Goal: Task Accomplishment & Management: Use online tool/utility

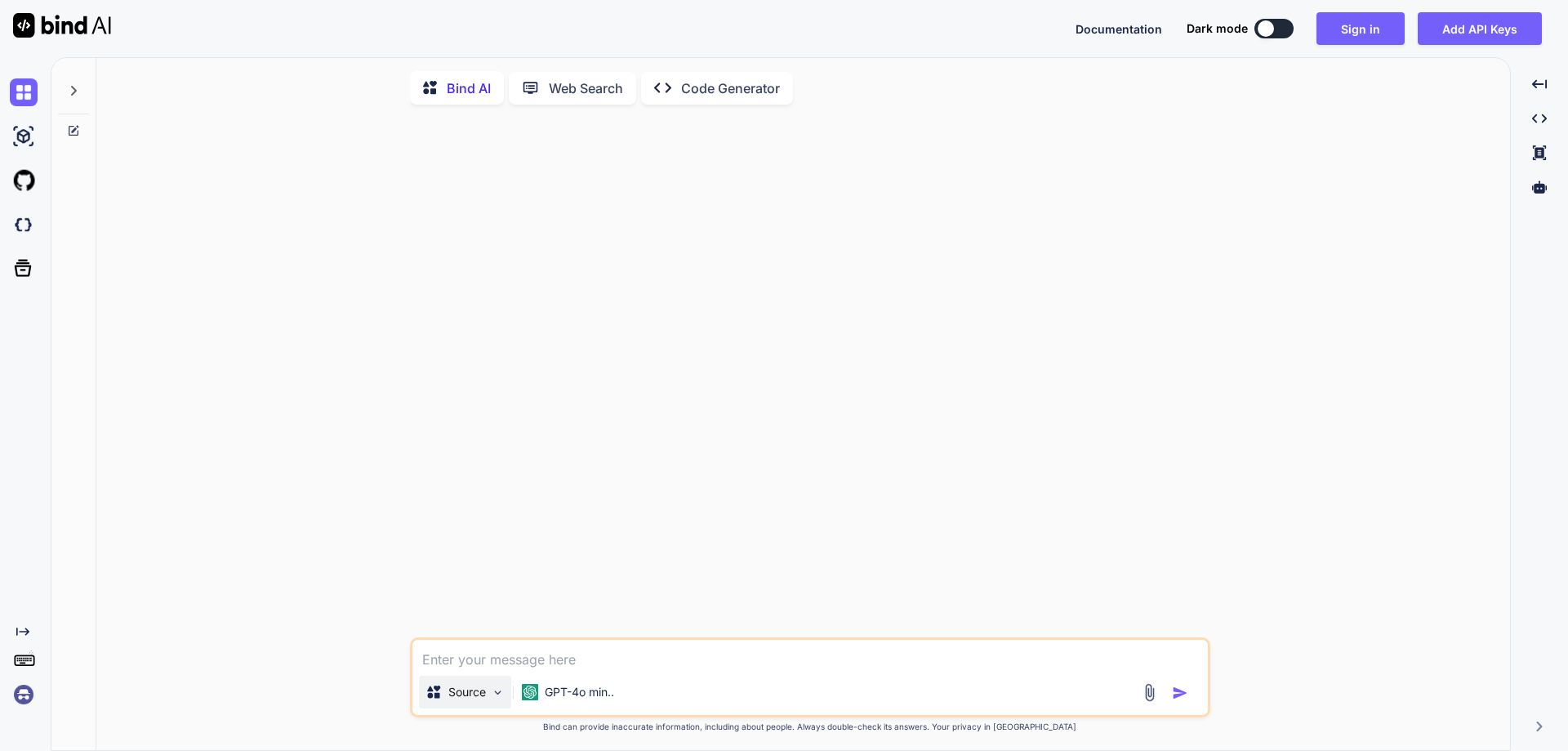
click at [495, 688] on div "Source" at bounding box center [465, 692] width 92 height 33
type textarea "x"
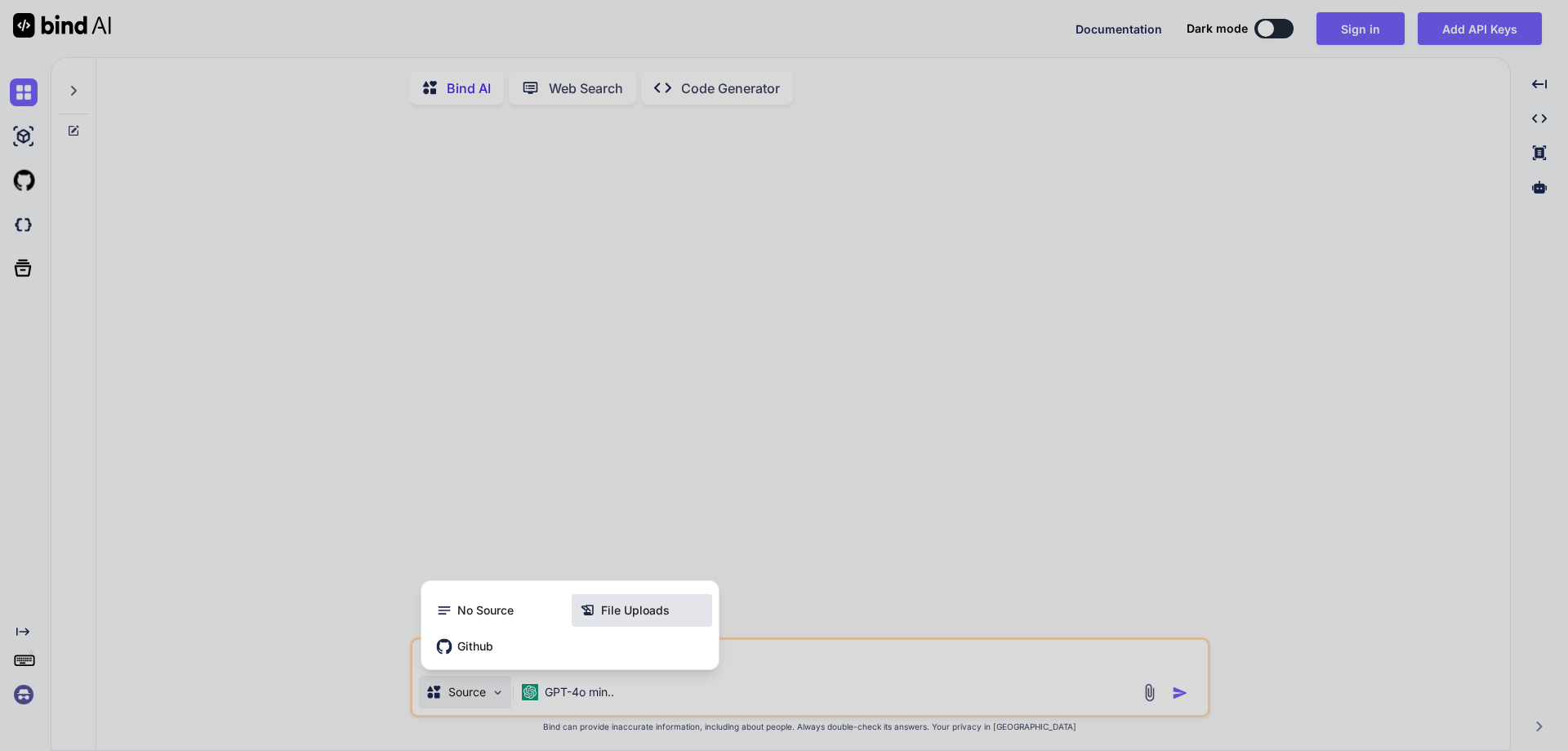
click at [659, 608] on span "File Uploads" at bounding box center [635, 610] width 69 height 16
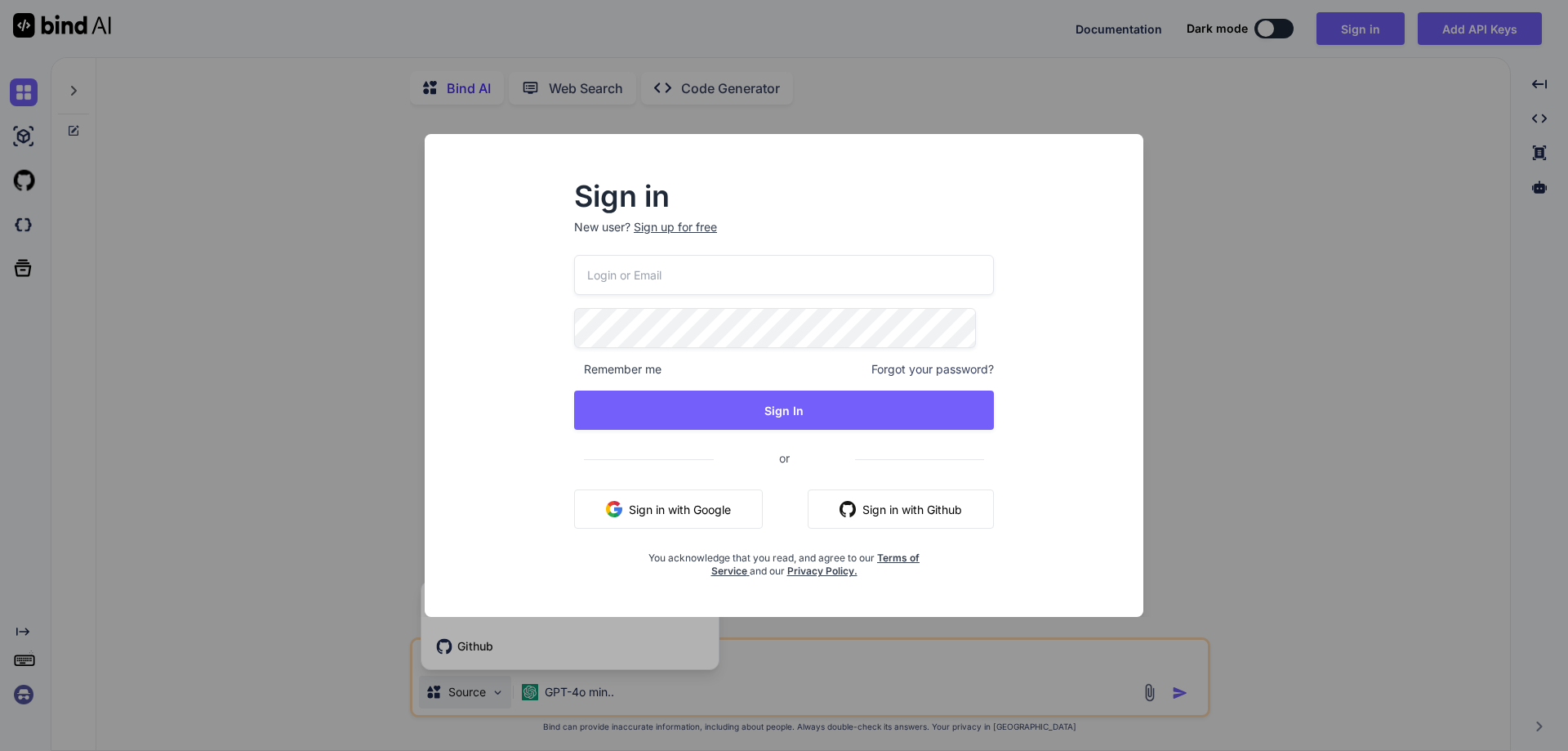
click at [741, 276] on input "email" at bounding box center [784, 274] width 420 height 40
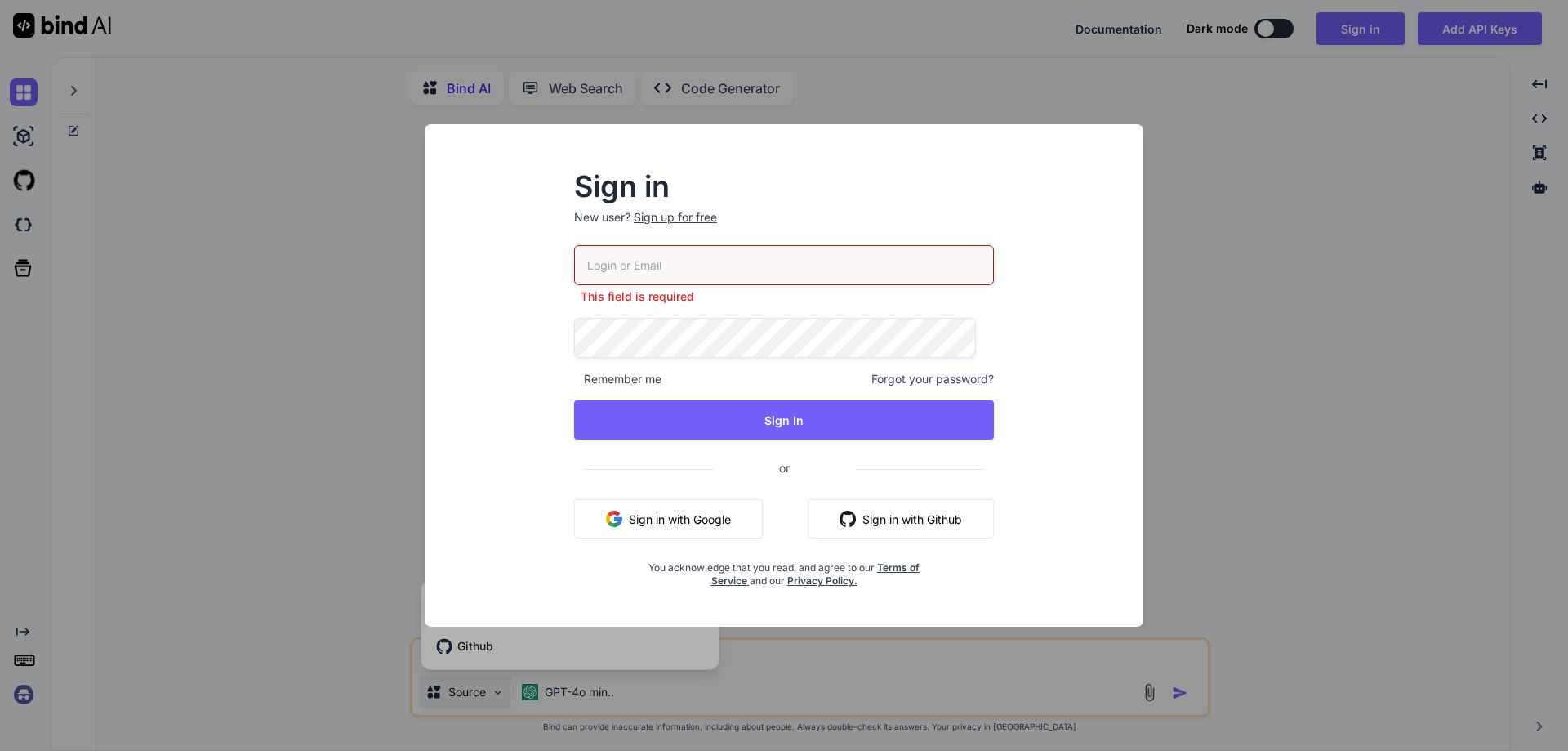
paste input "[EMAIL_ADDRESS][DOMAIN_NAME]"
type input "[EMAIL_ADDRESS][DOMAIN_NAME]"
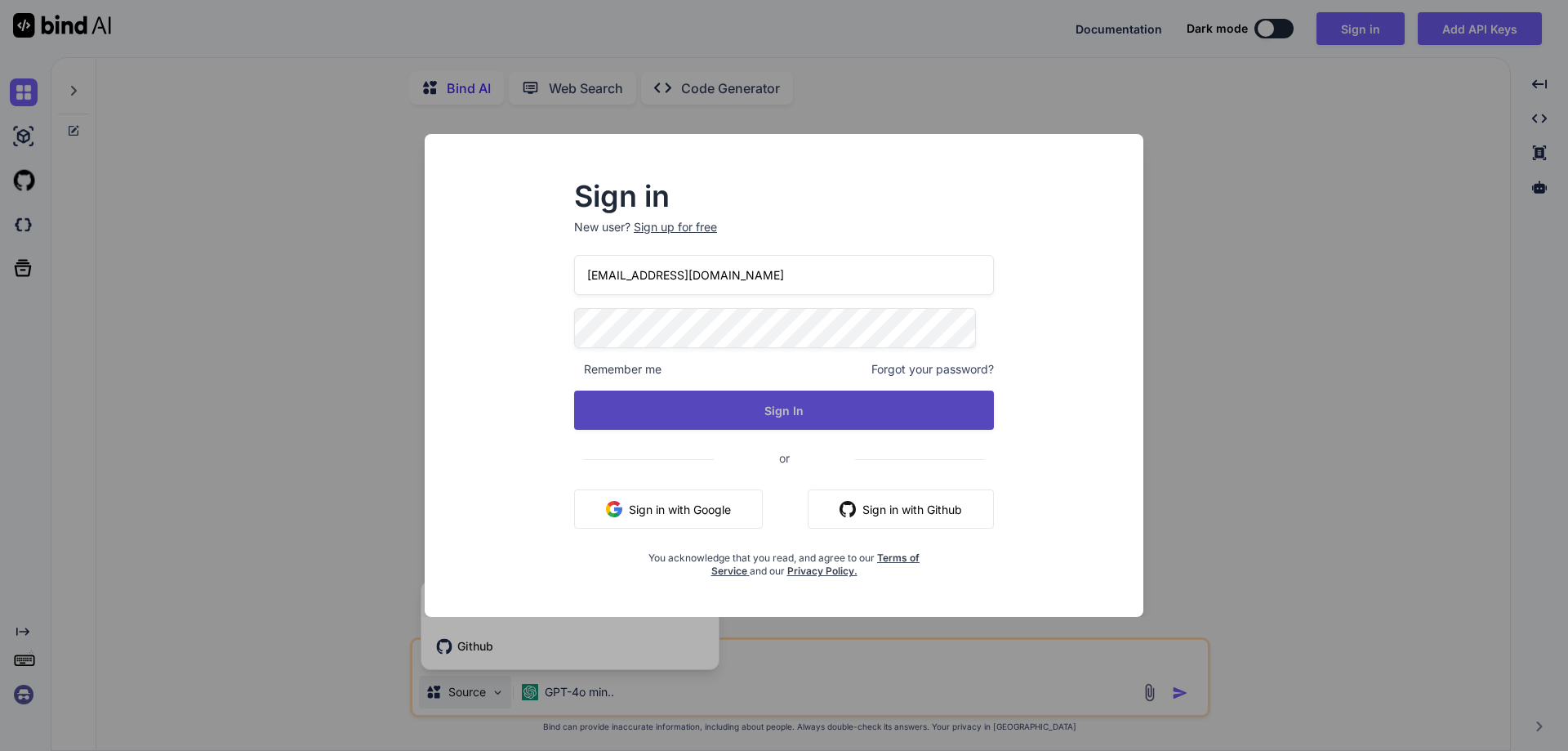
click at [729, 405] on button "Sign In" at bounding box center [784, 410] width 420 height 40
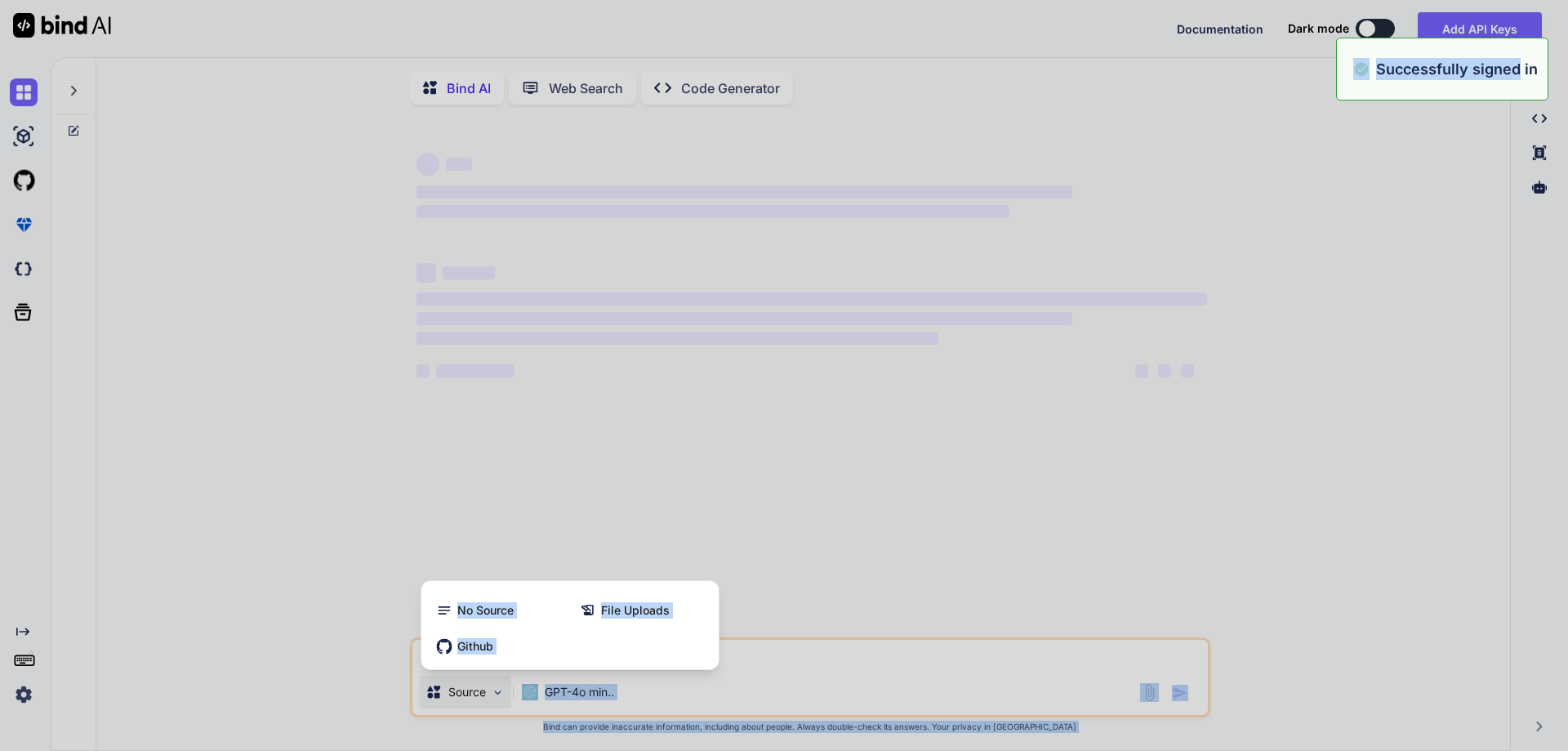
drag, startPoint x: 1330, startPoint y: 68, endPoint x: 1521, endPoint y: 76, distance: 191.2
click at [1521, 70] on p "Successfully signed in" at bounding box center [1457, 69] width 162 height 22
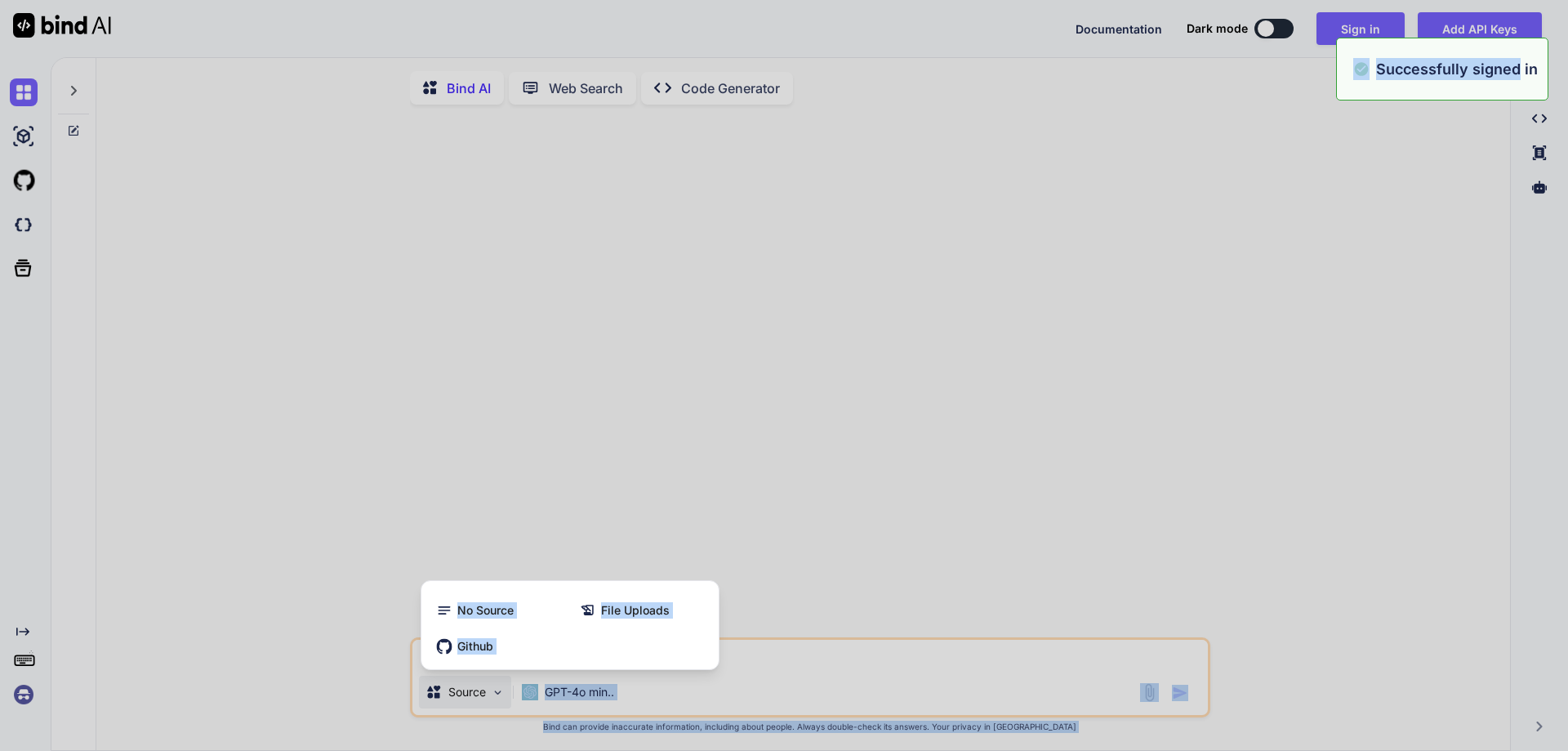
click at [1378, 298] on div at bounding box center [784, 375] width 1568 height 751
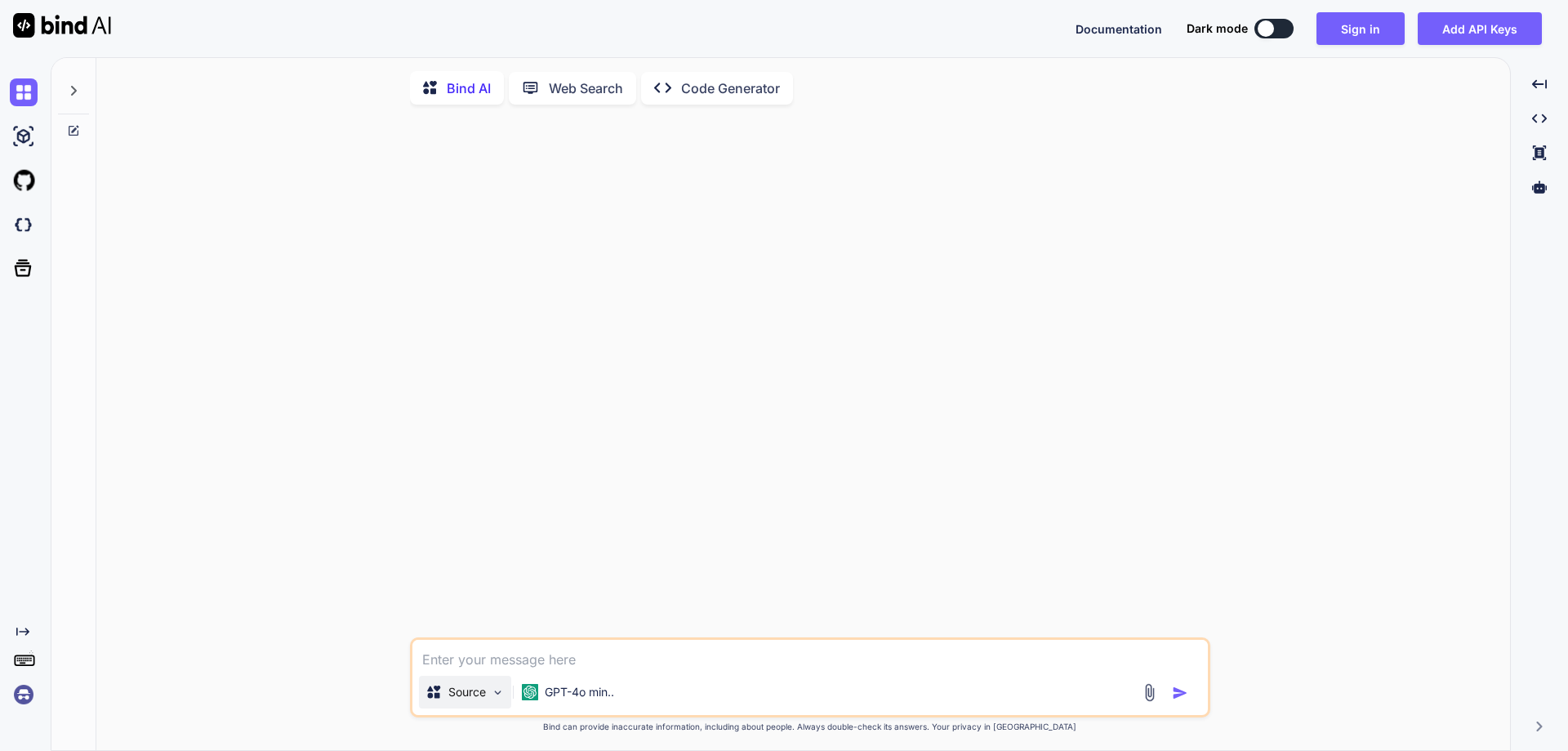
click at [478, 707] on div "Source" at bounding box center [465, 692] width 92 height 33
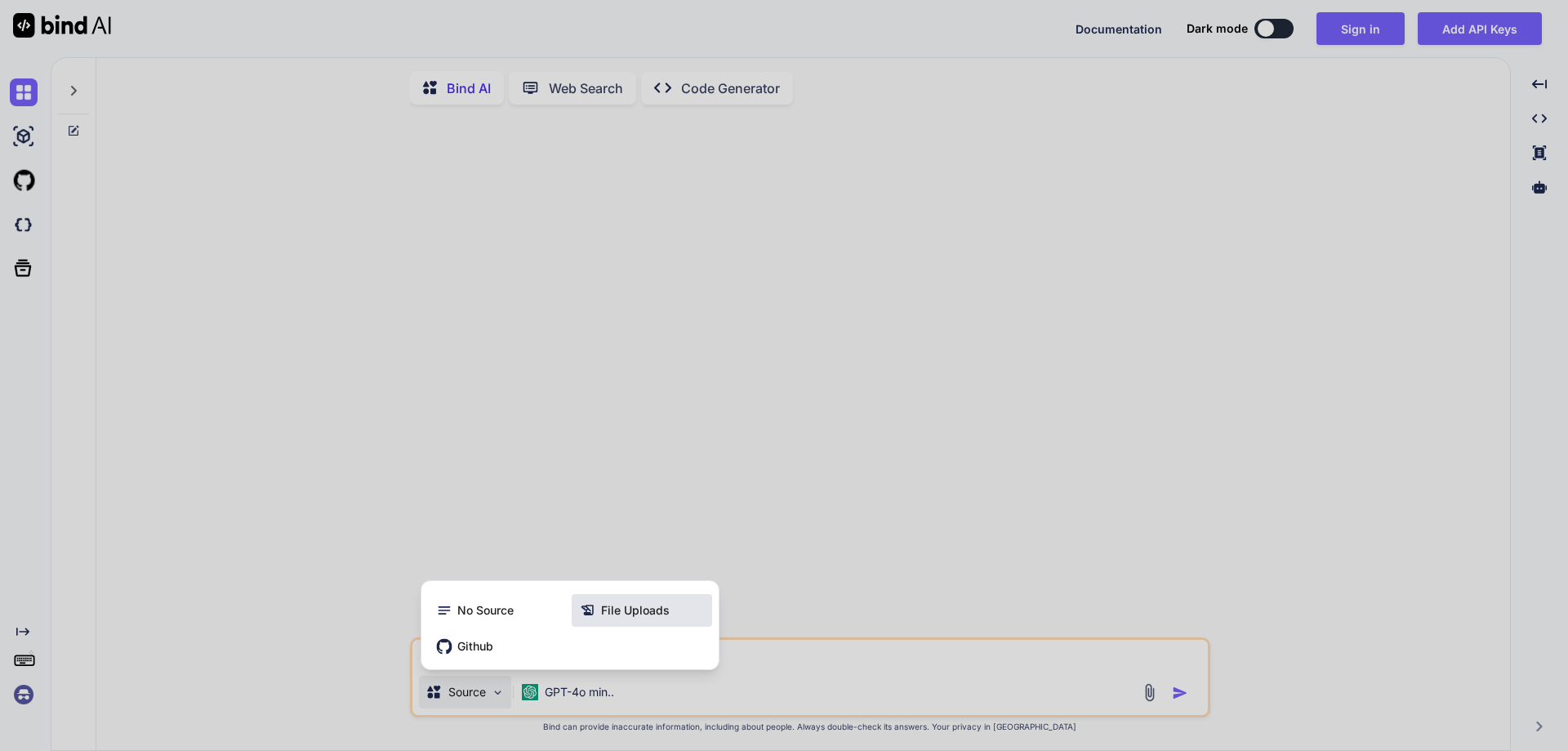
click at [641, 613] on span "File Uploads" at bounding box center [635, 610] width 69 height 16
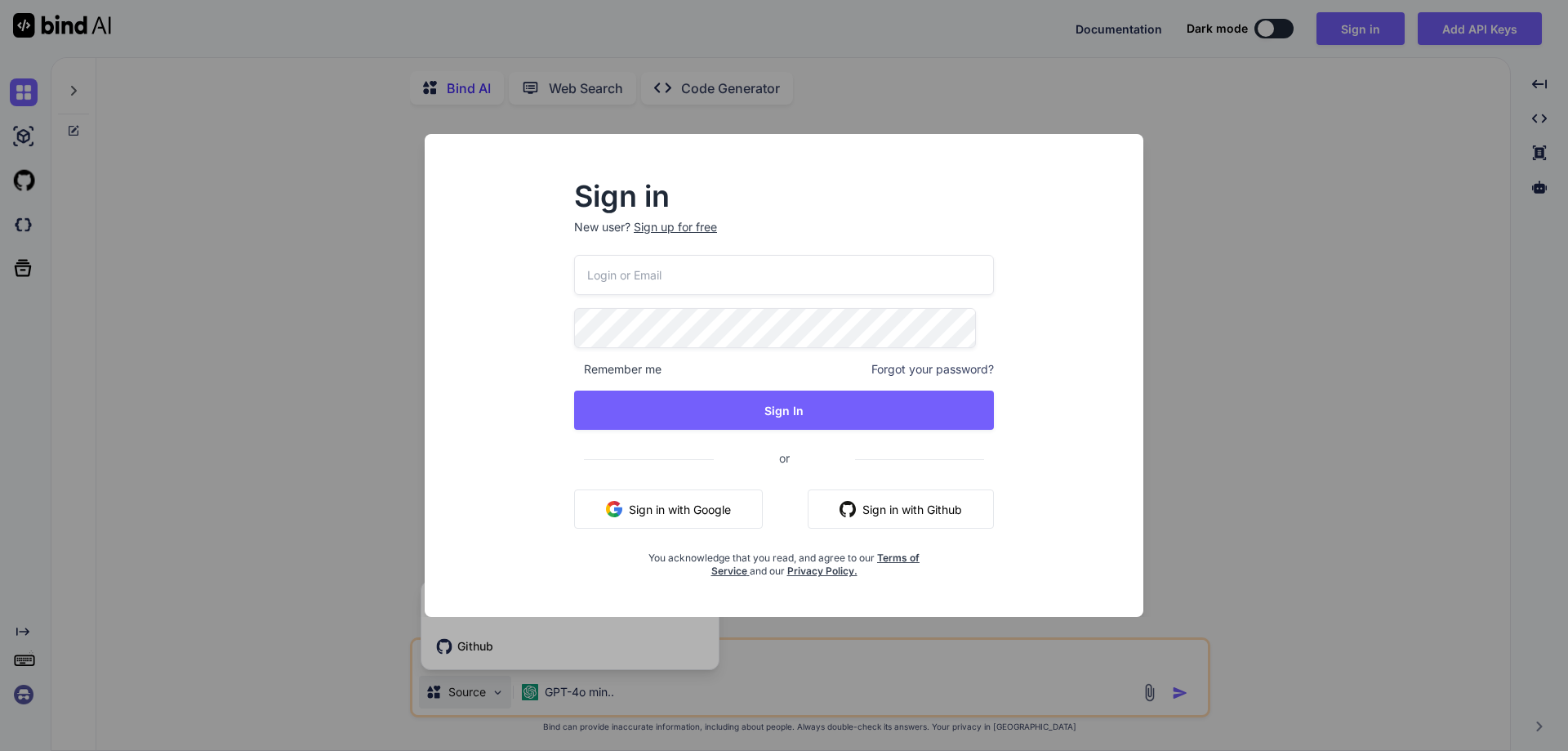
click at [738, 271] on input "email" at bounding box center [784, 274] width 420 height 40
paste input "[EMAIL_ADDRESS][DOMAIN_NAME]"
type input "[EMAIL_ADDRESS][DOMAIN_NAME]"
click at [808, 433] on div "[EMAIL_ADDRESS][DOMAIN_NAME] Remember me Forgot your password? Sign In or Sign …" at bounding box center [784, 416] width 420 height 322
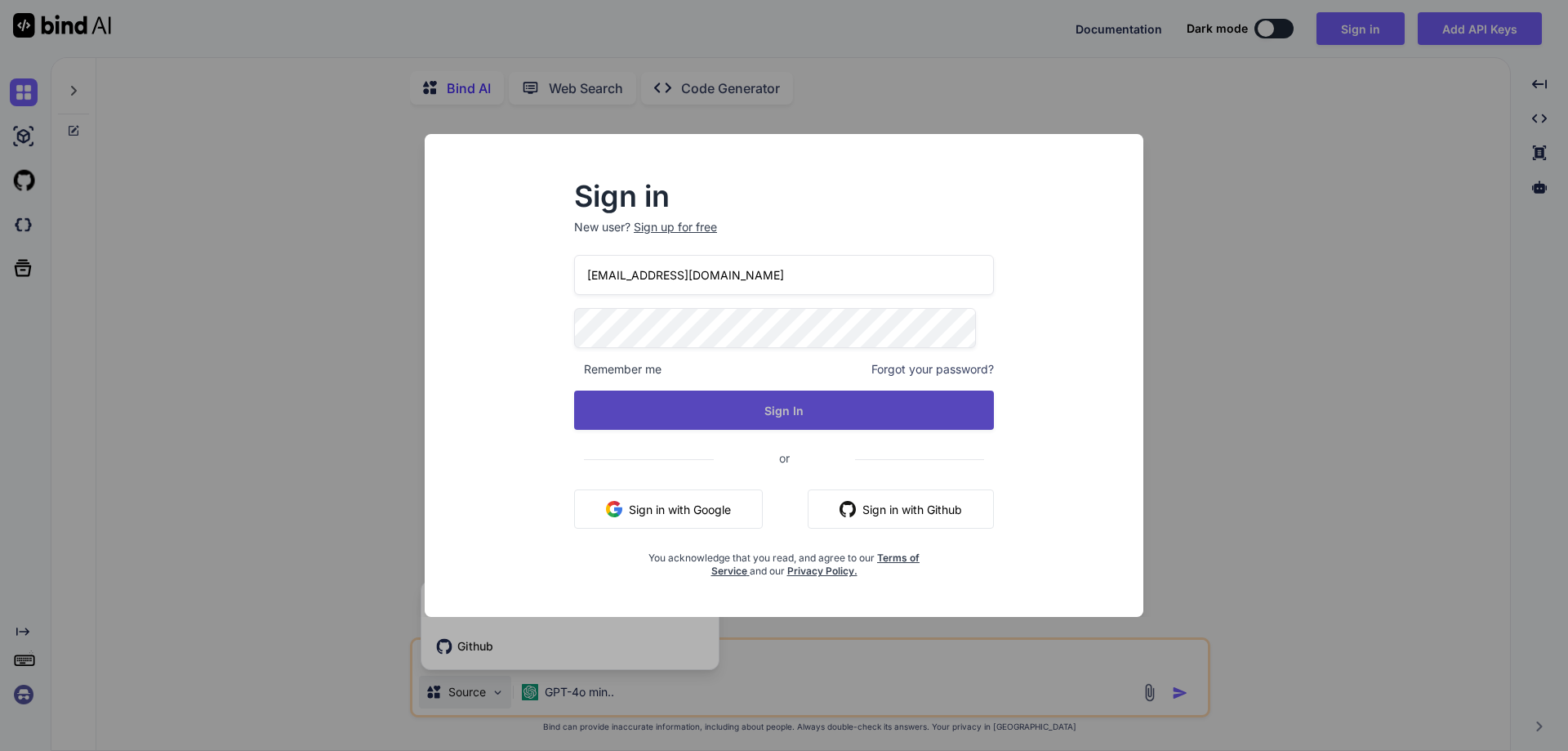
click at [826, 400] on button "Sign In" at bounding box center [784, 410] width 420 height 40
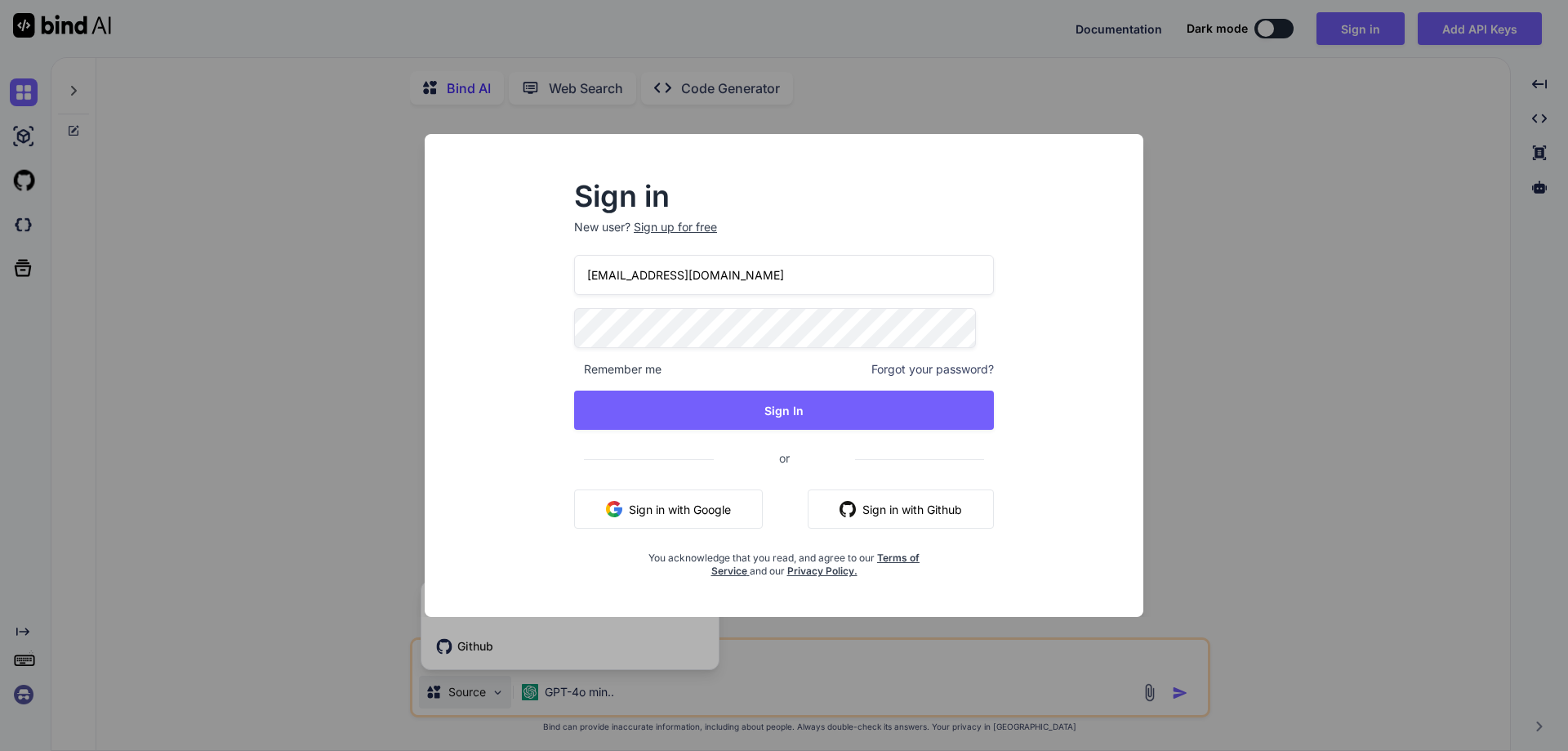
click at [671, 280] on input "[EMAIL_ADDRESS][DOMAIN_NAME]" at bounding box center [784, 274] width 420 height 40
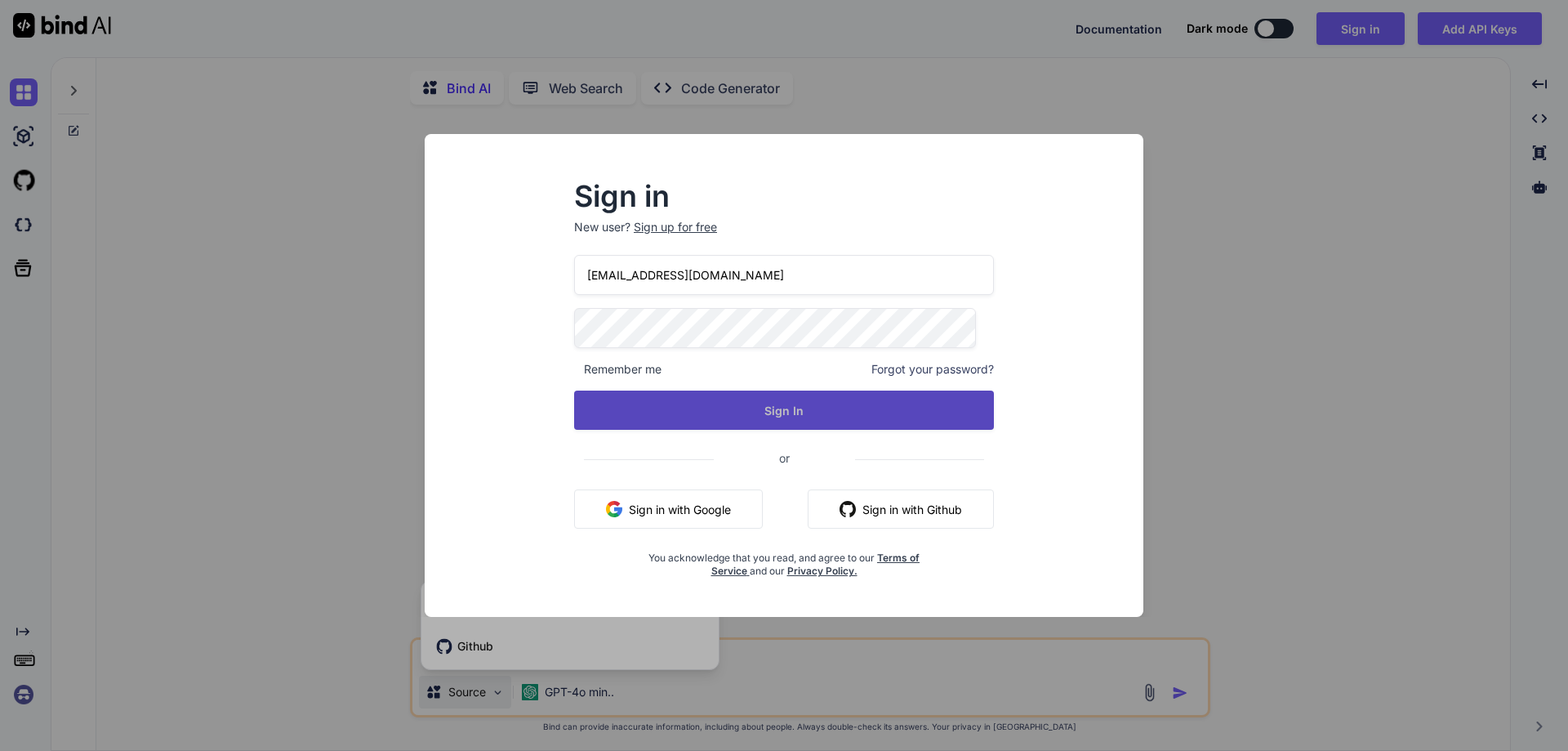
click at [794, 399] on button "Sign In" at bounding box center [784, 410] width 420 height 40
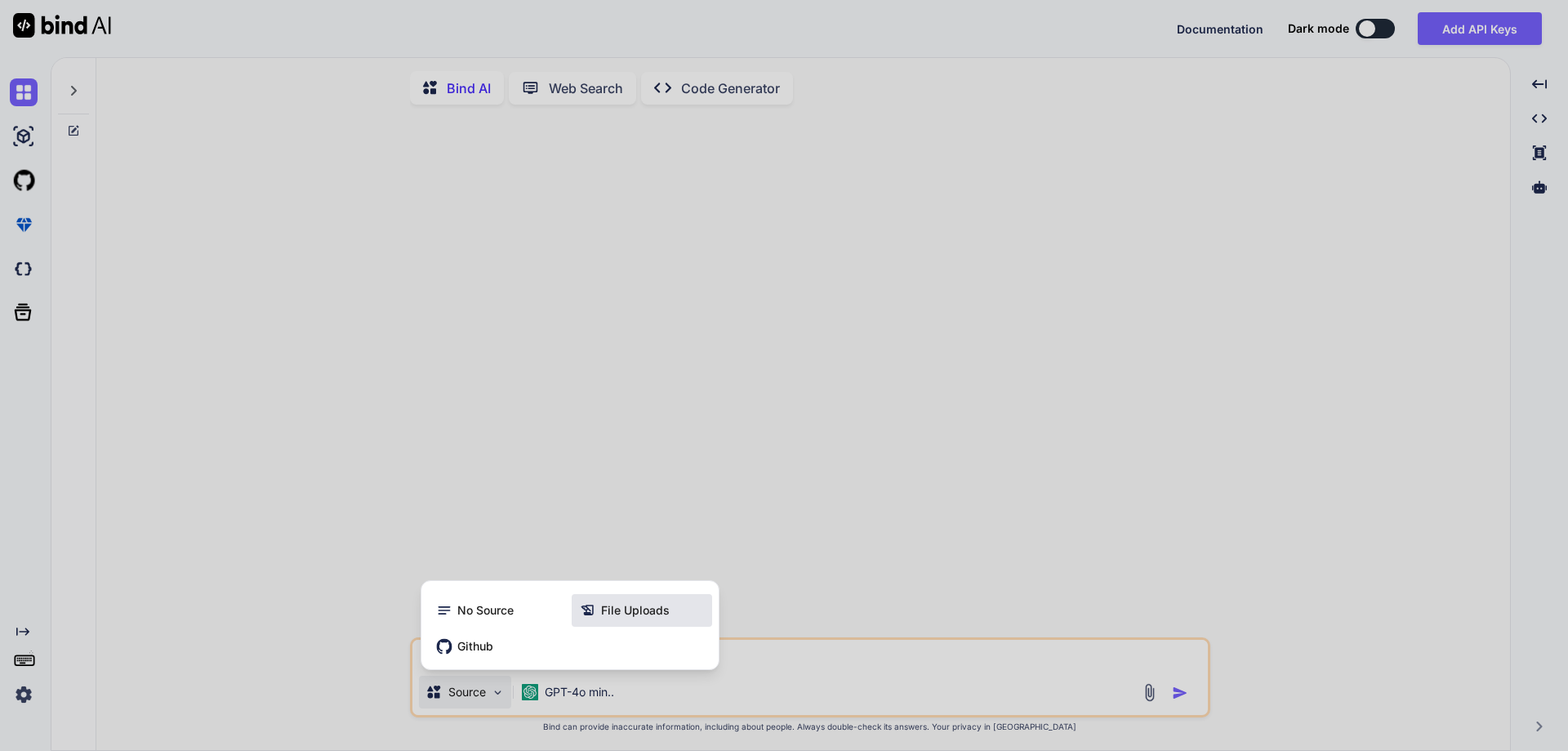
click at [622, 611] on span "File Uploads" at bounding box center [635, 610] width 69 height 16
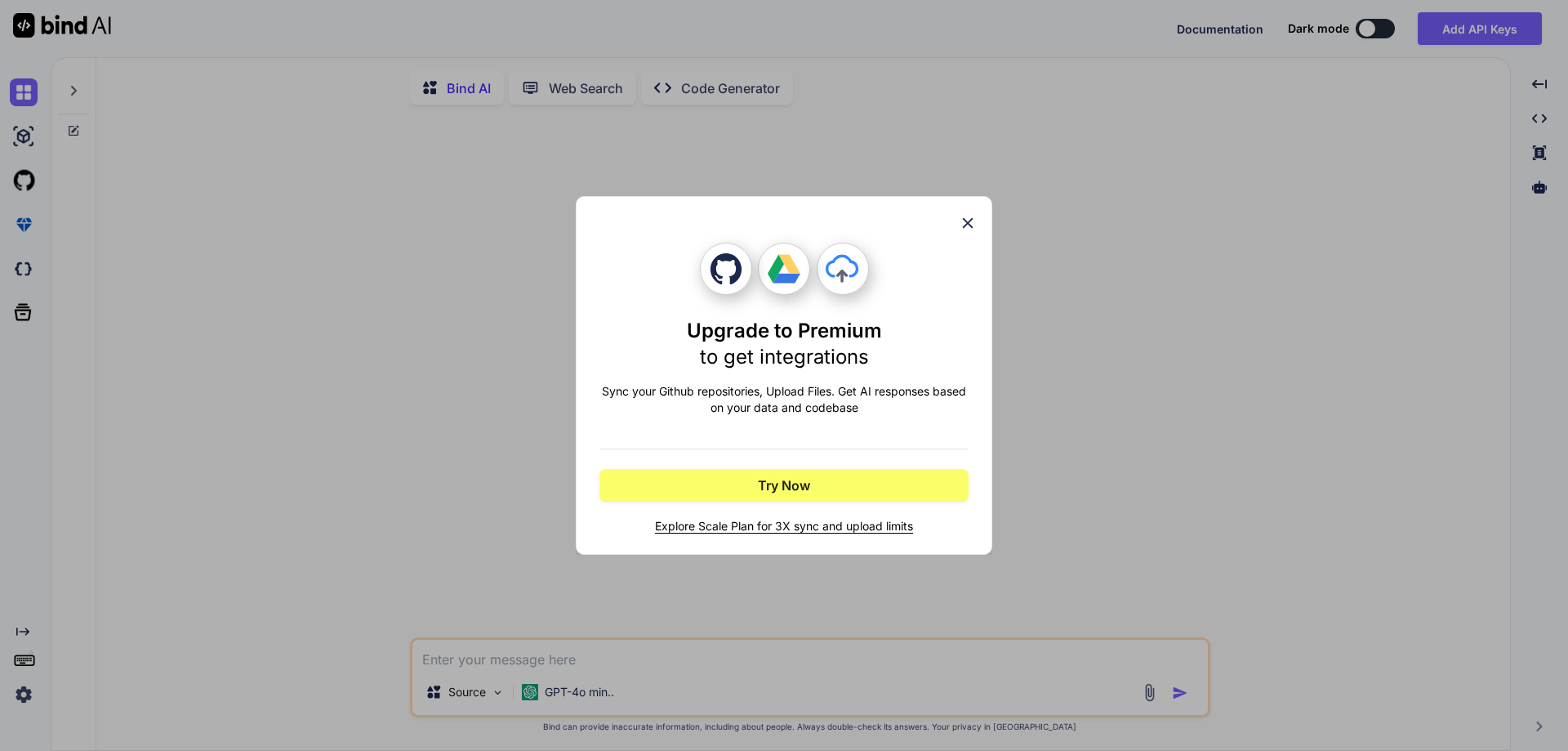
click at [963, 221] on icon at bounding box center [967, 222] width 18 height 18
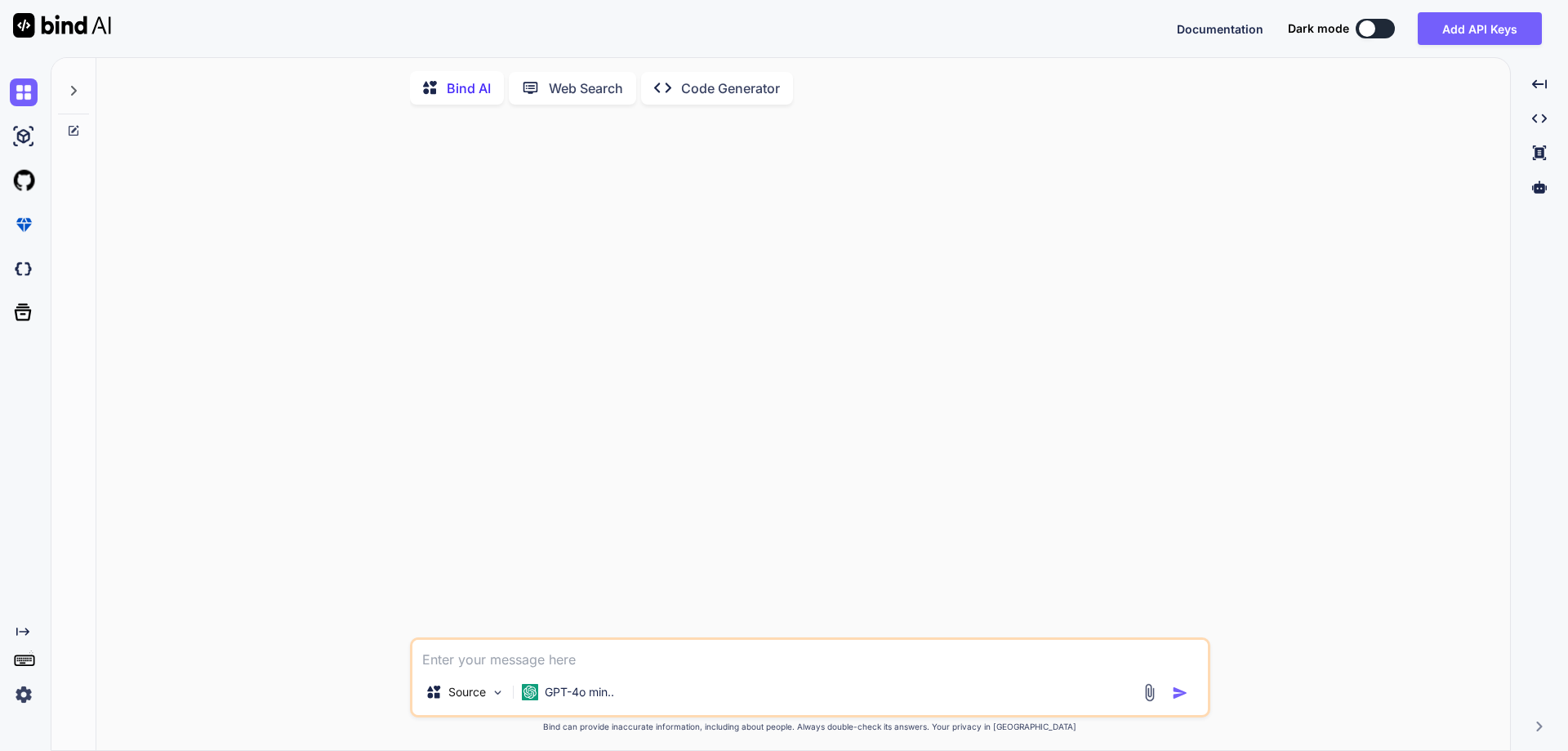
drag, startPoint x: 1098, startPoint y: 513, endPoint x: 411, endPoint y: 664, distance: 703.4
click at [1088, 515] on div at bounding box center [812, 377] width 797 height 519
click at [484, 695] on p "Source" at bounding box center [467, 692] width 38 height 16
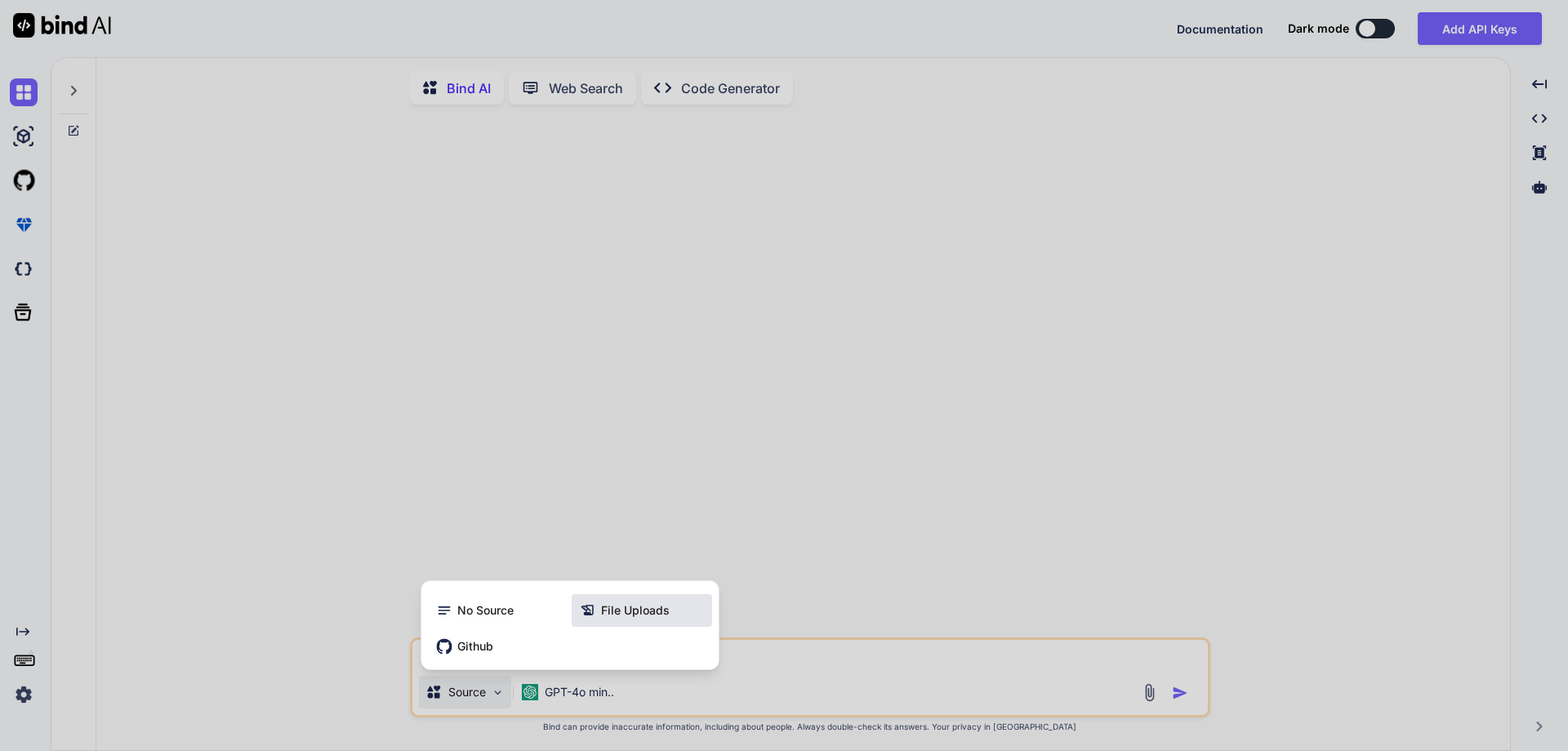
click at [615, 614] on span "File Uploads" at bounding box center [635, 610] width 69 height 16
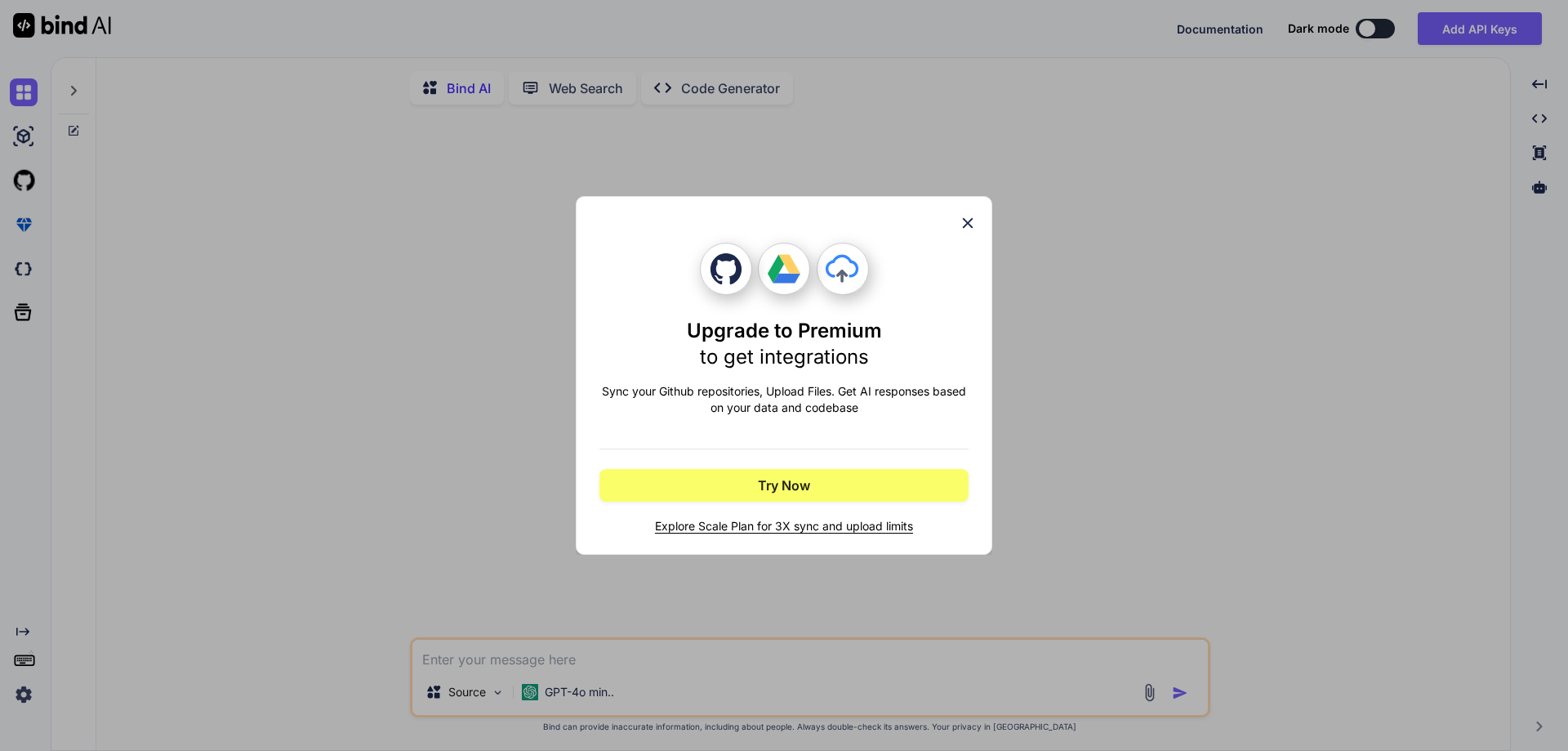
click at [881, 261] on icon at bounding box center [844, 273] width 78 height 78
click at [838, 269] on icon at bounding box center [844, 273] width 78 height 78
drag, startPoint x: 788, startPoint y: 368, endPoint x: 791, endPoint y: 422, distance: 54.1
click at [787, 369] on h1 "Upgrade to Premium to get integrations" at bounding box center [784, 343] width 195 height 52
click at [791, 423] on div "Upgrade to Premium to get integrations Sync your Github repositories, Upload Fi…" at bounding box center [784, 388] width 369 height 292
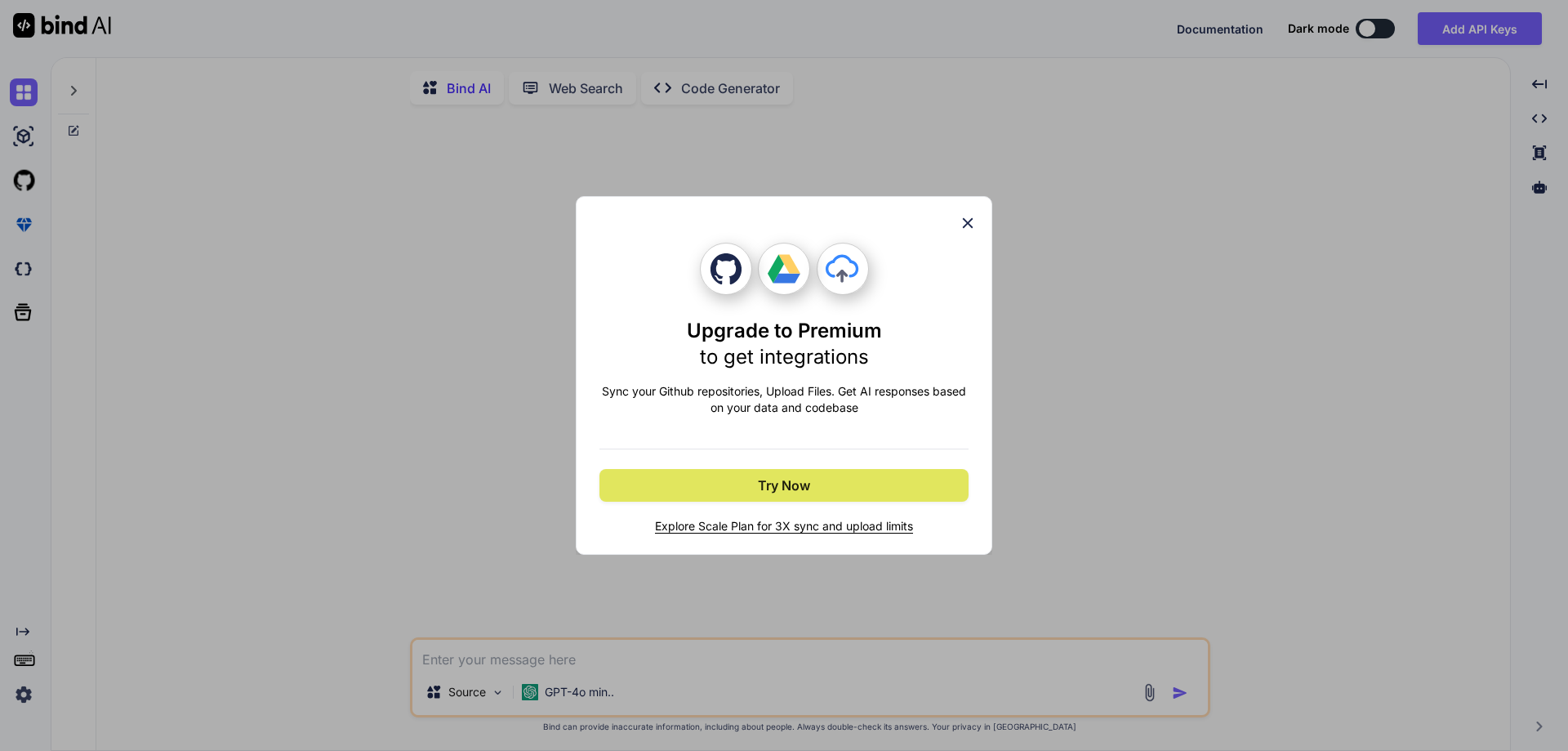
click at [785, 489] on span "Try Now" at bounding box center [784, 485] width 52 height 20
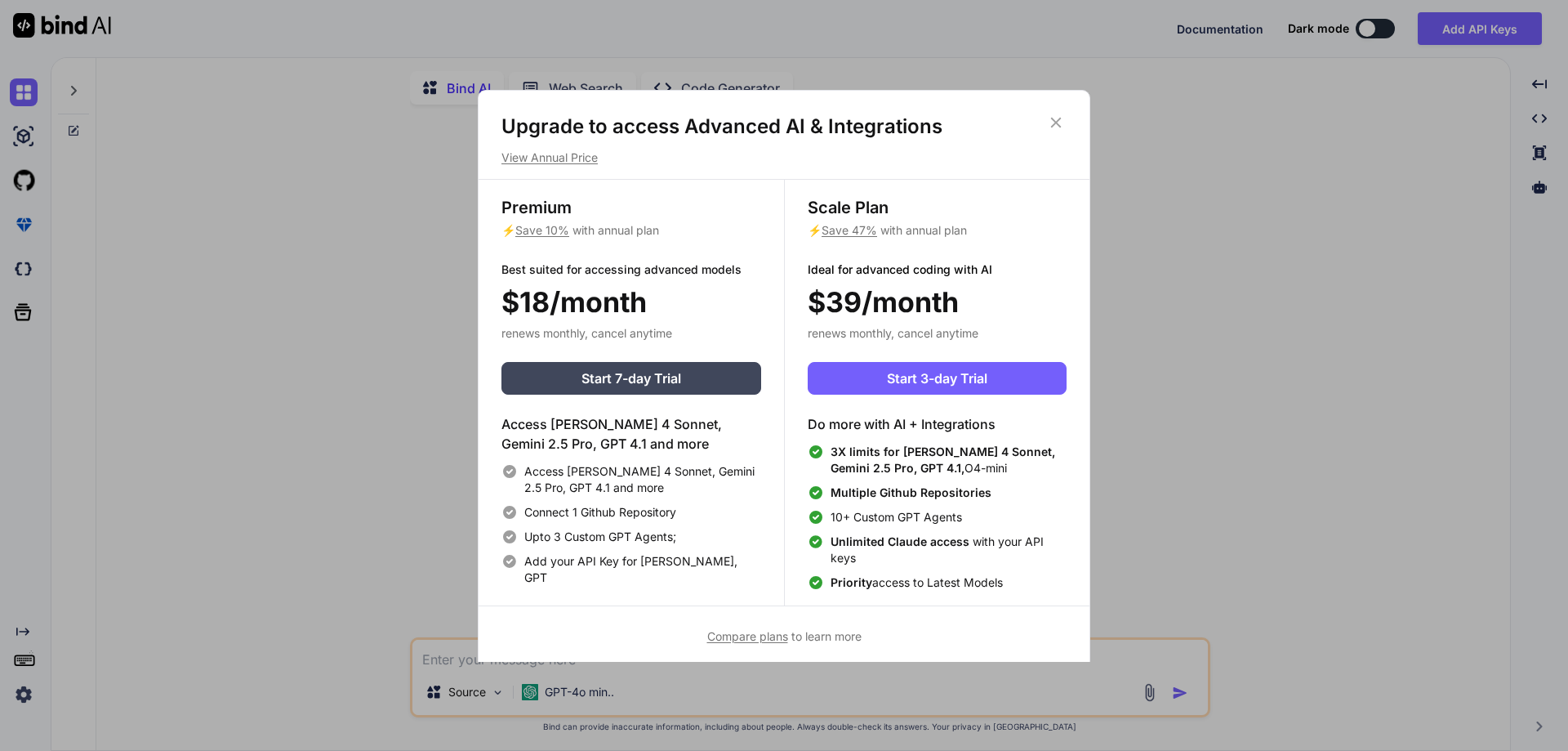
click at [1054, 123] on icon at bounding box center [1055, 122] width 18 height 18
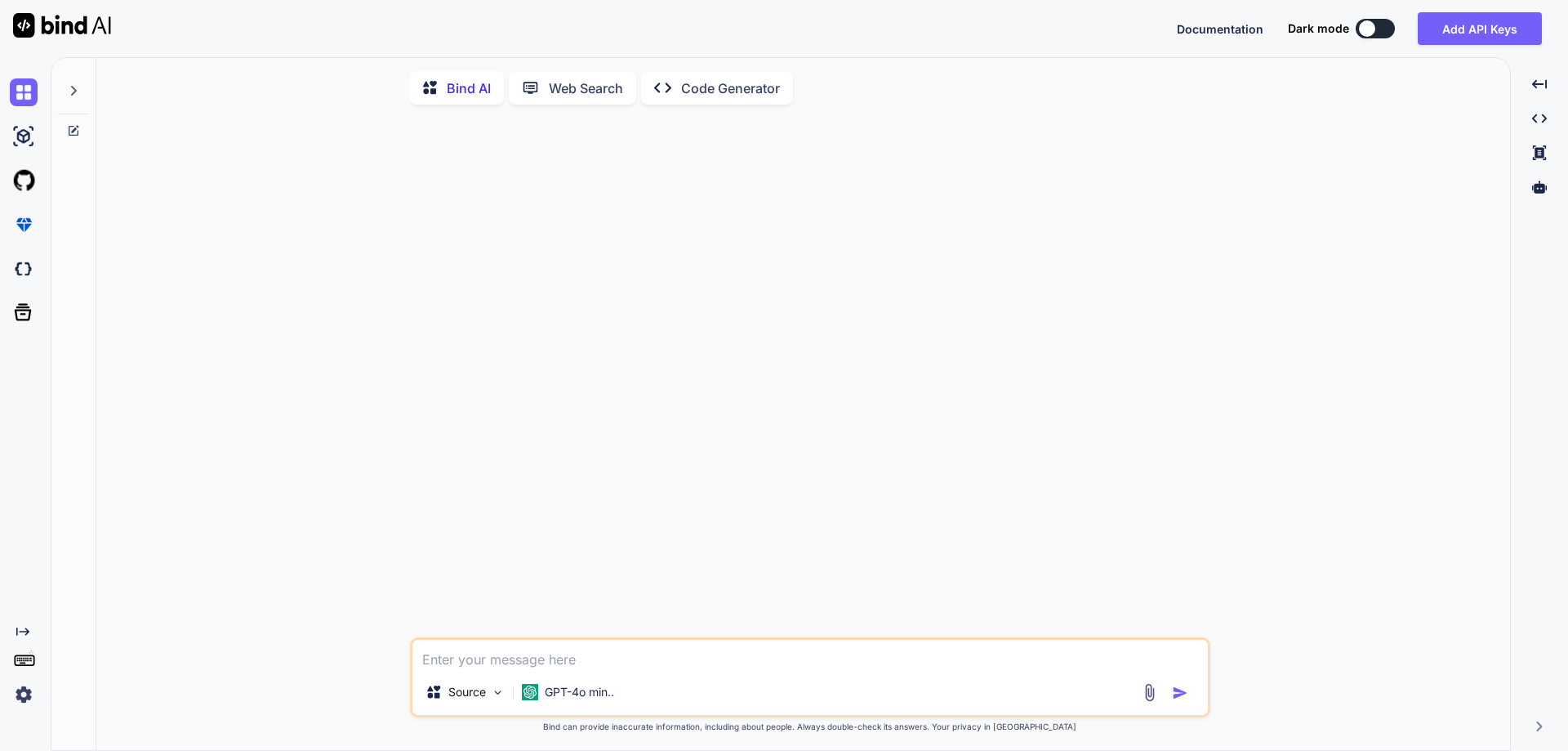
drag, startPoint x: 486, startPoint y: 637, endPoint x: 451, endPoint y: 721, distance: 91.0
click at [485, 642] on div "Source GPT-4o min.. Created with Bind Always check its answers. Privacy in Bind…" at bounding box center [810, 435] width 800 height 635
click at [575, 662] on textarea at bounding box center [810, 654] width 795 height 29
click at [572, 676] on div "Source GPT-4o min.." at bounding box center [810, 677] width 800 height 80
click at [558, 667] on textarea at bounding box center [810, 654] width 795 height 29
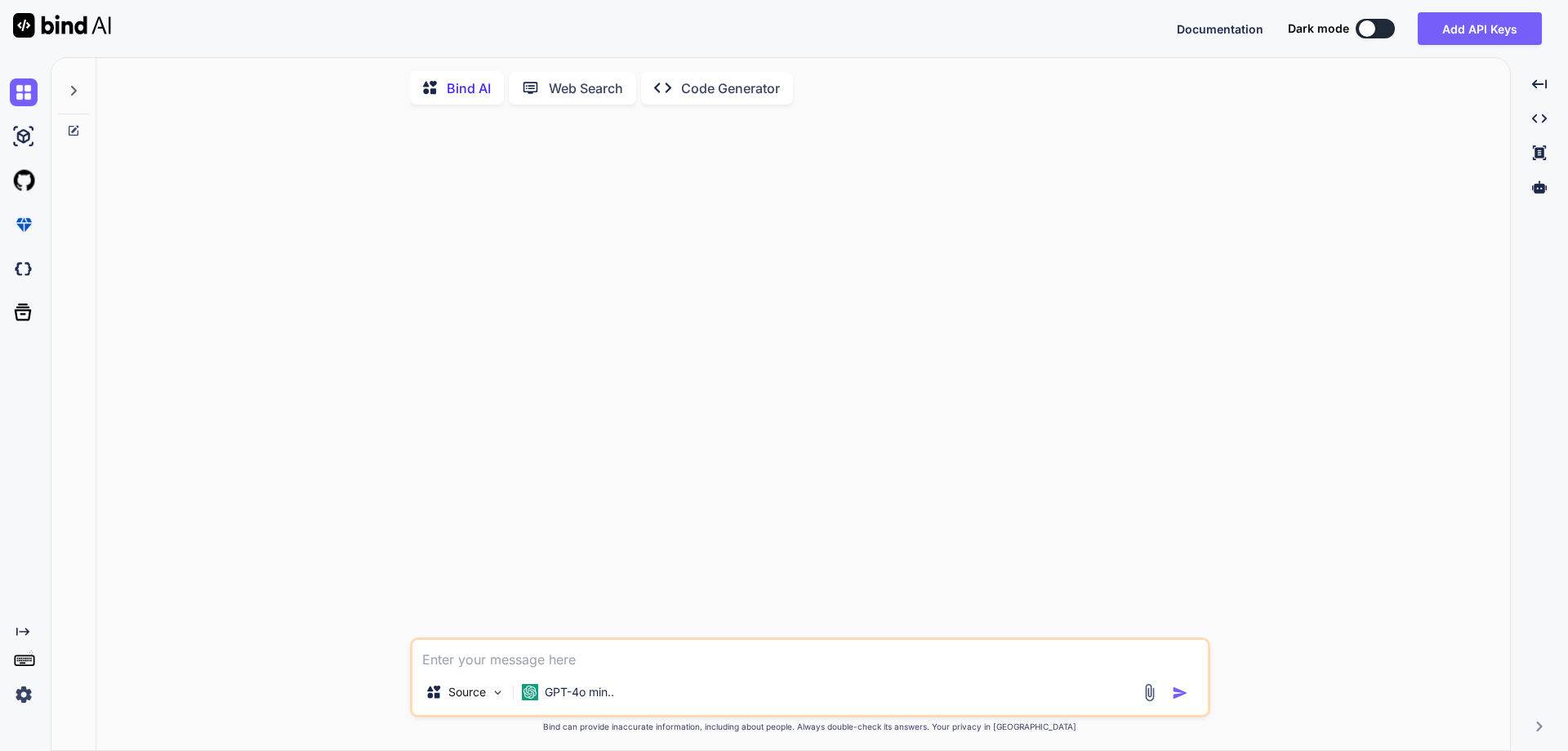
click at [662, 135] on div at bounding box center [812, 377] width 797 height 519
click at [671, 94] on icon "Created with Pixso." at bounding box center [667, 88] width 27 height 17
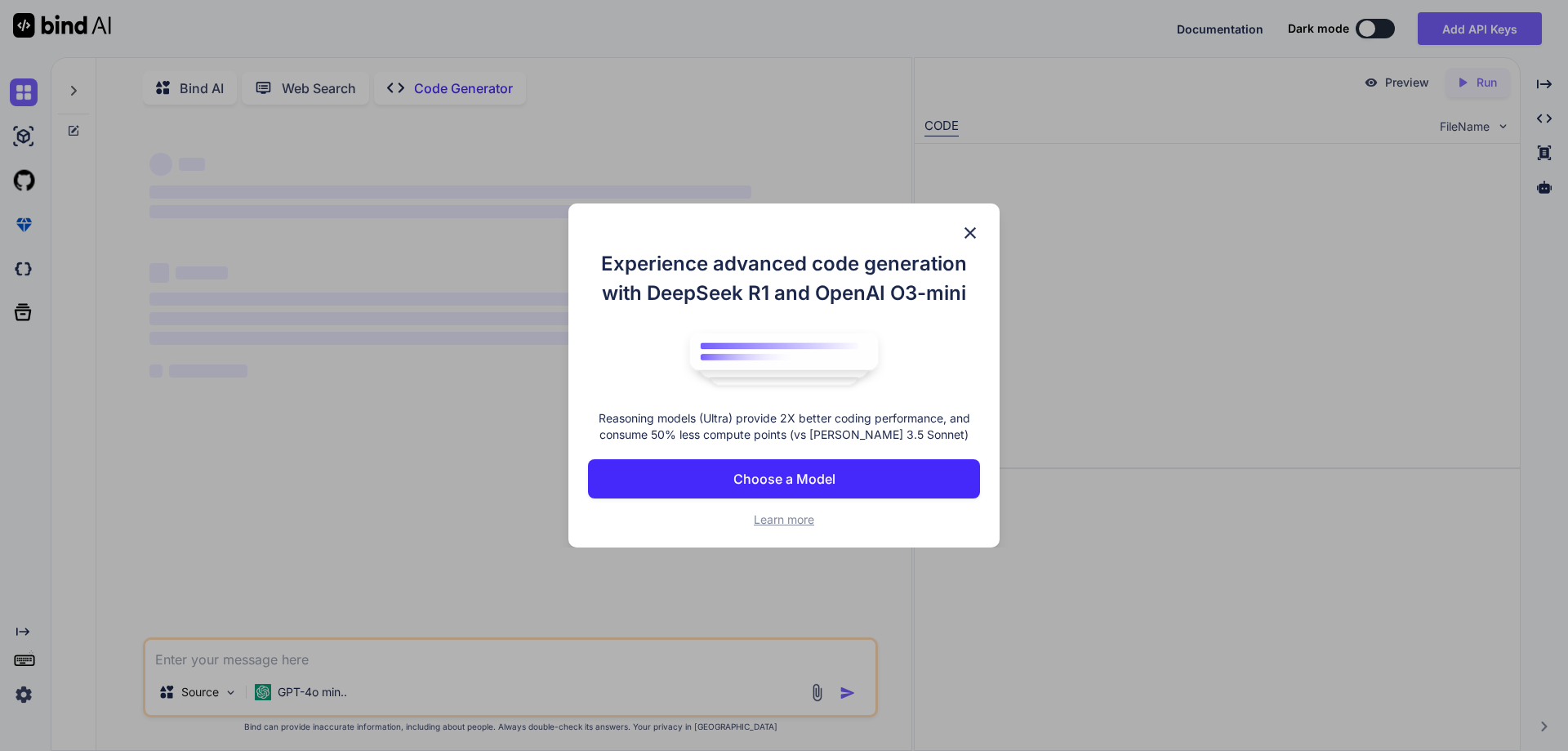
click at [969, 204] on div "Experience advanced code generation with DeepSeek R1 and OpenAI O3-mini Reasoni…" at bounding box center [784, 376] width 431 height 345
click at [974, 244] on div "Experience advanced code generation with DeepSeek R1 and OpenAI O3-mini Reasoni…" at bounding box center [784, 376] width 431 height 345
click at [966, 232] on img at bounding box center [970, 233] width 20 height 20
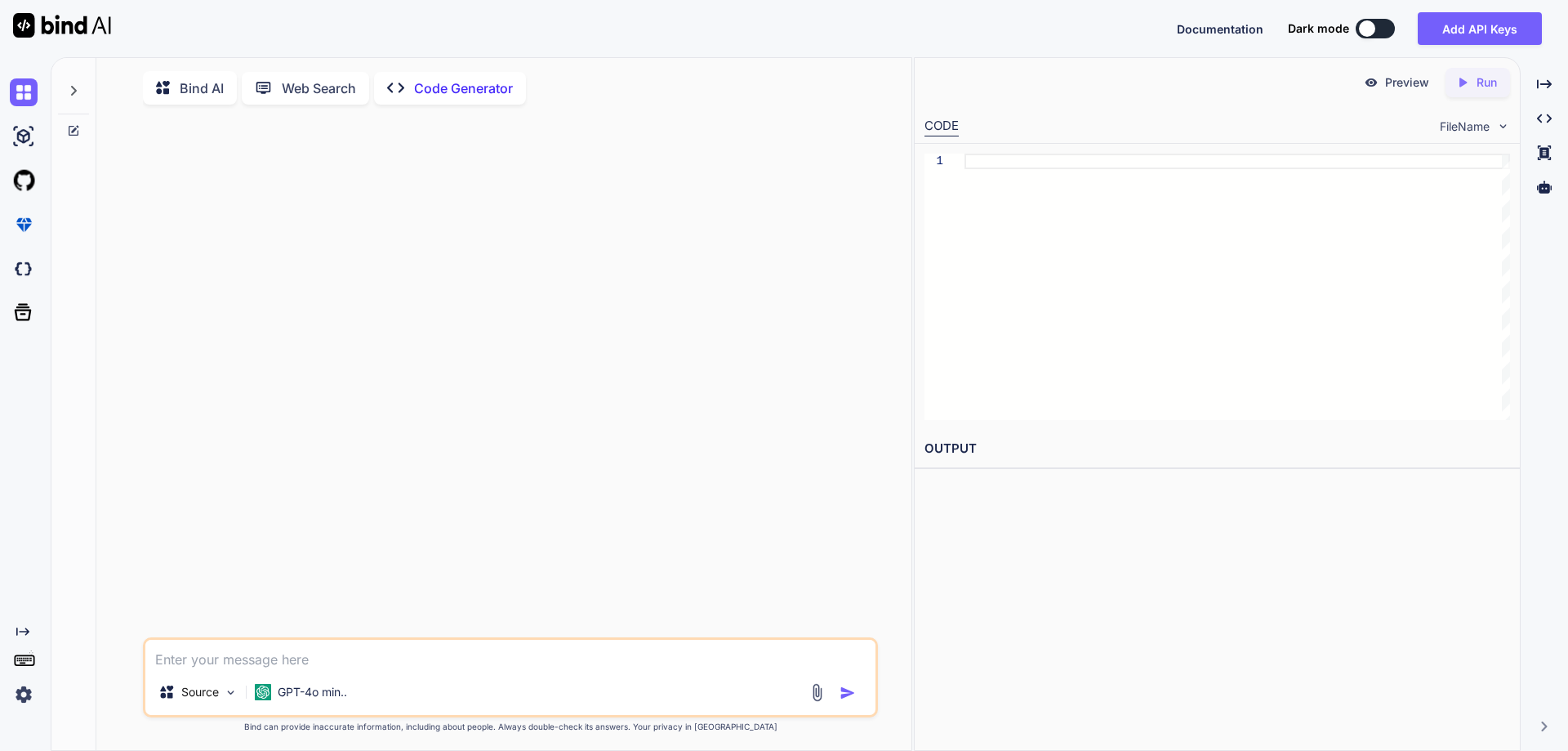
drag, startPoint x: 333, startPoint y: 661, endPoint x: 305, endPoint y: 673, distance: 30.5
click at [332, 662] on textarea at bounding box center [509, 654] width 730 height 29
click at [221, 689] on div "Source" at bounding box center [198, 692] width 92 height 33
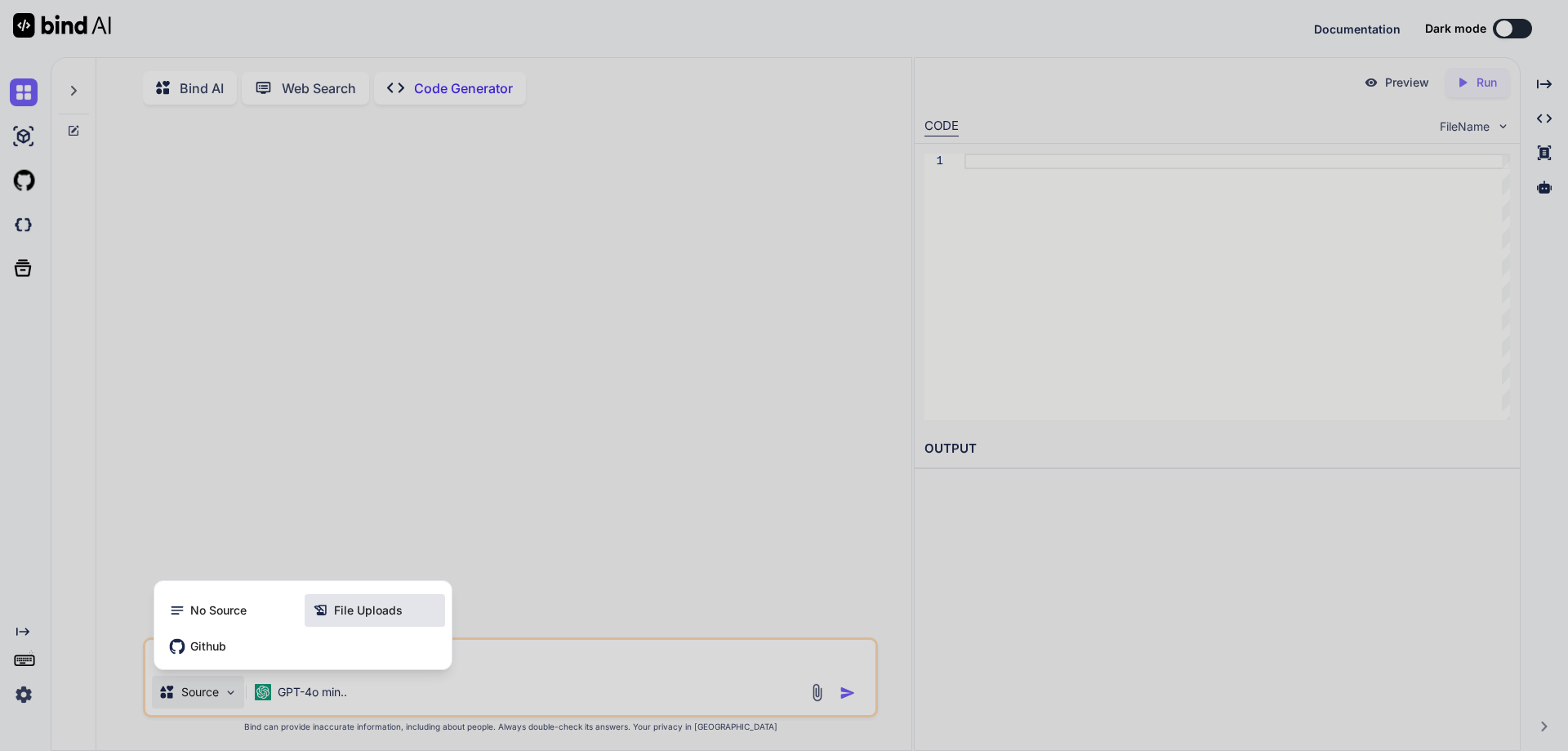
click at [322, 615] on icon at bounding box center [320, 610] width 16 height 16
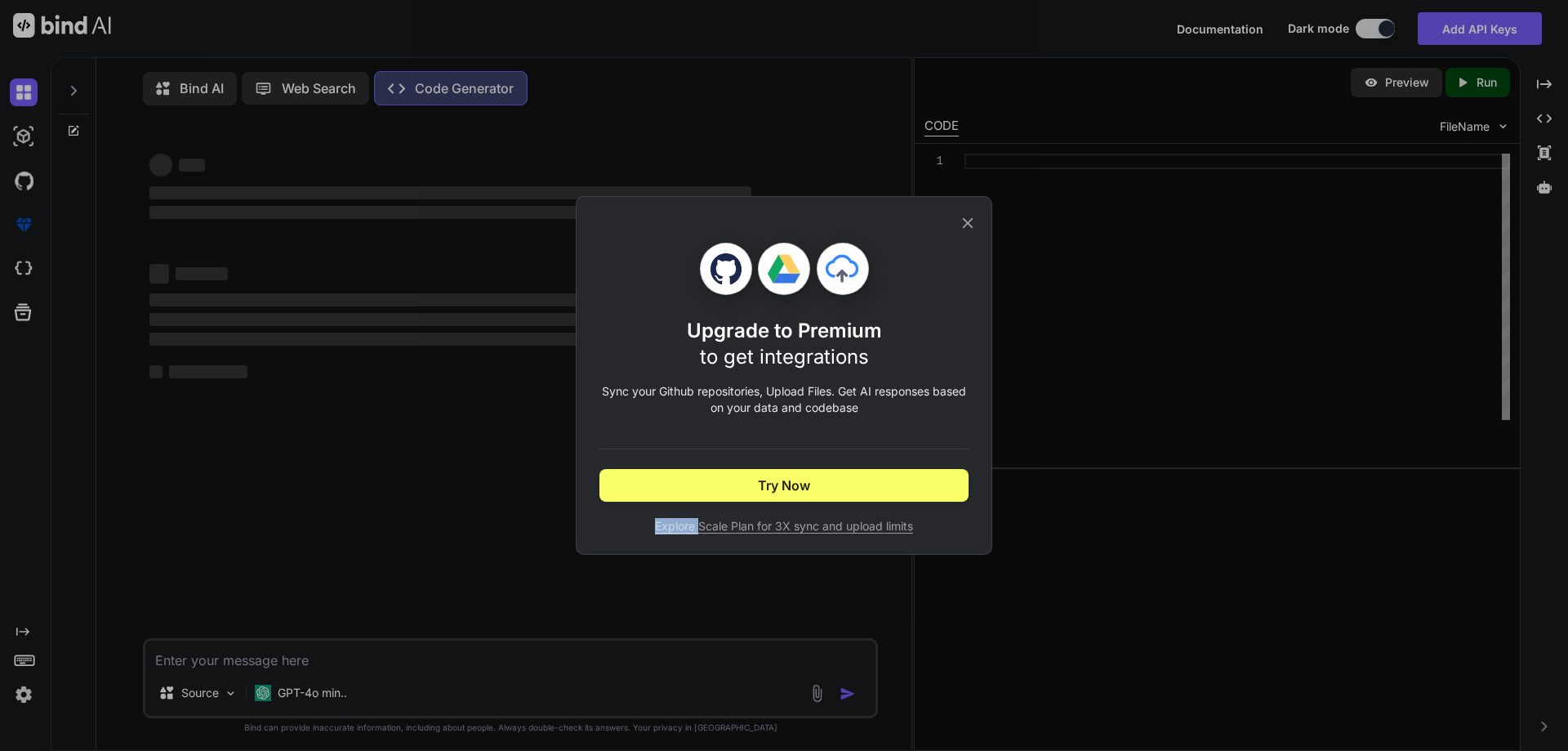
click at [322, 615] on div "Upgrade to Premium to get integrations Sync your Github repositories, Upload Fi…" at bounding box center [784, 375] width 1568 height 751
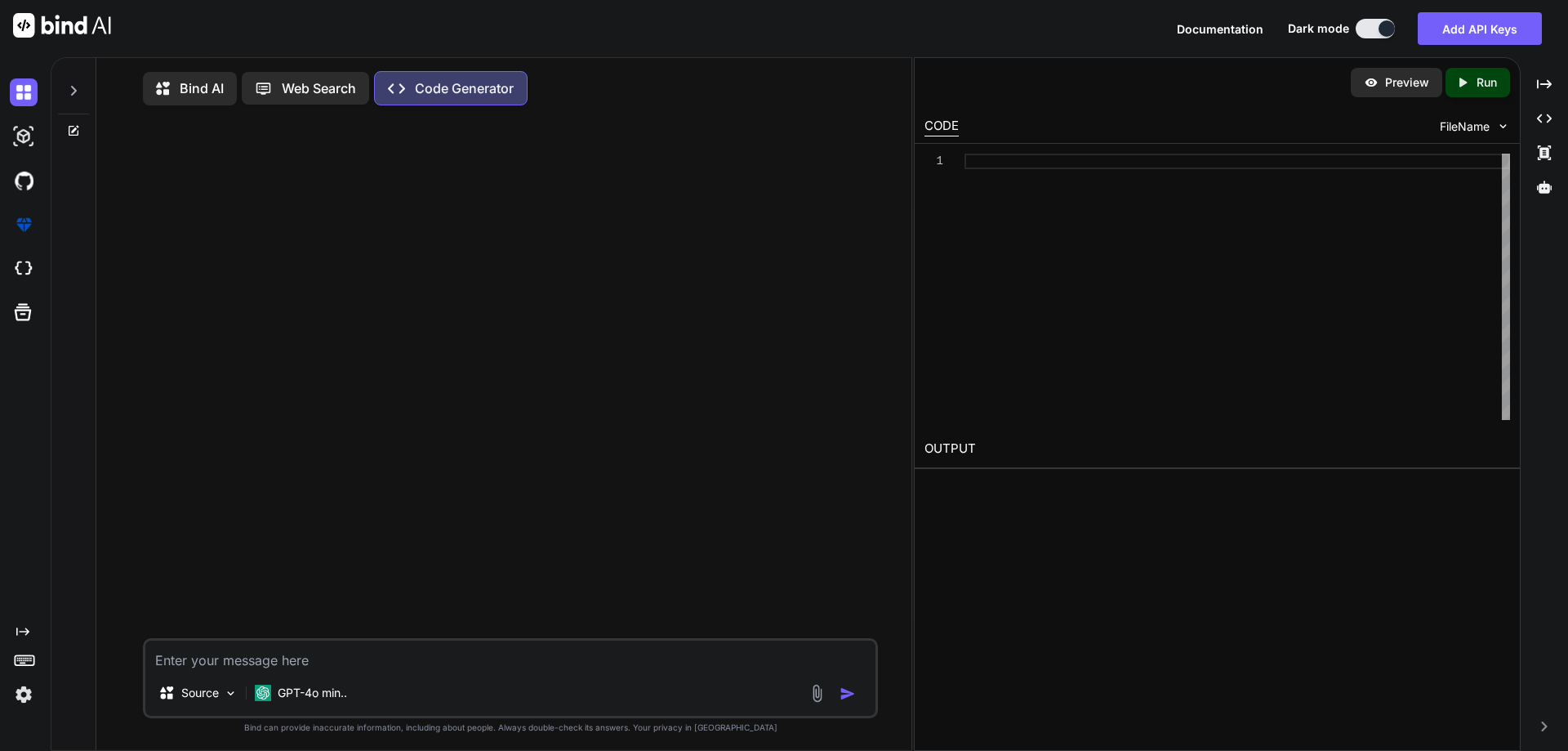
click at [189, 87] on p "Bind AI" at bounding box center [202, 88] width 44 height 20
click at [287, 664] on textarea at bounding box center [509, 656] width 730 height 29
click at [838, 700] on div at bounding box center [834, 694] width 55 height 19
click at [466, 648] on textarea at bounding box center [509, 656] width 730 height 29
click at [465, 664] on textarea at bounding box center [509, 656] width 730 height 29
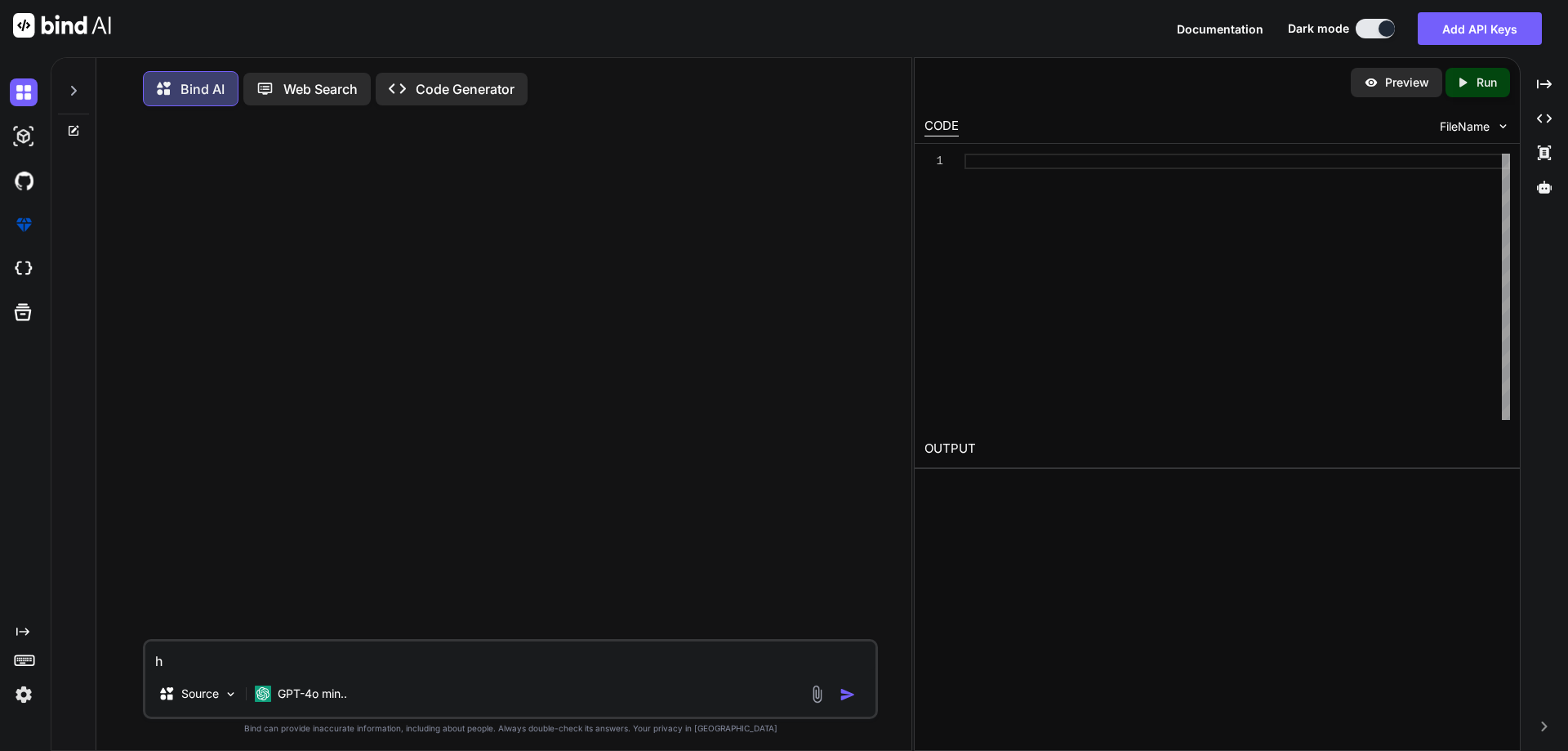
type textarea "hi"
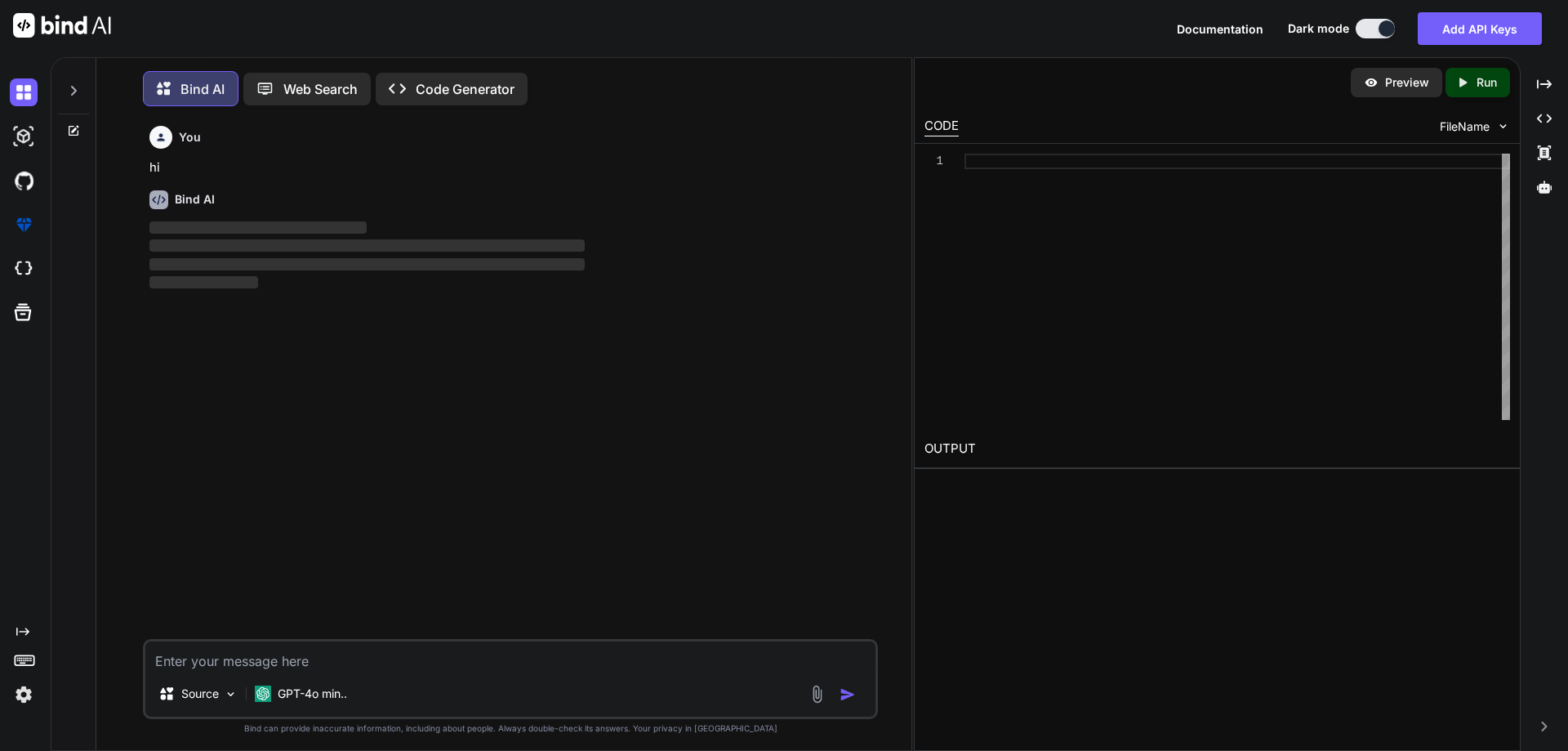
scroll to position [8, 0]
click at [470, 500] on div "You hi Bind AI ‌ ‌ ‌ ‌" at bounding box center [511, 374] width 732 height 519
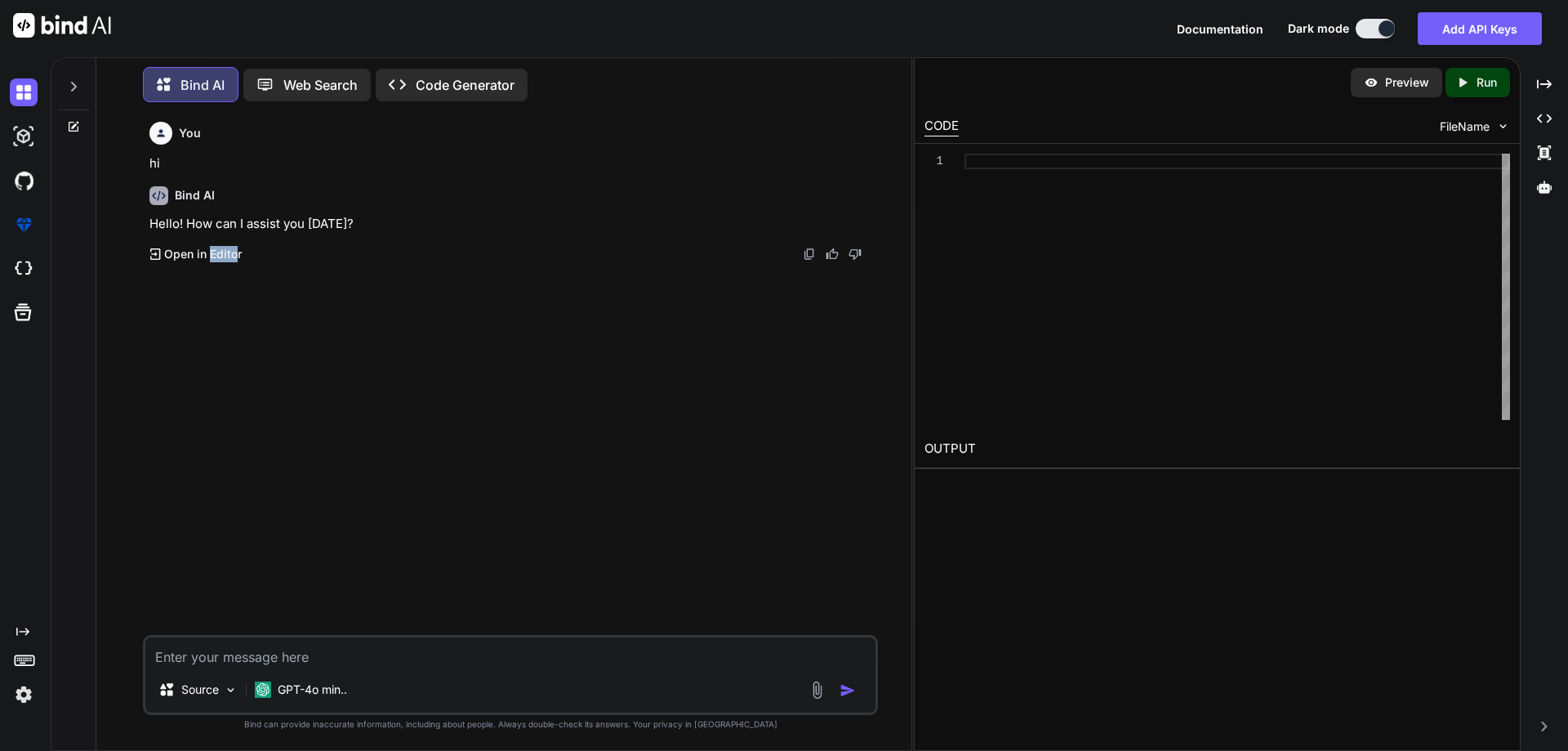
drag, startPoint x: 220, startPoint y: 451, endPoint x: 241, endPoint y: 569, distance: 119.9
click at [238, 562] on div "You hi Bind AI Hello! How can I assist you [DATE]? Created with Pixso. Open in …" at bounding box center [511, 374] width 732 height 519
click at [211, 694] on p "Source" at bounding box center [200, 689] width 38 height 16
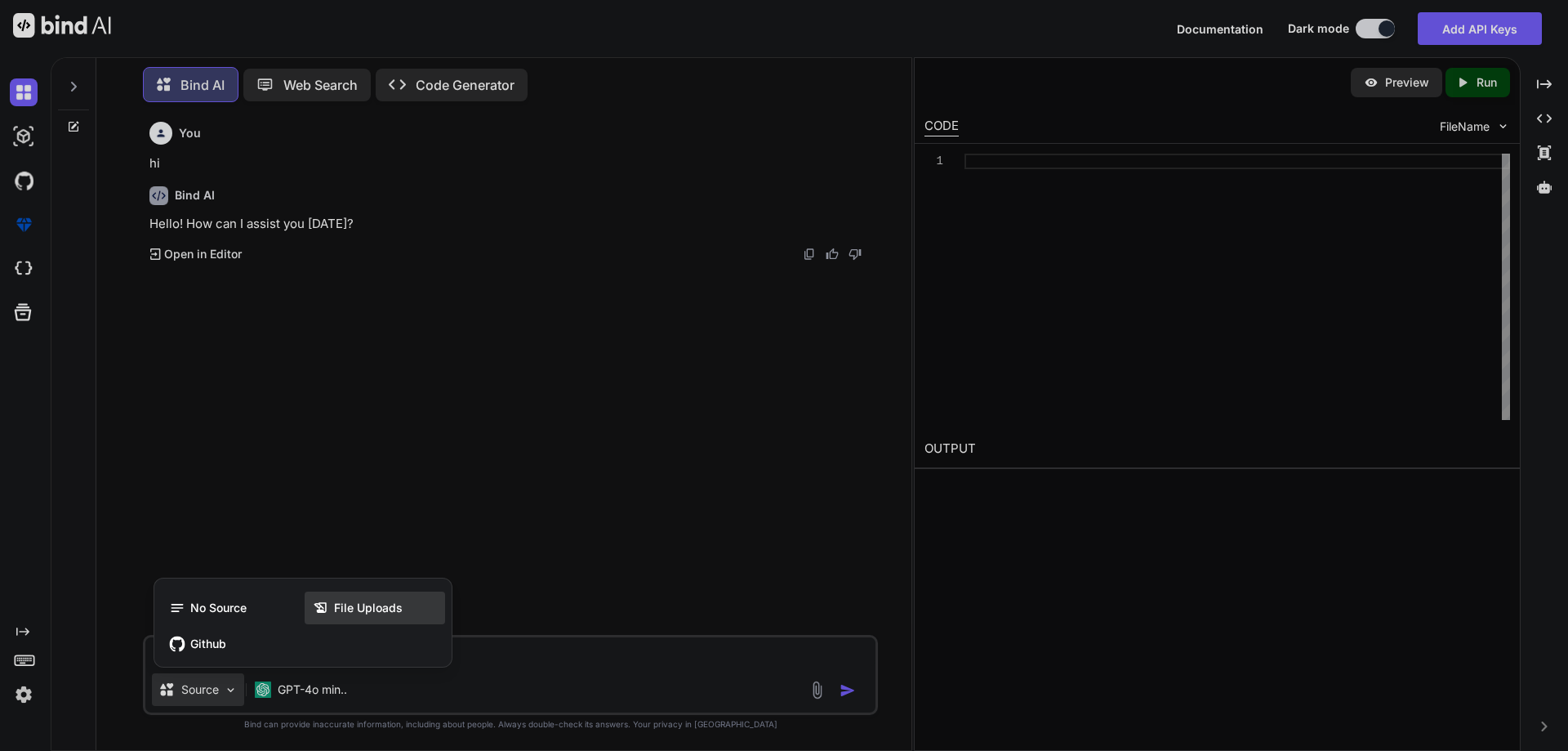
click at [348, 611] on span "File Uploads" at bounding box center [368, 607] width 69 height 16
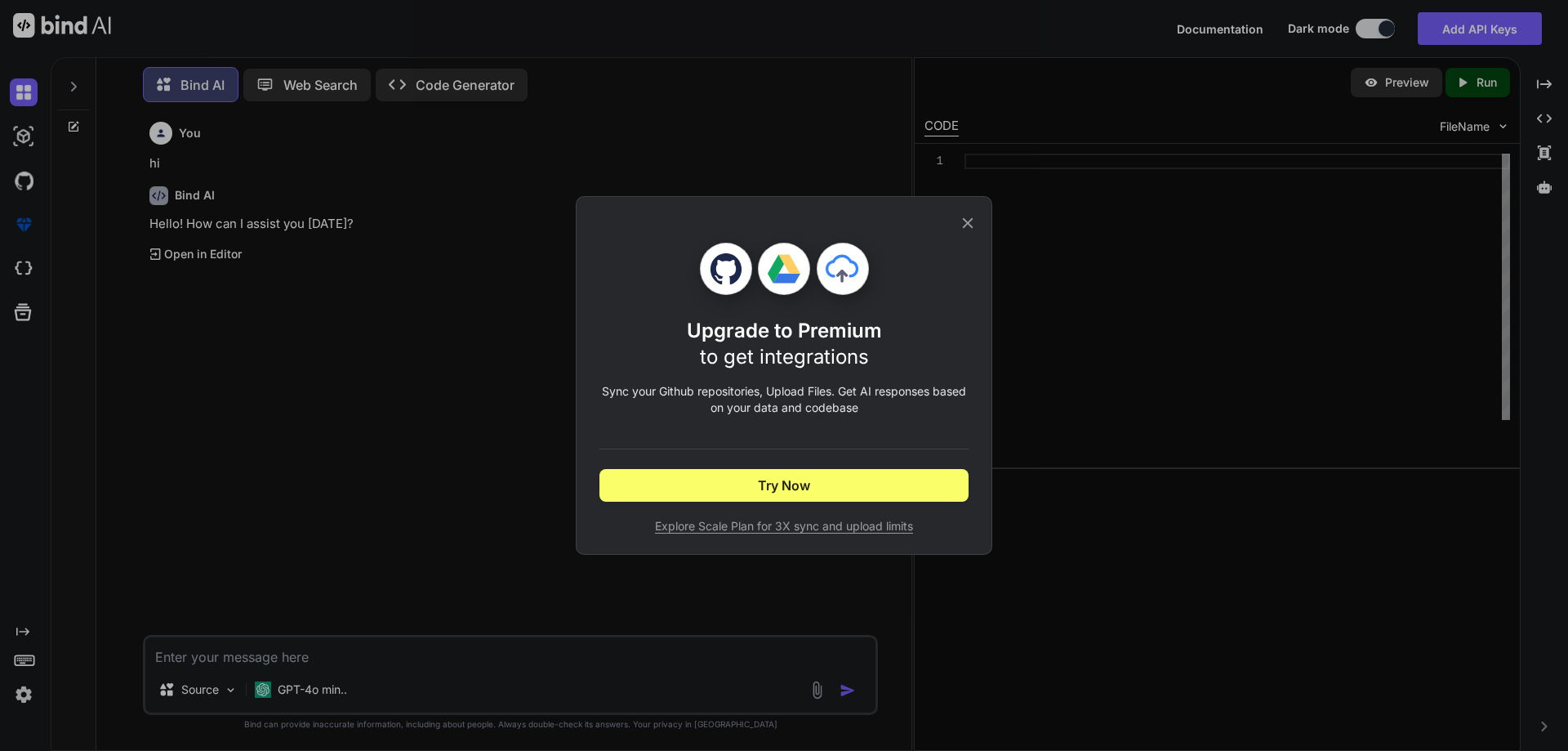
click at [856, 429] on div "Upgrade to Premium to get integrations Sync your Github repositories, Upload Fi…" at bounding box center [784, 388] width 369 height 292
drag, startPoint x: 965, startPoint y: 228, endPoint x: 697, endPoint y: 276, distance: 272.3
click at [697, 276] on div "Upgrade to Premium to get integrations Sync your Github repositories, Upload Fi…" at bounding box center [784, 388] width 369 height 292
click at [717, 276] on icon at bounding box center [724, 269] width 31 height 31
click at [784, 278] on icon at bounding box center [786, 278] width 27 height 9
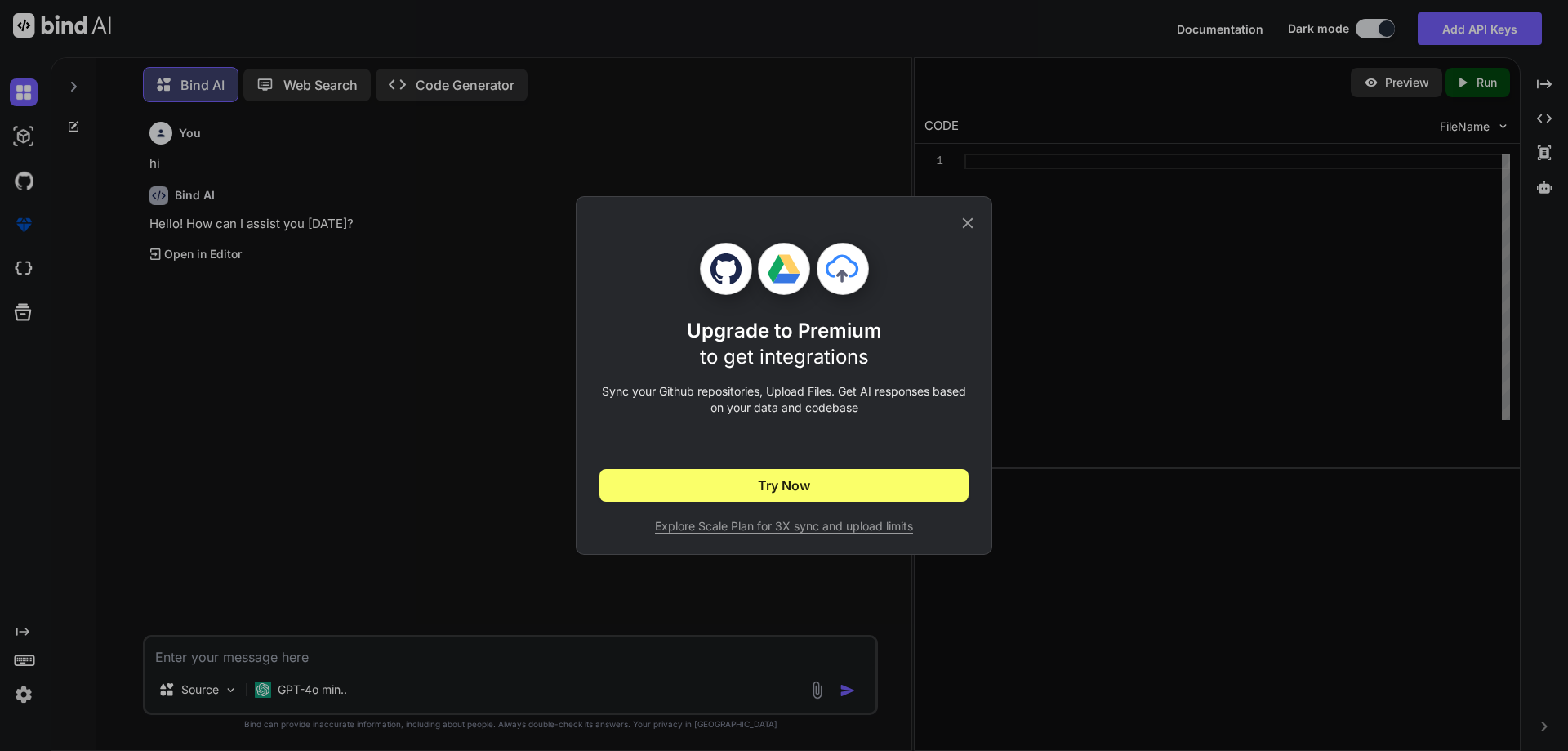
click at [863, 280] on icon at bounding box center [844, 273] width 78 height 78
click at [802, 360] on span "to get integrations" at bounding box center [784, 356] width 169 height 24
click at [764, 389] on p "Sync your Github repositories, Upload Files. Get AI responses based on your dat…" at bounding box center [784, 400] width 369 height 33
click at [764, 390] on p "Sync your Github repositories, Upload Files. Get AI responses based on your dat…" at bounding box center [784, 400] width 369 height 33
click at [788, 408] on p "Sync your Github repositories, Upload Files. Get AI responses based on your dat…" at bounding box center [784, 400] width 369 height 33
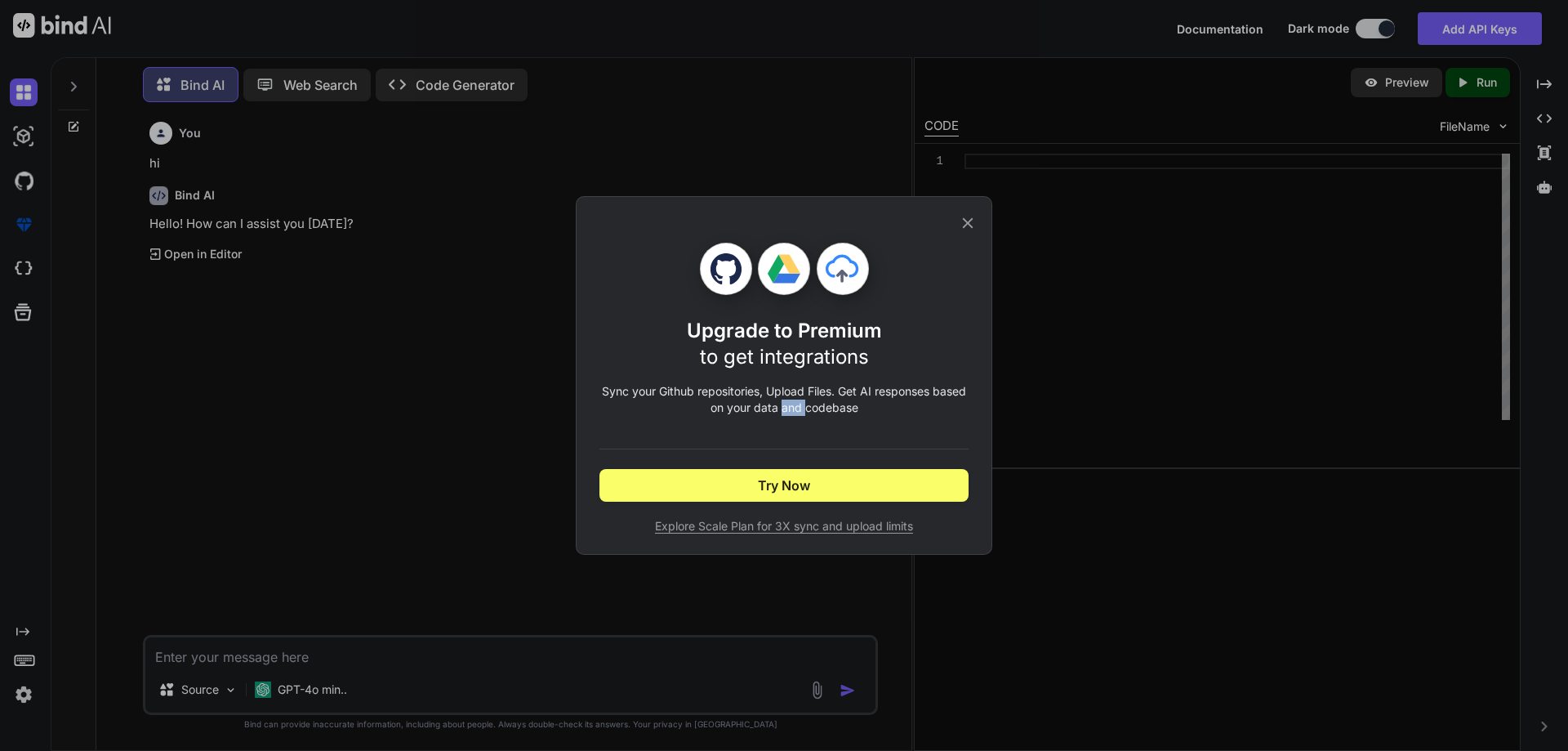
click at [788, 408] on p "Sync your Github repositories, Upload Files. Get AI responses based on your dat…" at bounding box center [784, 400] width 369 height 33
drag, startPoint x: 788, startPoint y: 408, endPoint x: 822, endPoint y: 409, distance: 34.0
click at [794, 408] on p "Sync your Github repositories, Upload Files. Get AI responses based on your dat…" at bounding box center [784, 400] width 369 height 33
click at [950, 373] on div "Upgrade to Premium to get integrations Sync your Github repositories, Upload Fi…" at bounding box center [784, 388] width 369 height 292
click at [897, 405] on p "Sync your Github repositories, Upload Files. Get AI responses based on your dat…" at bounding box center [784, 400] width 369 height 33
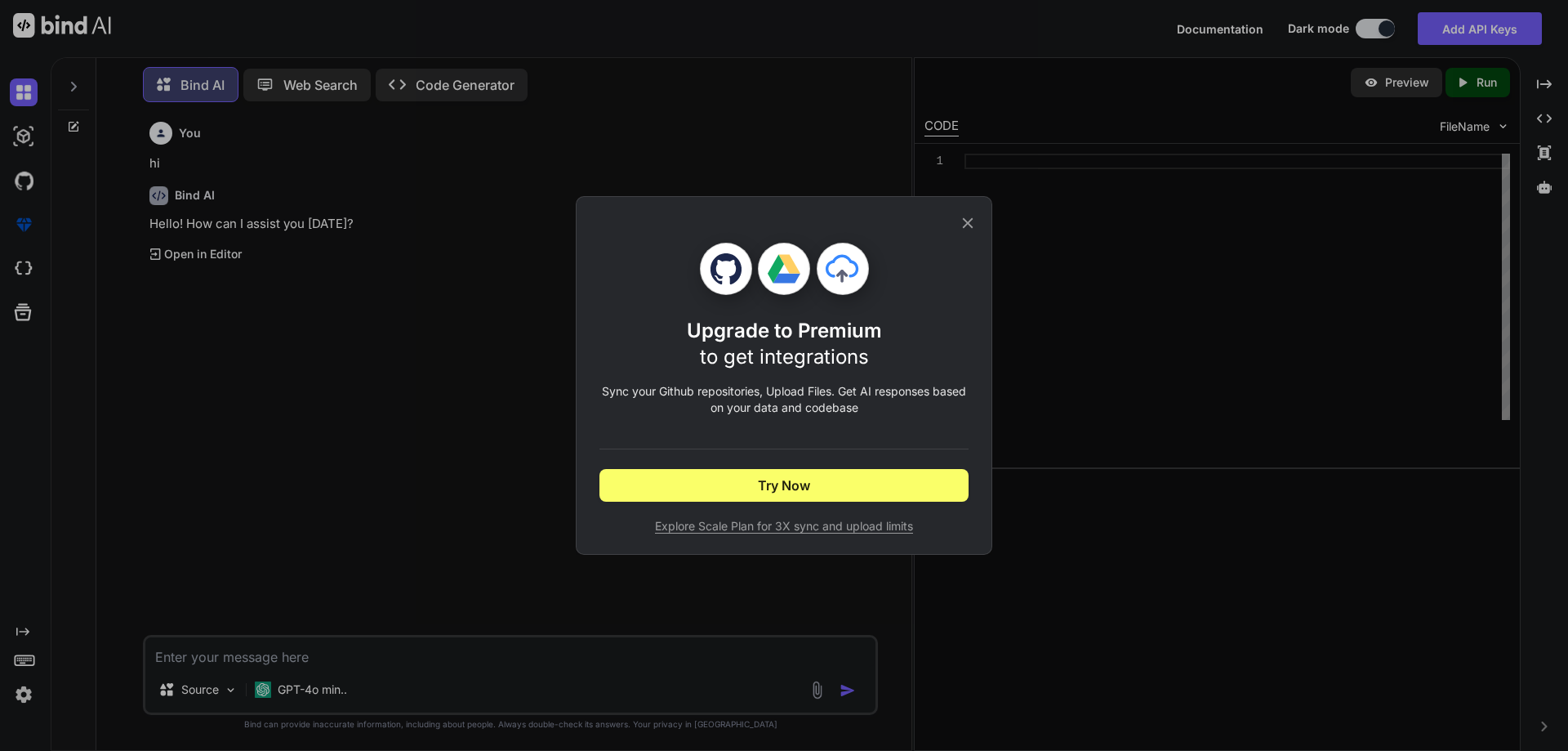
click at [968, 228] on icon at bounding box center [967, 222] width 18 height 18
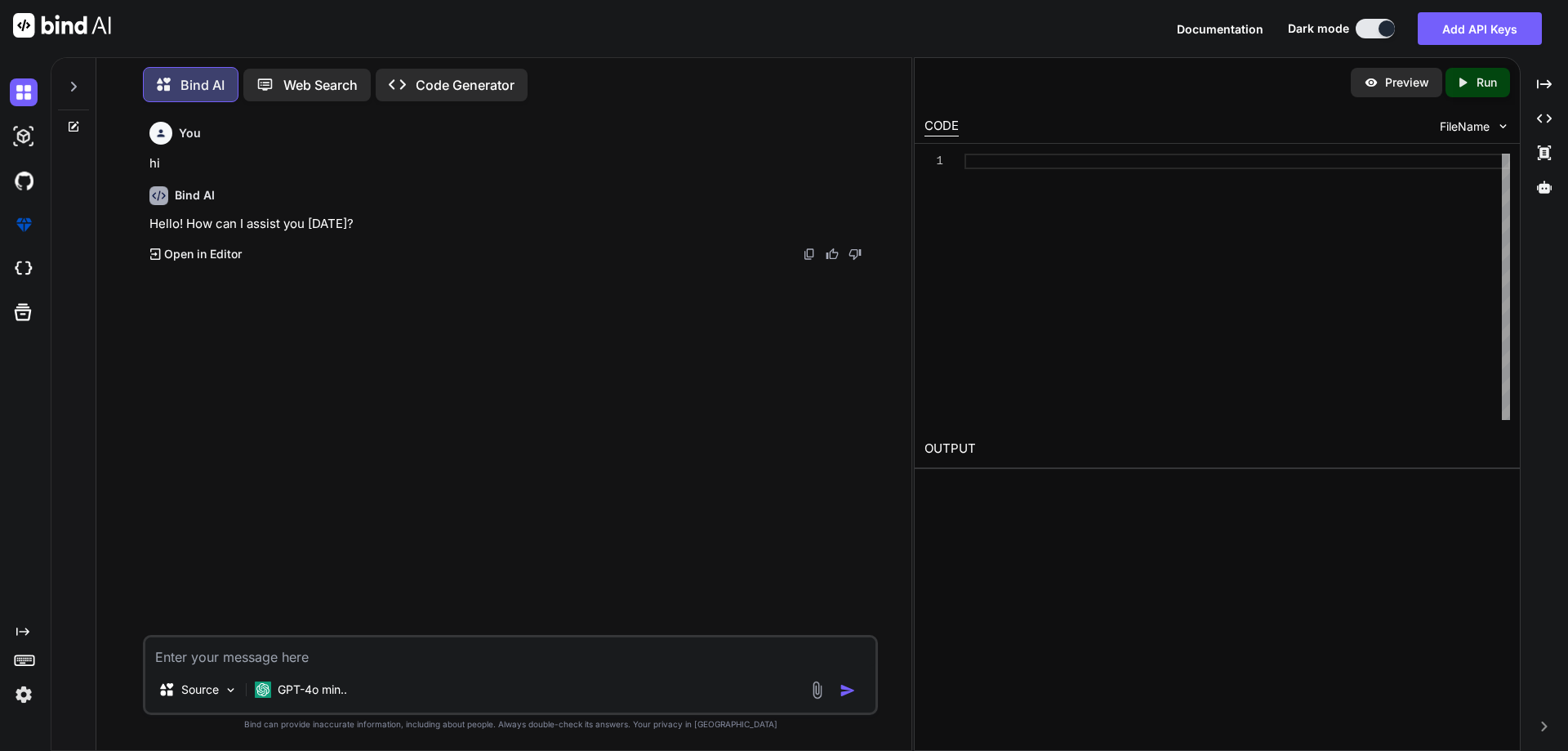
click at [406, 419] on div "You hi Bind AI Hello! How can I assist you [DATE]? Created with Pixso. Open in …" at bounding box center [511, 374] width 732 height 519
click at [334, 298] on div "You hi Bind AI Hello! How can I assist you [DATE]? Created with Pixso. Open in …" at bounding box center [511, 374] width 732 height 519
click at [330, 295] on div "You hi Bind AI Hello! How can I assist you [DATE]? Created with Pixso. Open in …" at bounding box center [511, 374] width 732 height 519
click at [269, 253] on div "Created with Pixso. Open in Editor" at bounding box center [512, 253] width 725 height 16
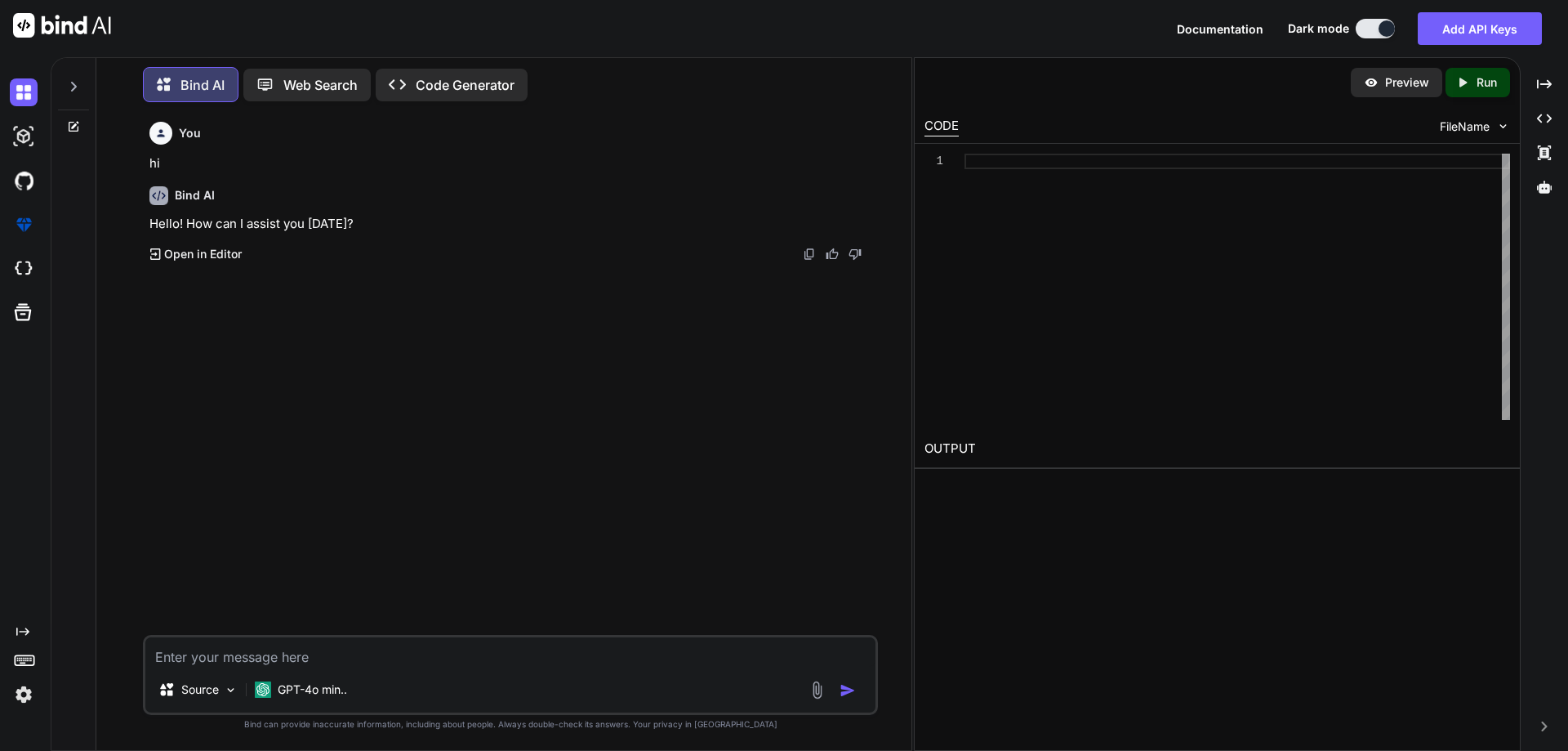
click at [209, 260] on p "Open in Editor" at bounding box center [202, 253] width 77 height 16
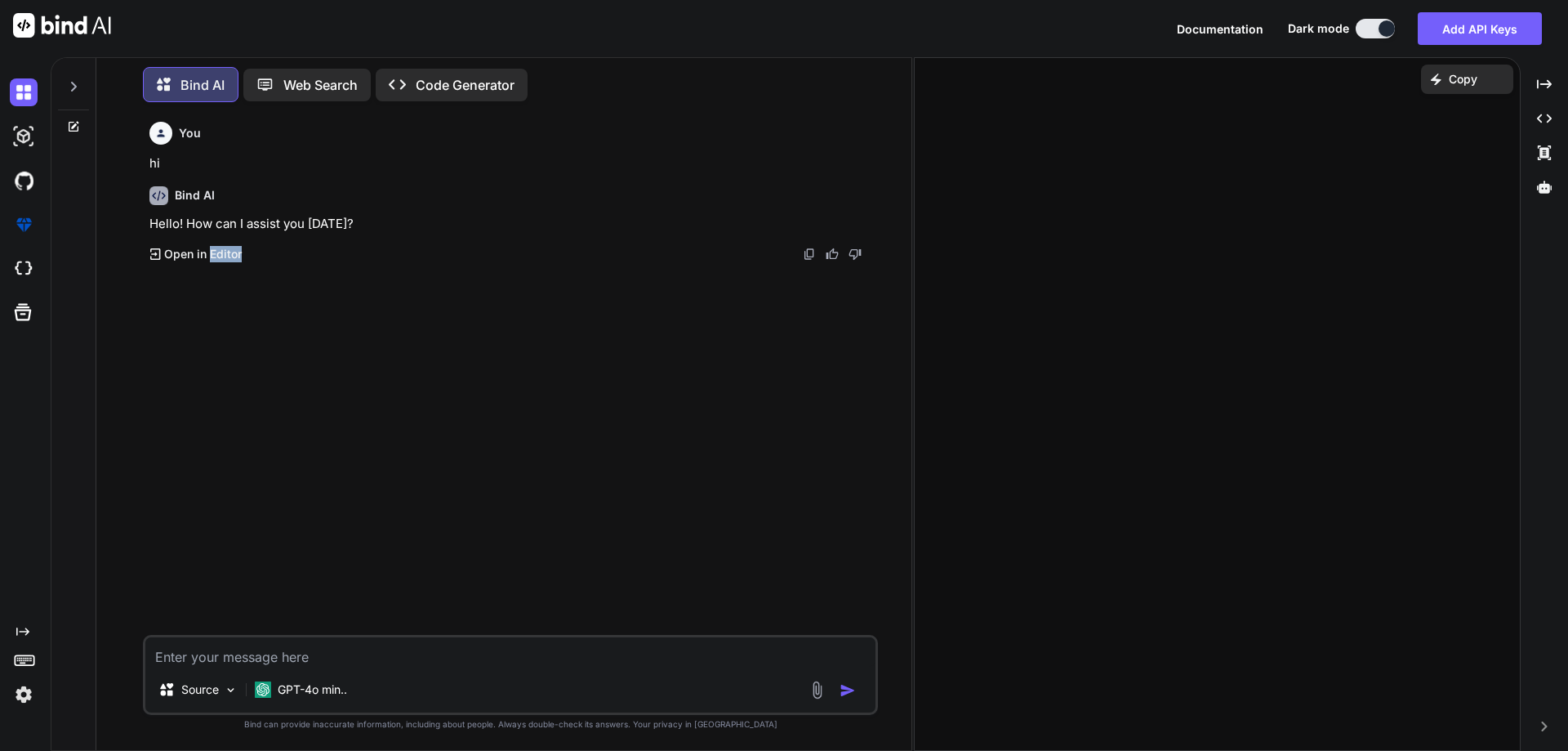
click at [209, 260] on p "Open in Editor" at bounding box center [202, 253] width 77 height 16
click at [181, 316] on div "You hi Bind AI Hello! How can I assist you [DATE]? Created with Pixso. Open in …" at bounding box center [511, 374] width 732 height 519
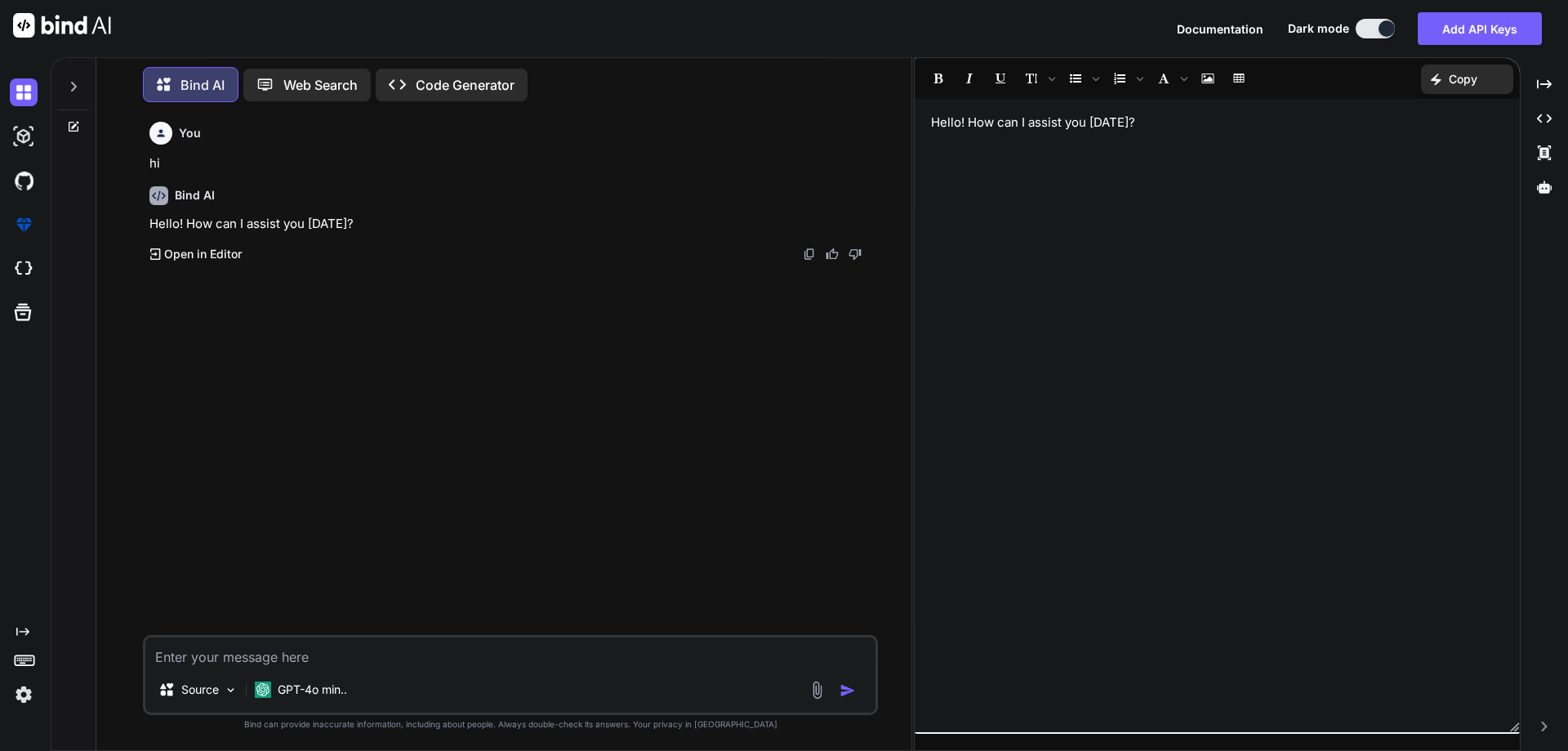
click at [30, 107] on div at bounding box center [26, 92] width 34 height 44
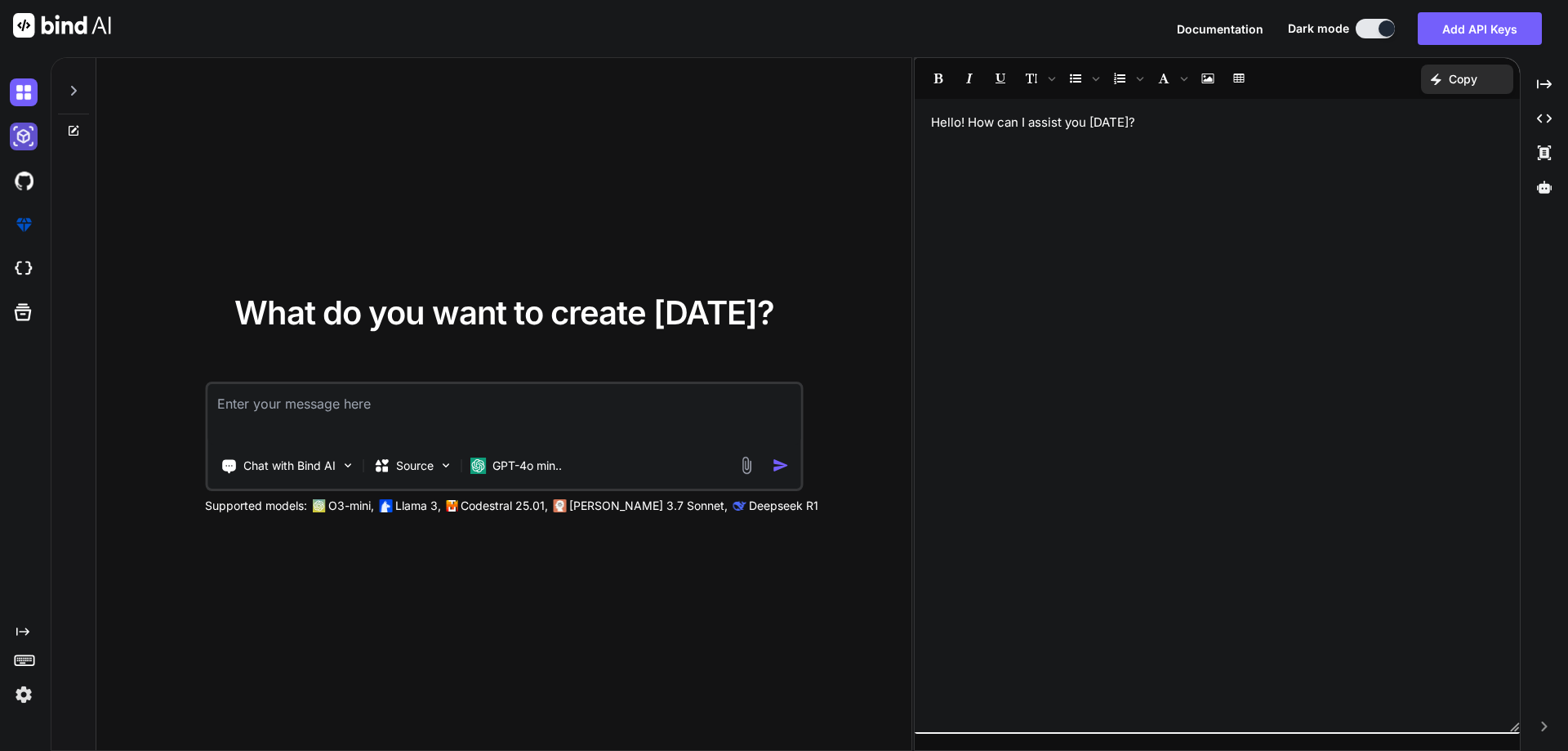
click at [27, 137] on img at bounding box center [23, 136] width 27 height 27
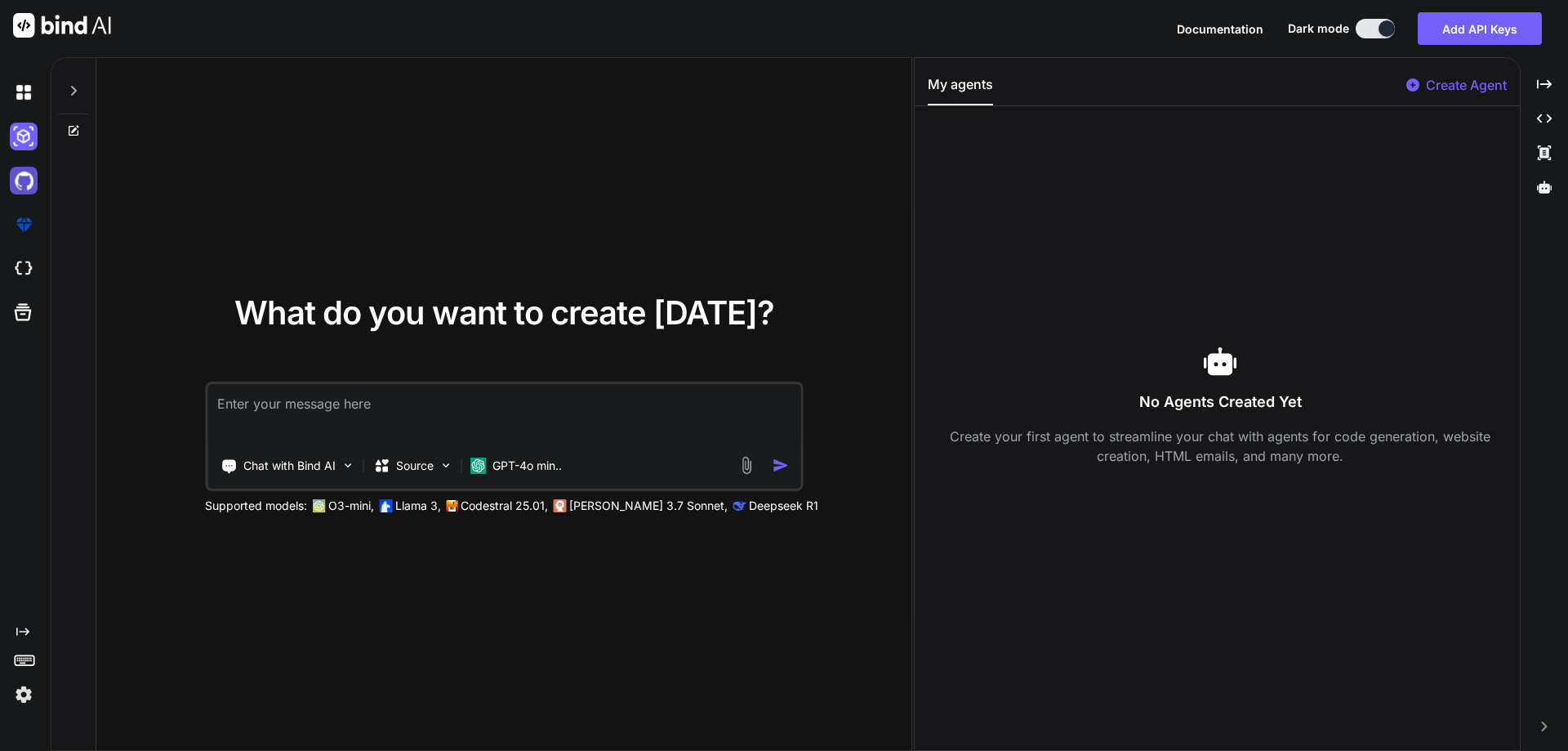
click at [21, 188] on img at bounding box center [23, 180] width 27 height 27
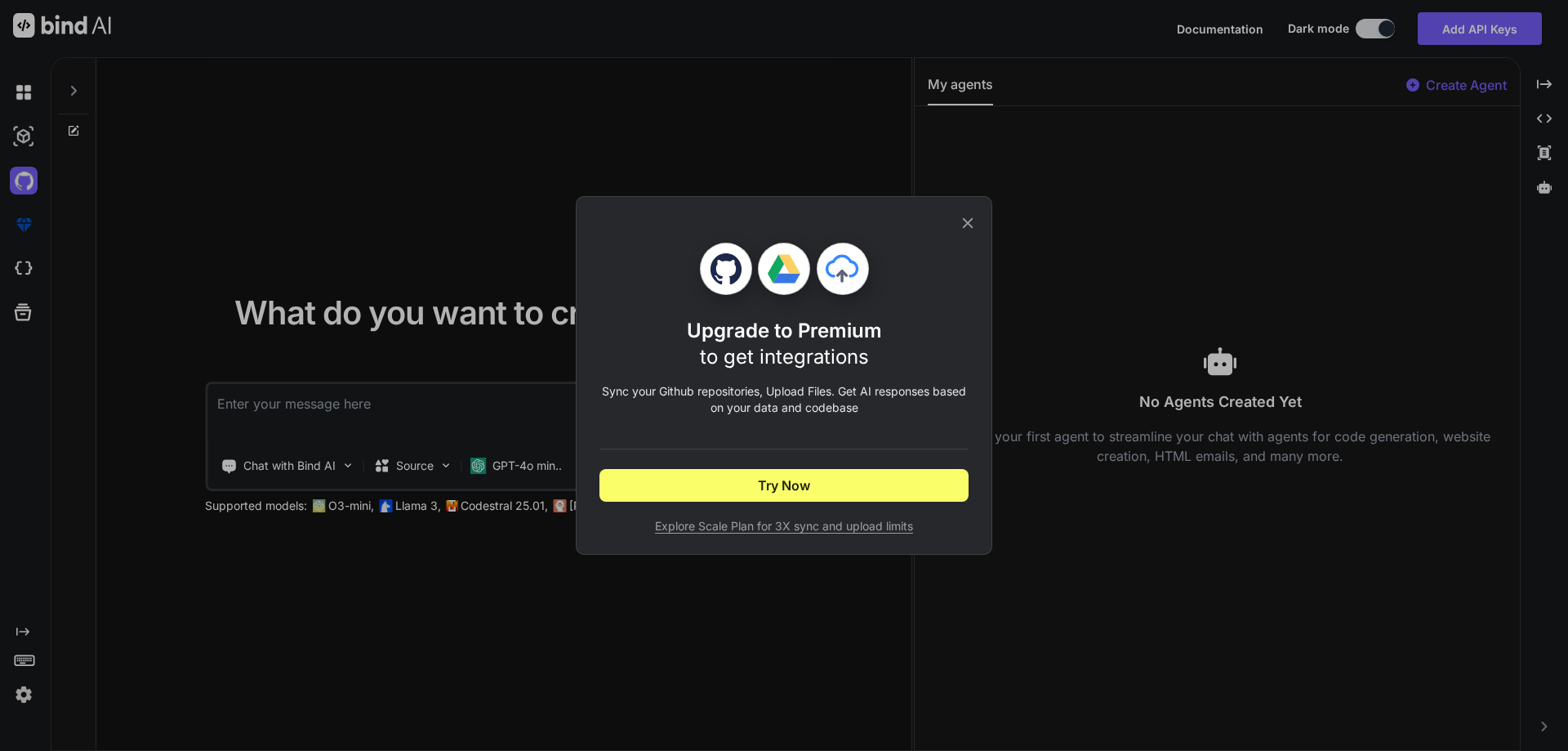
click at [27, 245] on div "Upgrade to Premium to get integrations Sync your Github repositories, Upload Fi…" at bounding box center [784, 375] width 1568 height 751
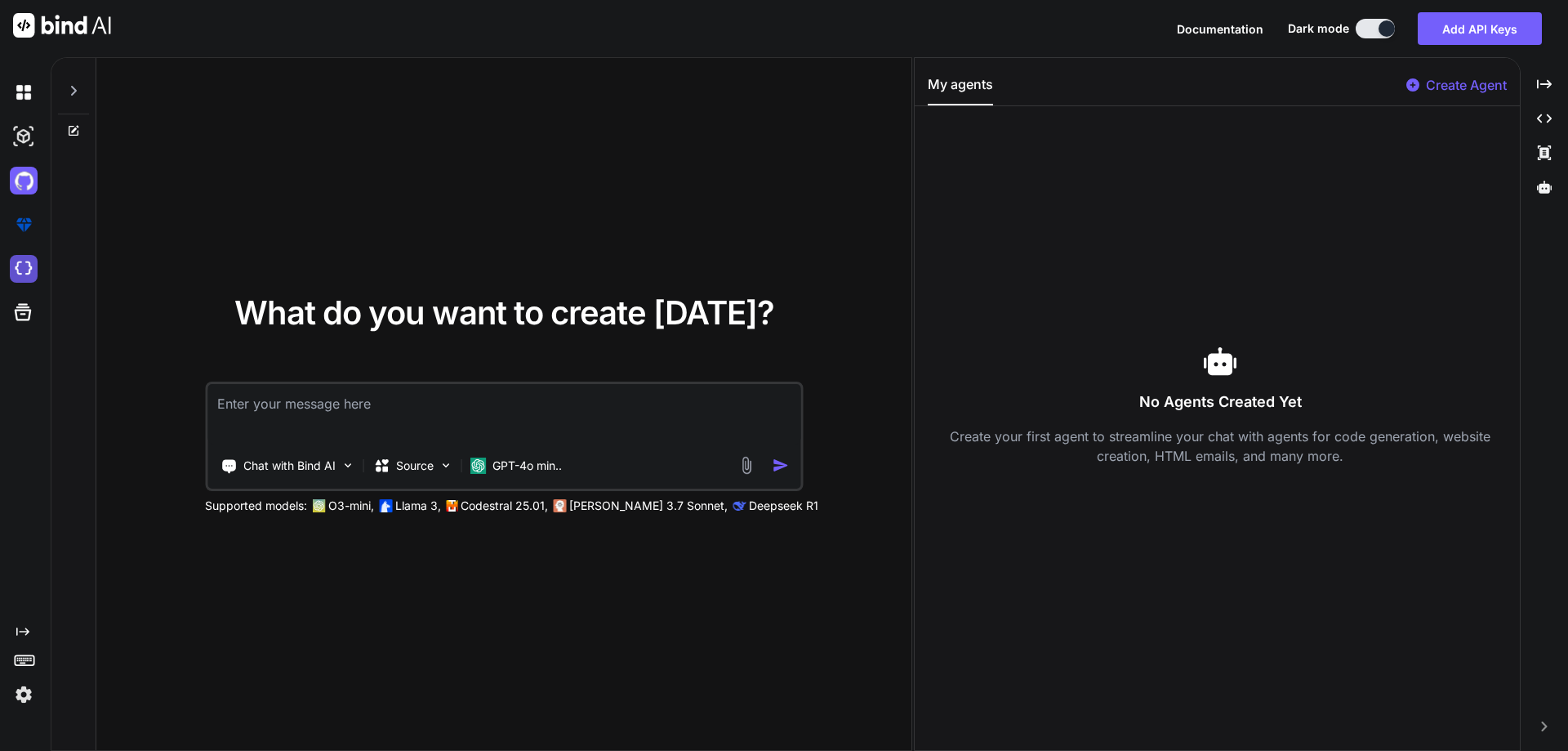
click at [27, 269] on img at bounding box center [23, 268] width 27 height 27
click at [14, 93] on img at bounding box center [23, 91] width 27 height 27
click at [68, 95] on icon at bounding box center [73, 90] width 13 height 13
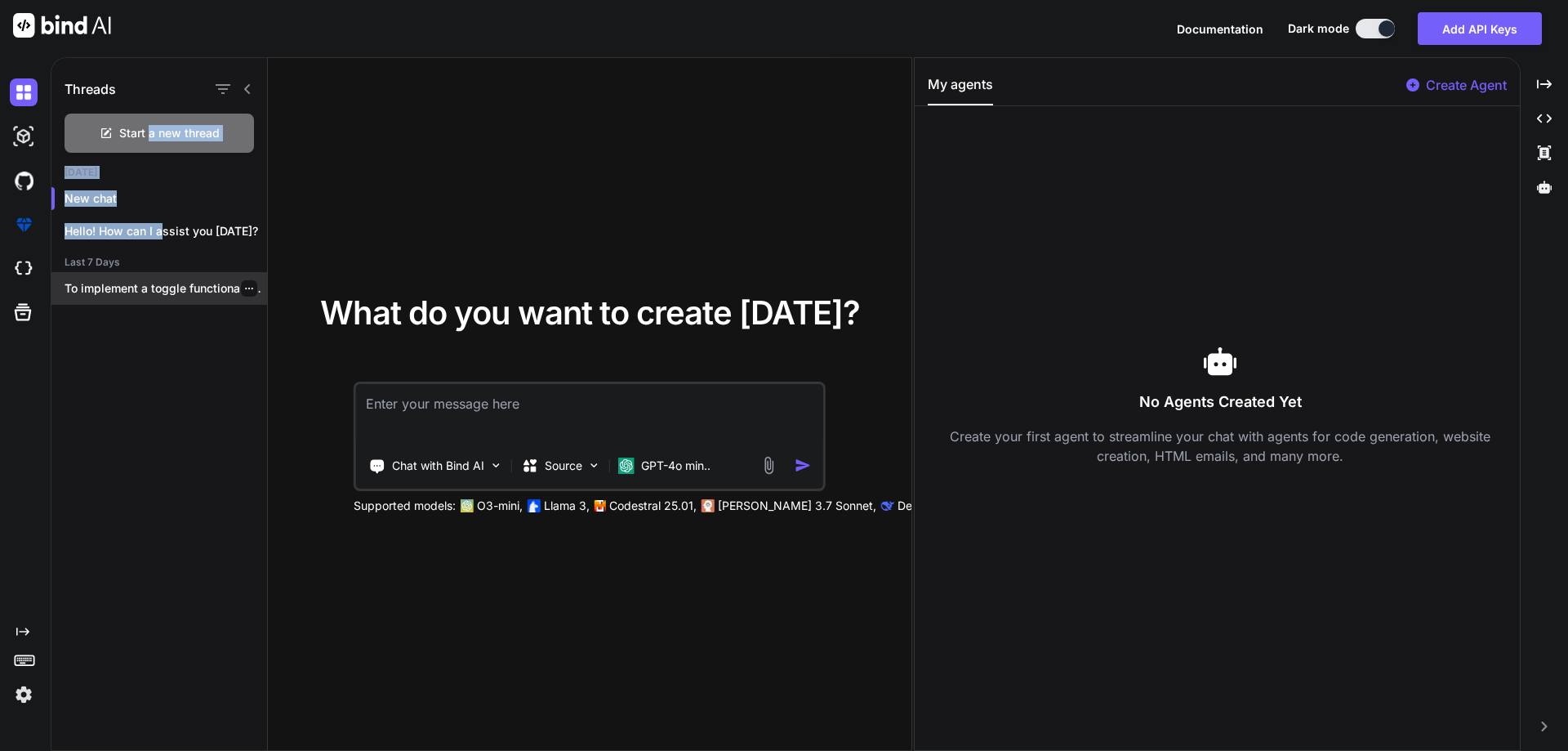
drag, startPoint x: 151, startPoint y: 142, endPoint x: 138, endPoint y: 291, distance: 149.6
click at [151, 237] on div "Threads Start a new thread [DATE] New chat Hello! How can I assist you [DATE]? …" at bounding box center [159, 186] width 216 height 254
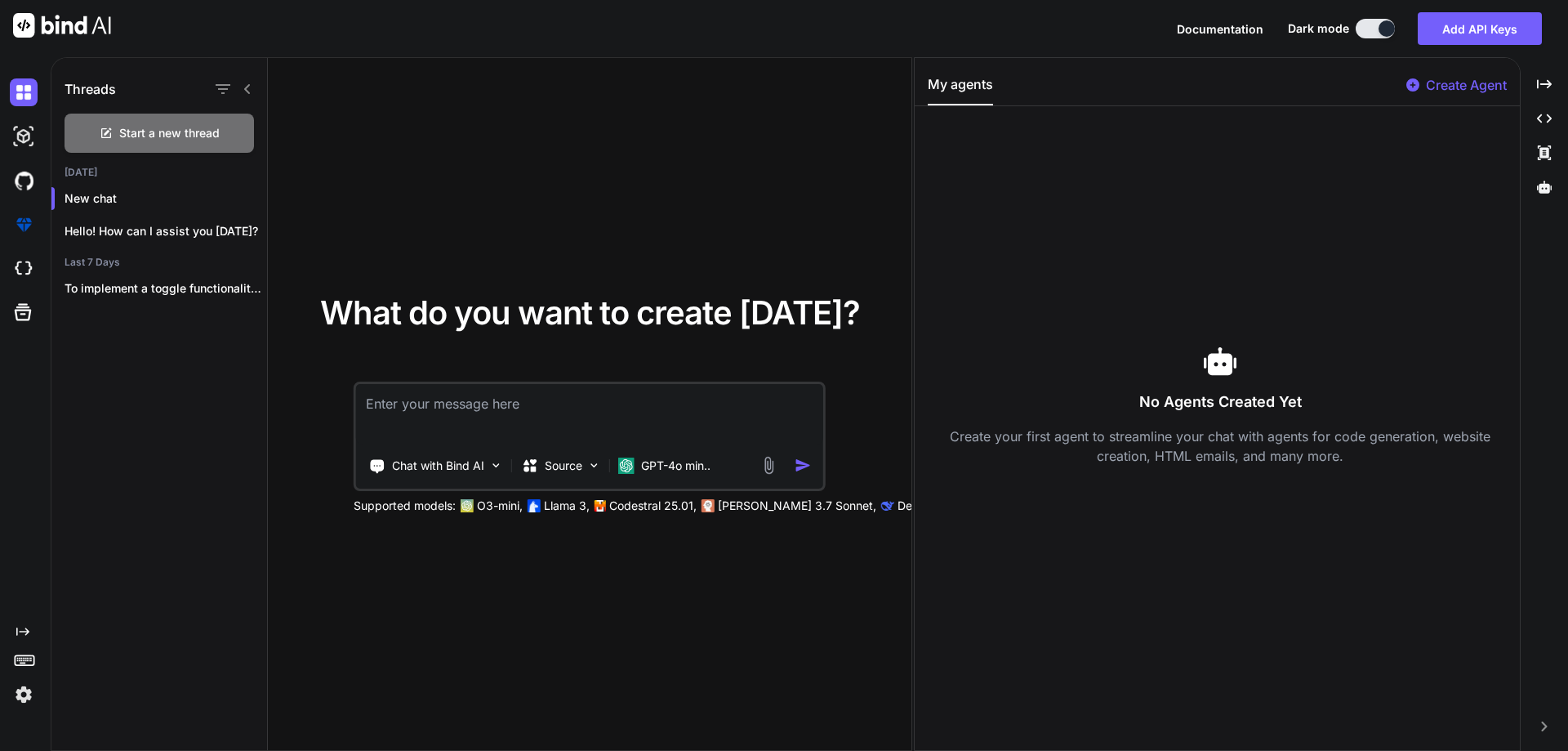
click at [133, 356] on div "Threads Start a new thread [DATE] New chat Hello! How can I assist you [DATE]? …" at bounding box center [160, 405] width 217 height 694
click at [34, 130] on img at bounding box center [23, 136] width 27 height 27
click at [20, 94] on img at bounding box center [23, 91] width 27 height 27
click at [568, 478] on div "Source" at bounding box center [561, 465] width 92 height 33
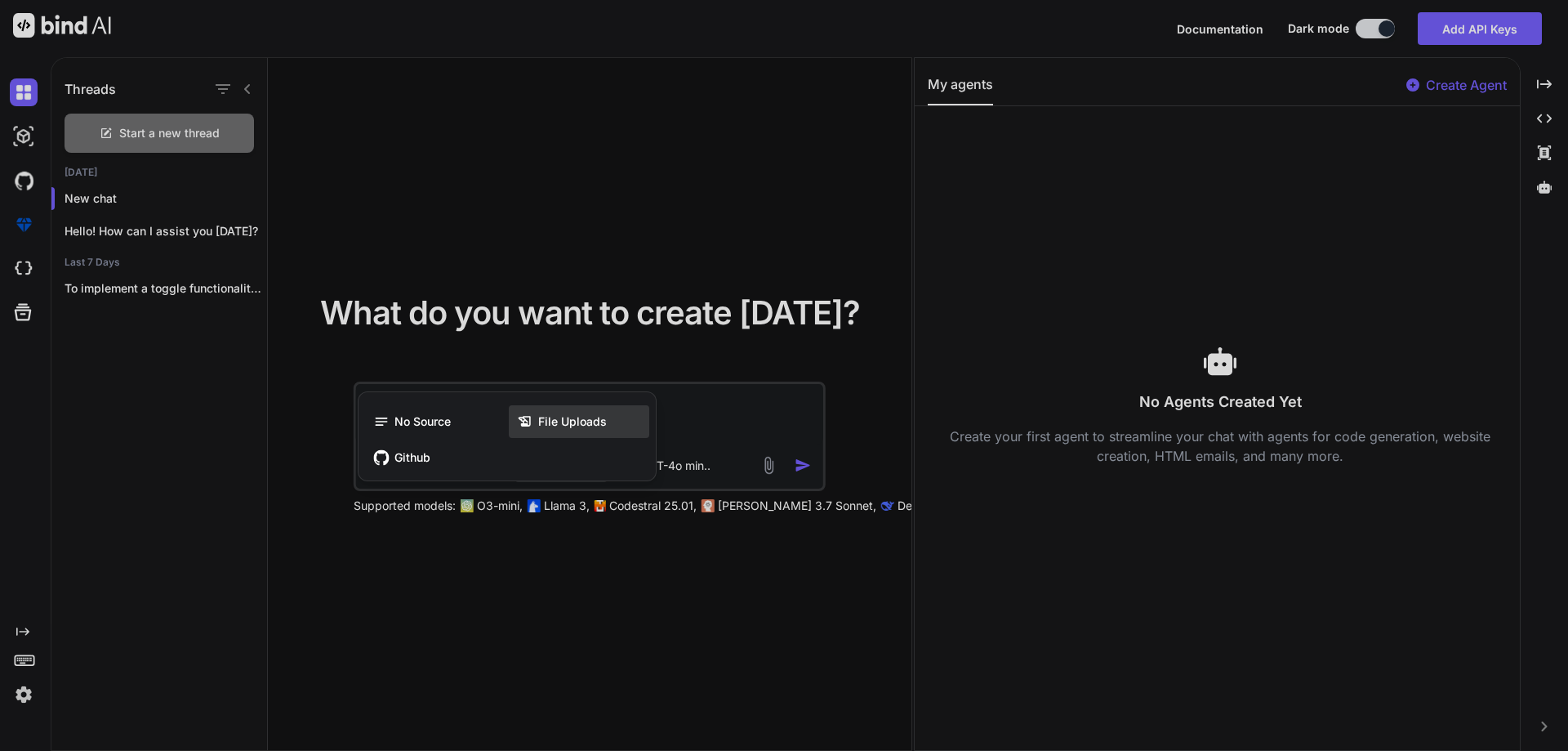
click at [567, 424] on span "File Uploads" at bounding box center [572, 421] width 69 height 16
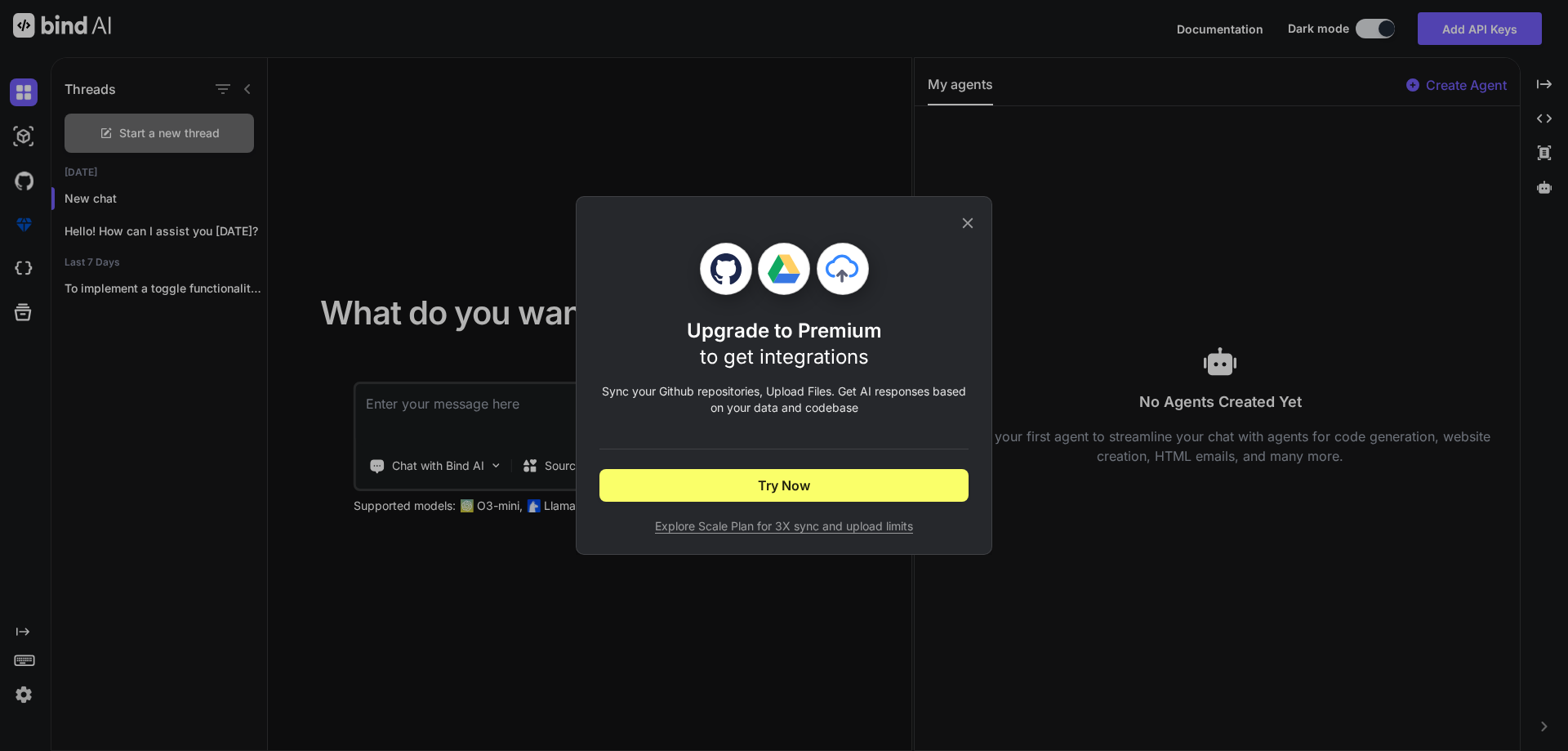
click at [963, 234] on div "Upgrade to Premium to get integrations Sync your Github repositories, Upload Fi…" at bounding box center [784, 375] width 369 height 357
click at [973, 226] on icon at bounding box center [967, 222] width 18 height 18
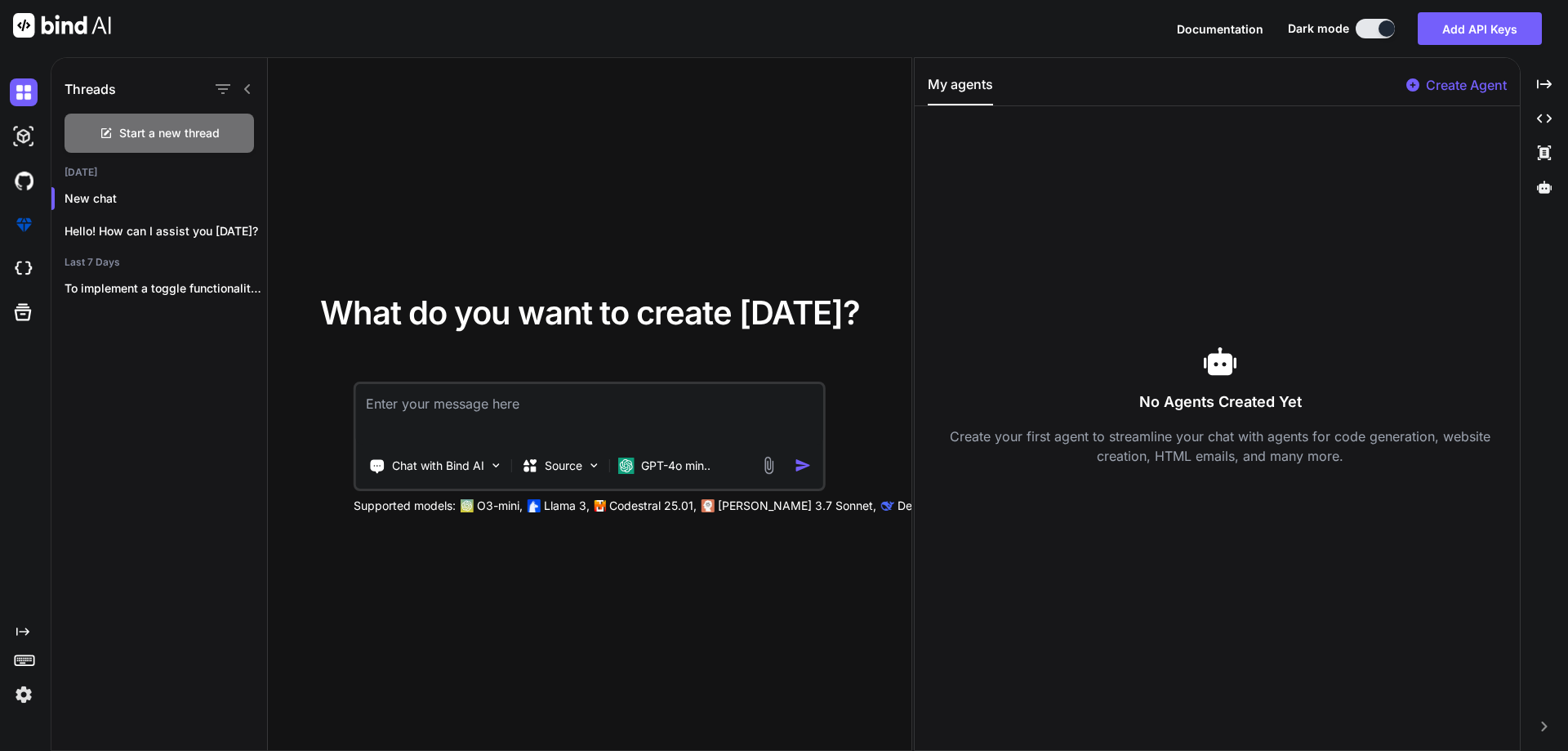
click at [476, 256] on div "What do you want to create [DATE]? Chat with Bind AI Source GPT-4o min.. Suppor…" at bounding box center [589, 405] width 643 height 694
click at [767, 473] on img at bounding box center [768, 465] width 19 height 19
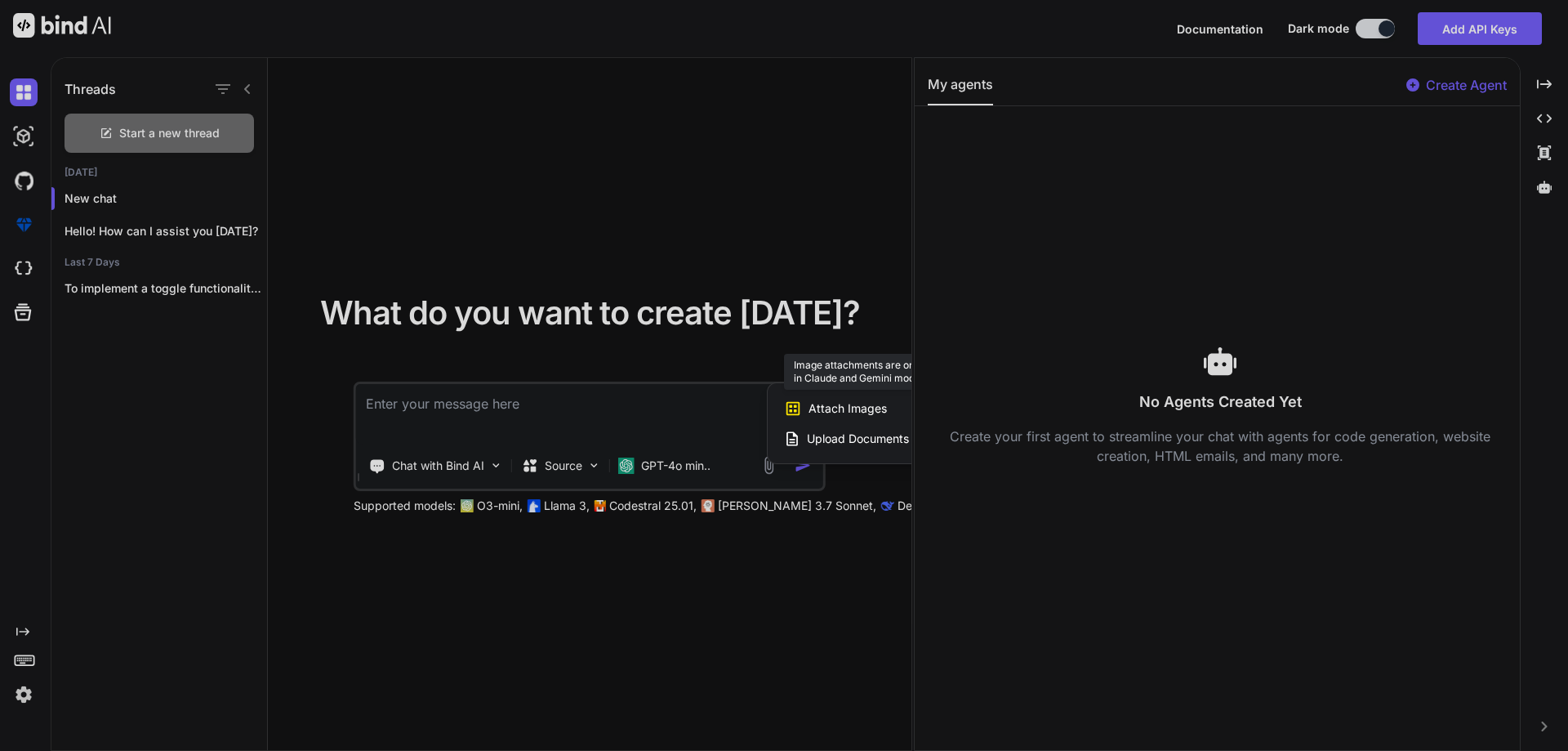
click at [826, 415] on span "Attach Images" at bounding box center [847, 408] width 78 height 16
click at [832, 438] on span "Upload Documents and Code Files" at bounding box center [899, 438] width 185 height 16
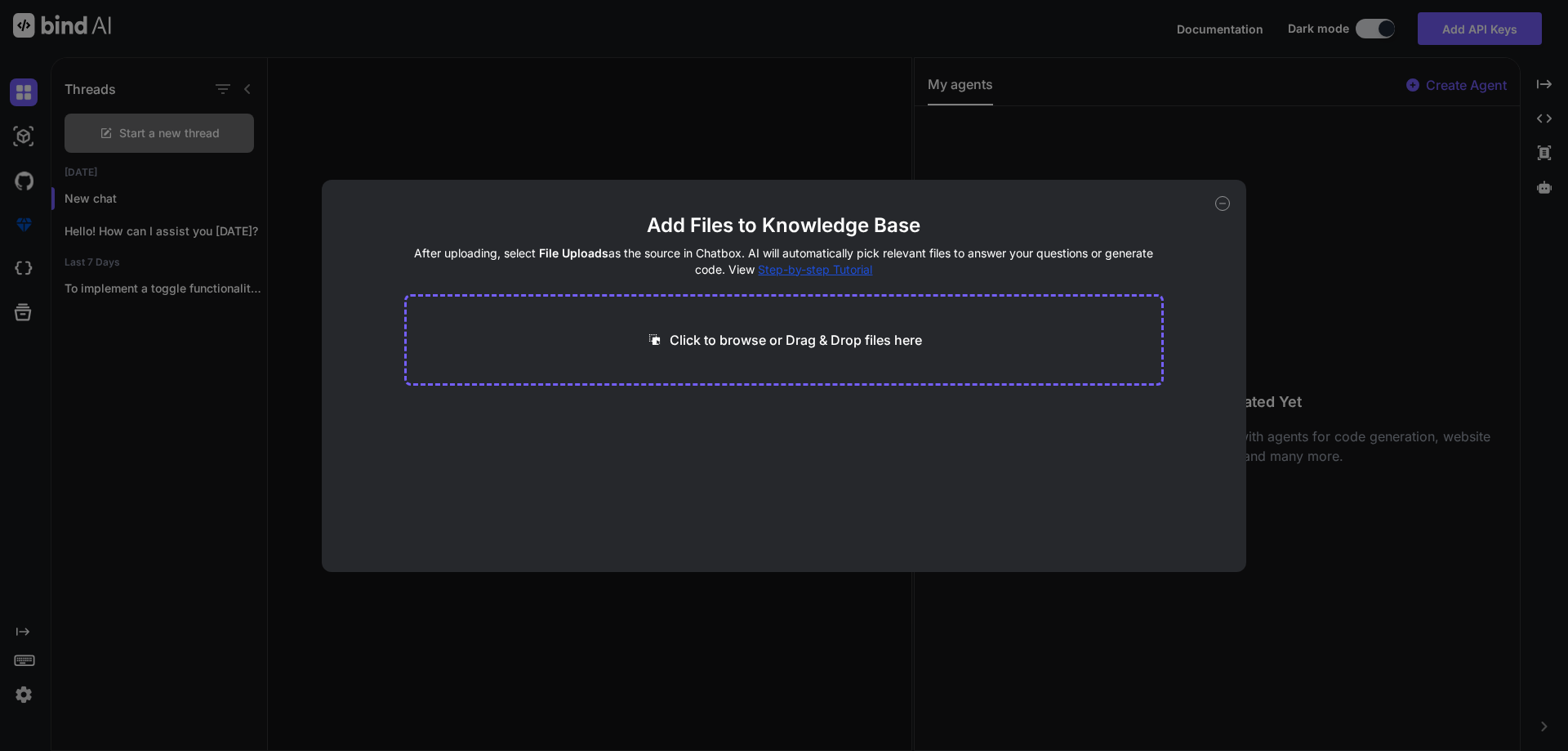
click at [1219, 205] on icon at bounding box center [1222, 204] width 15 height 15
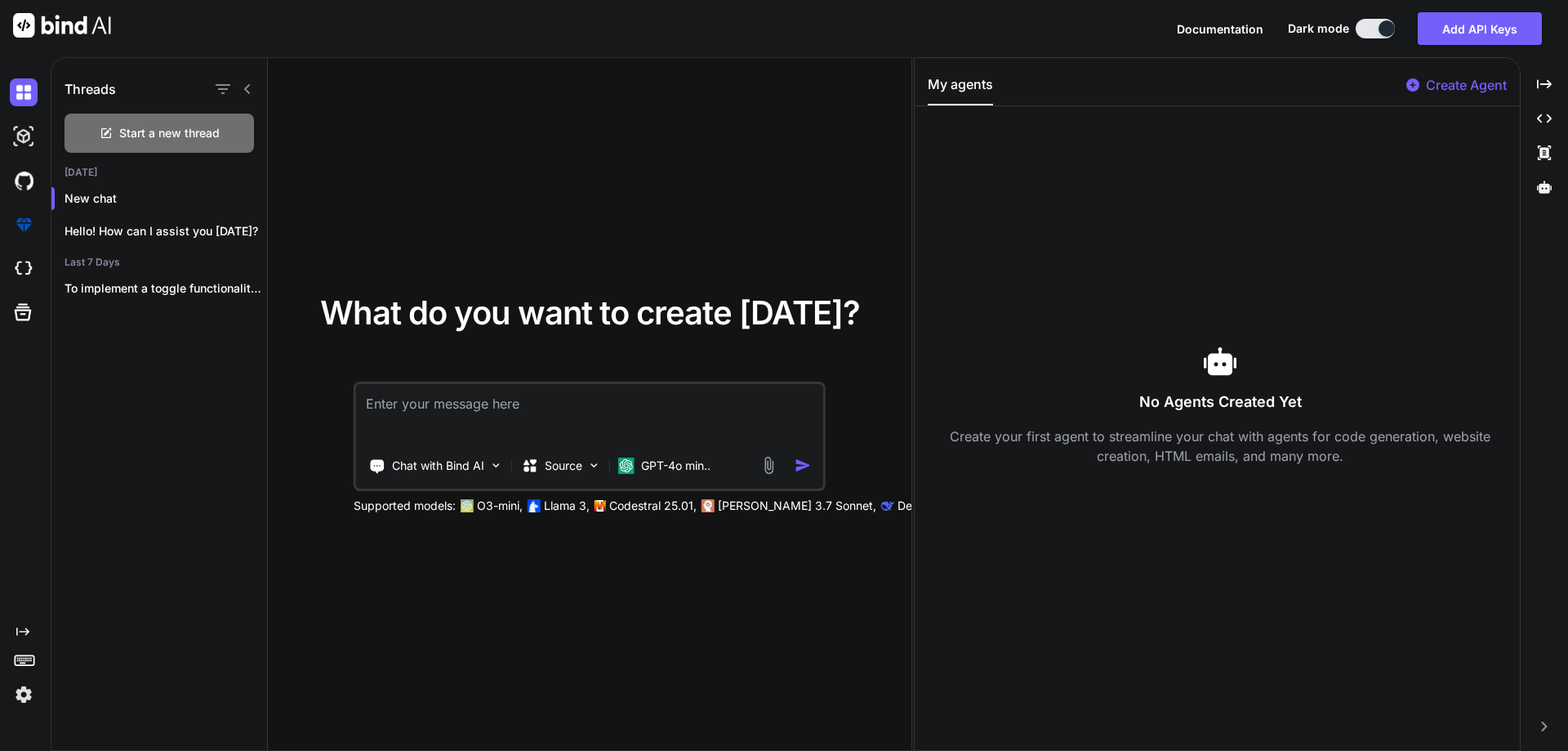
click at [770, 467] on img at bounding box center [768, 465] width 19 height 19
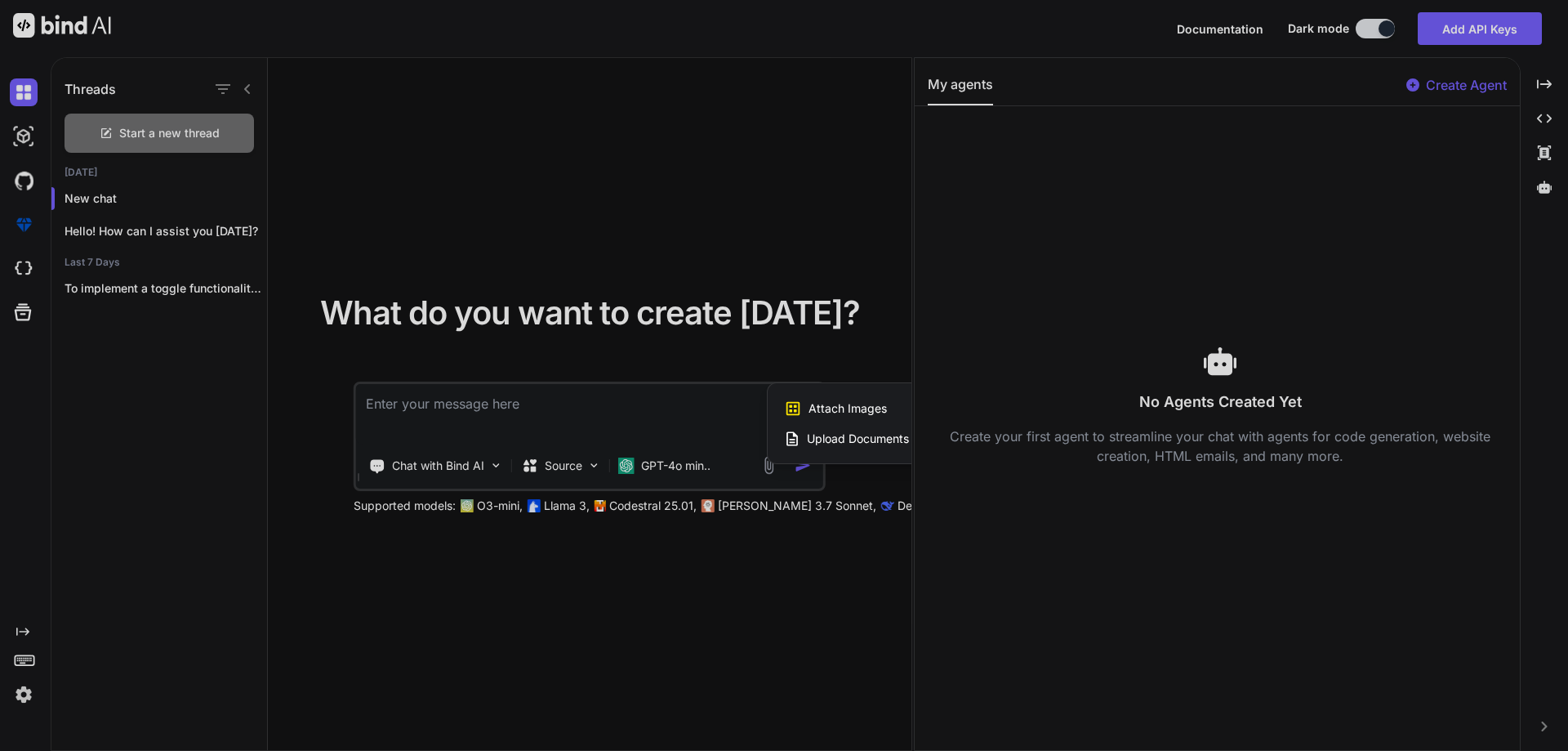
click at [832, 441] on span "Upload Documents and Code Files" at bounding box center [899, 438] width 185 height 16
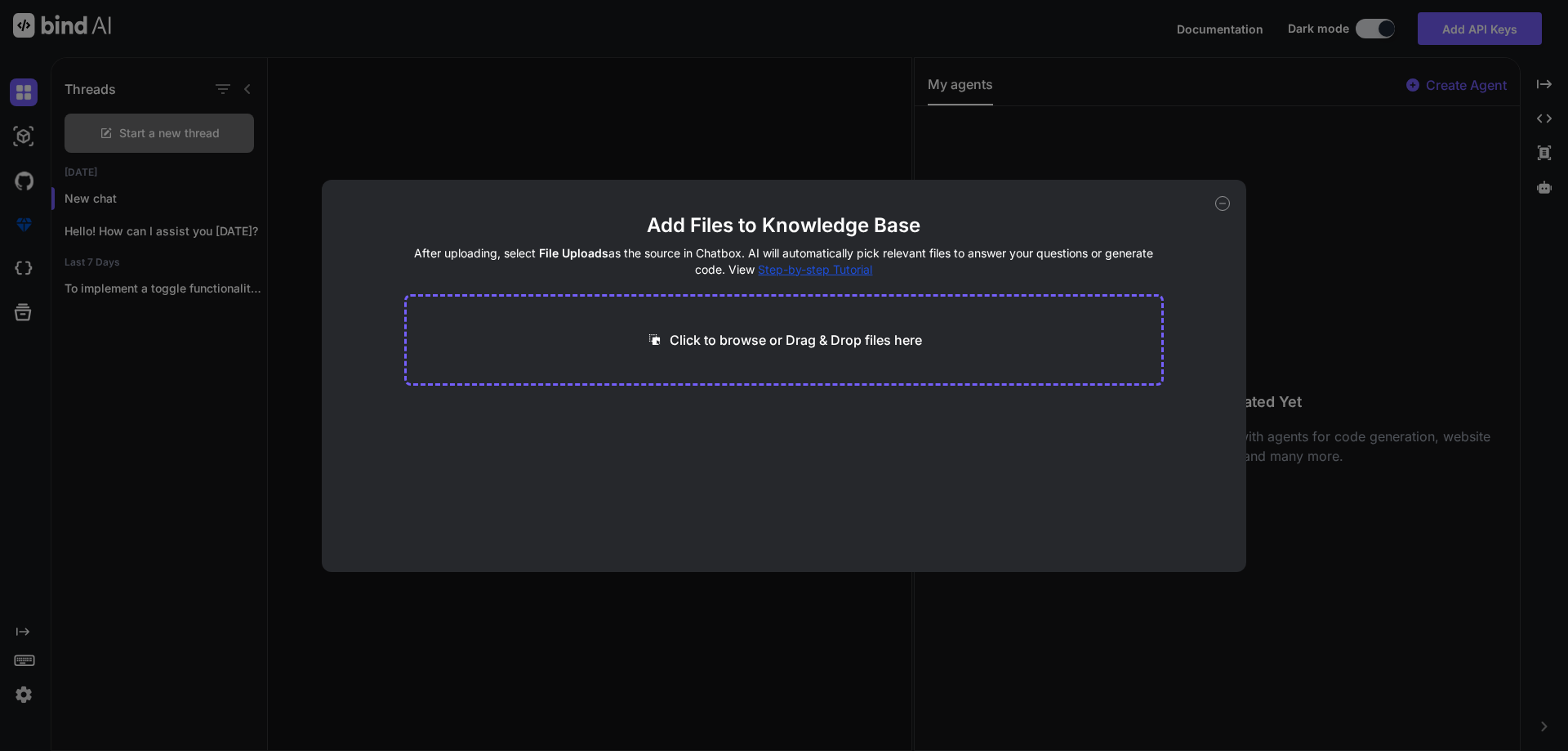
click at [746, 322] on div "Click to browse or Drag & Drop files here" at bounding box center [784, 339] width 760 height 91
click at [753, 345] on p "Click to browse or Drag & Drop files here" at bounding box center [796, 339] width 252 height 20
type input "C:\fakepath\color_coded_Master•Care_Score_v08_06_2025_to Chetu.pdf"
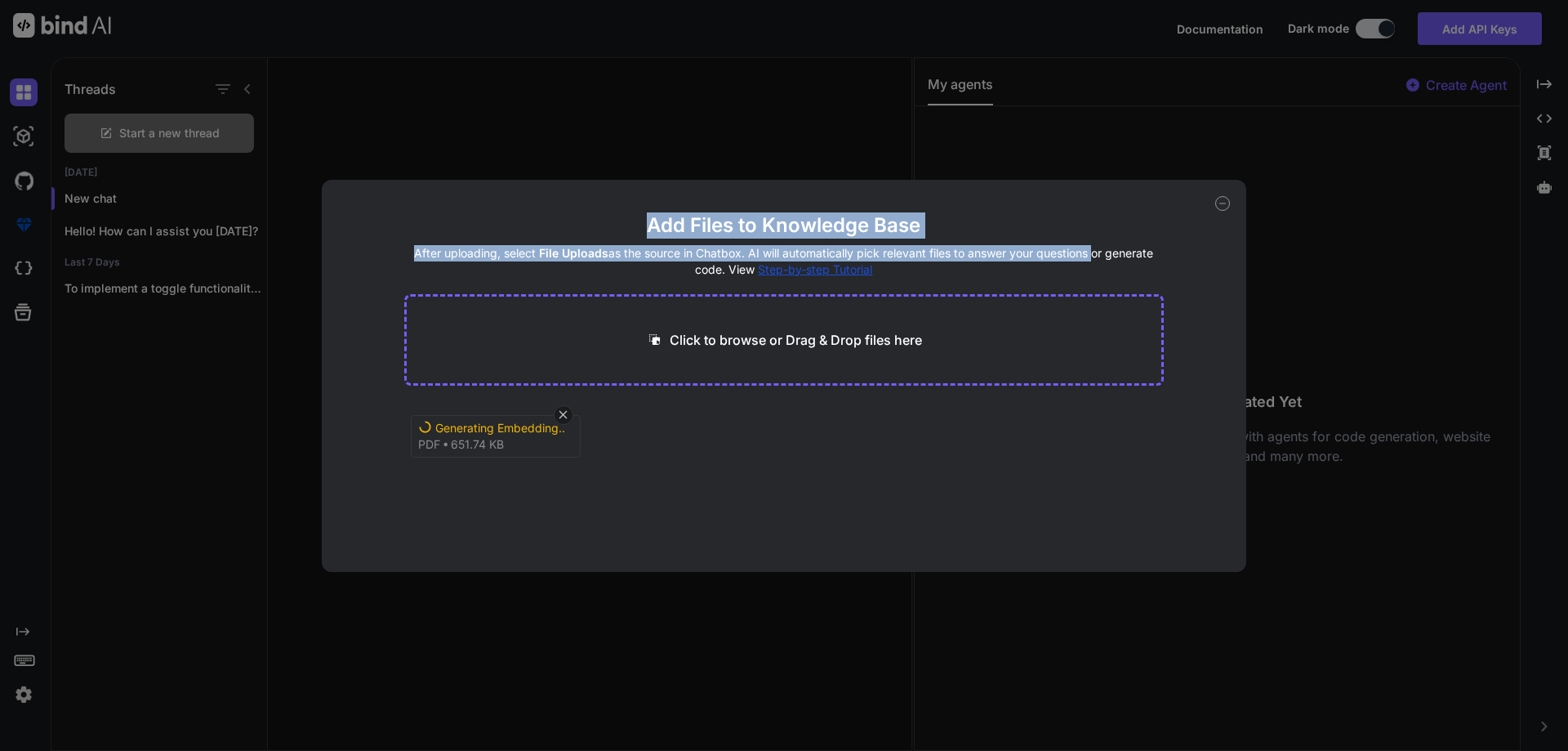
drag, startPoint x: 635, startPoint y: 210, endPoint x: 1058, endPoint y: 240, distance: 424.1
click at [1058, 240] on div "Add Files to Knowledge Base After uploading, select File Uploads as the source …" at bounding box center [784, 376] width 925 height 392
click at [926, 209] on div "Add Files to Knowledge Base After uploading, select File Uploads as the source …" at bounding box center [784, 376] width 925 height 392
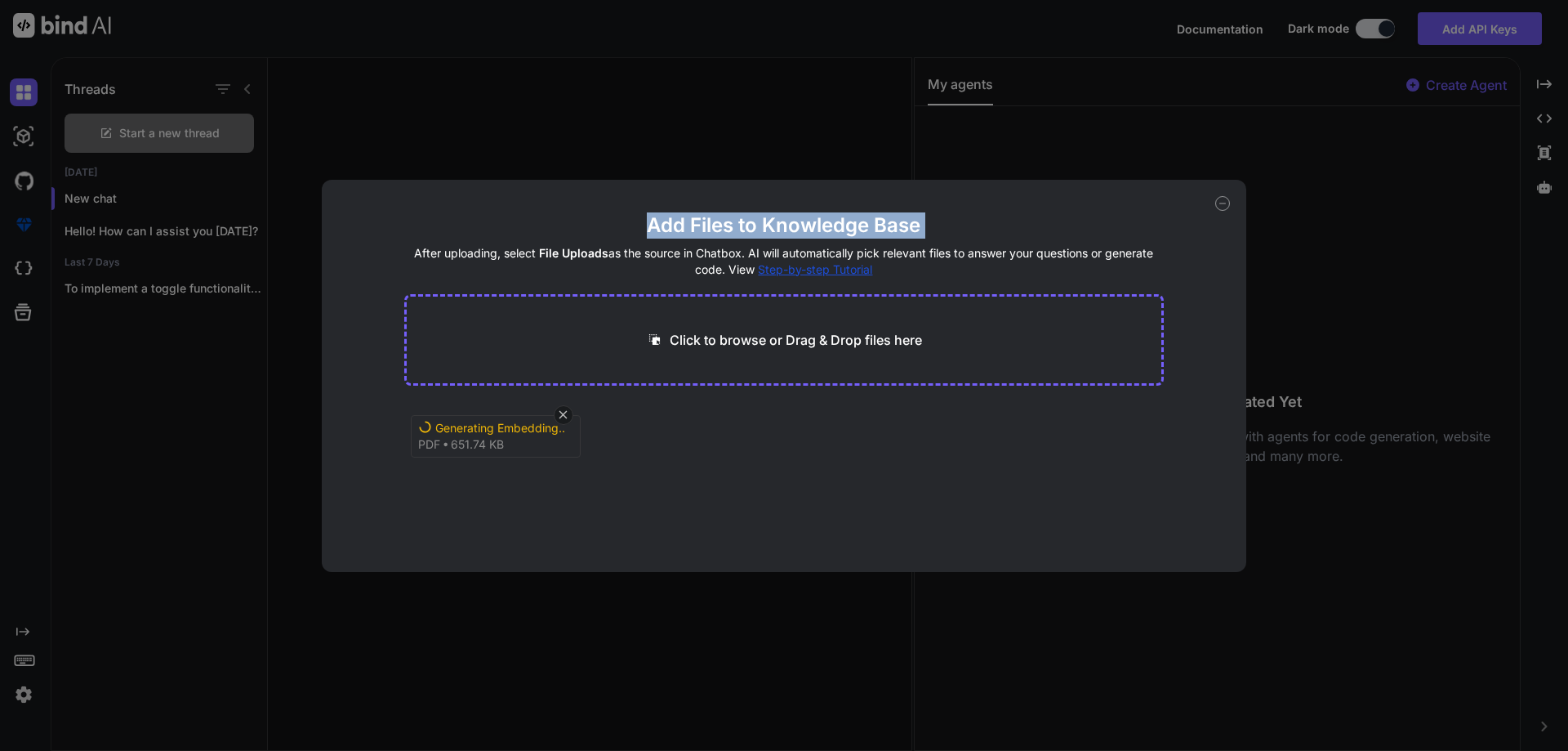
click at [926, 208] on div "Add Files to Knowledge Base After uploading, select File Uploads as the source …" at bounding box center [784, 376] width 925 height 392
click at [940, 220] on h2 "Add Files to Knowledge Base" at bounding box center [784, 225] width 760 height 26
click at [925, 248] on h4 "After uploading, select File Uploads as the source in Chatbox. AI will automati…" at bounding box center [784, 261] width 760 height 33
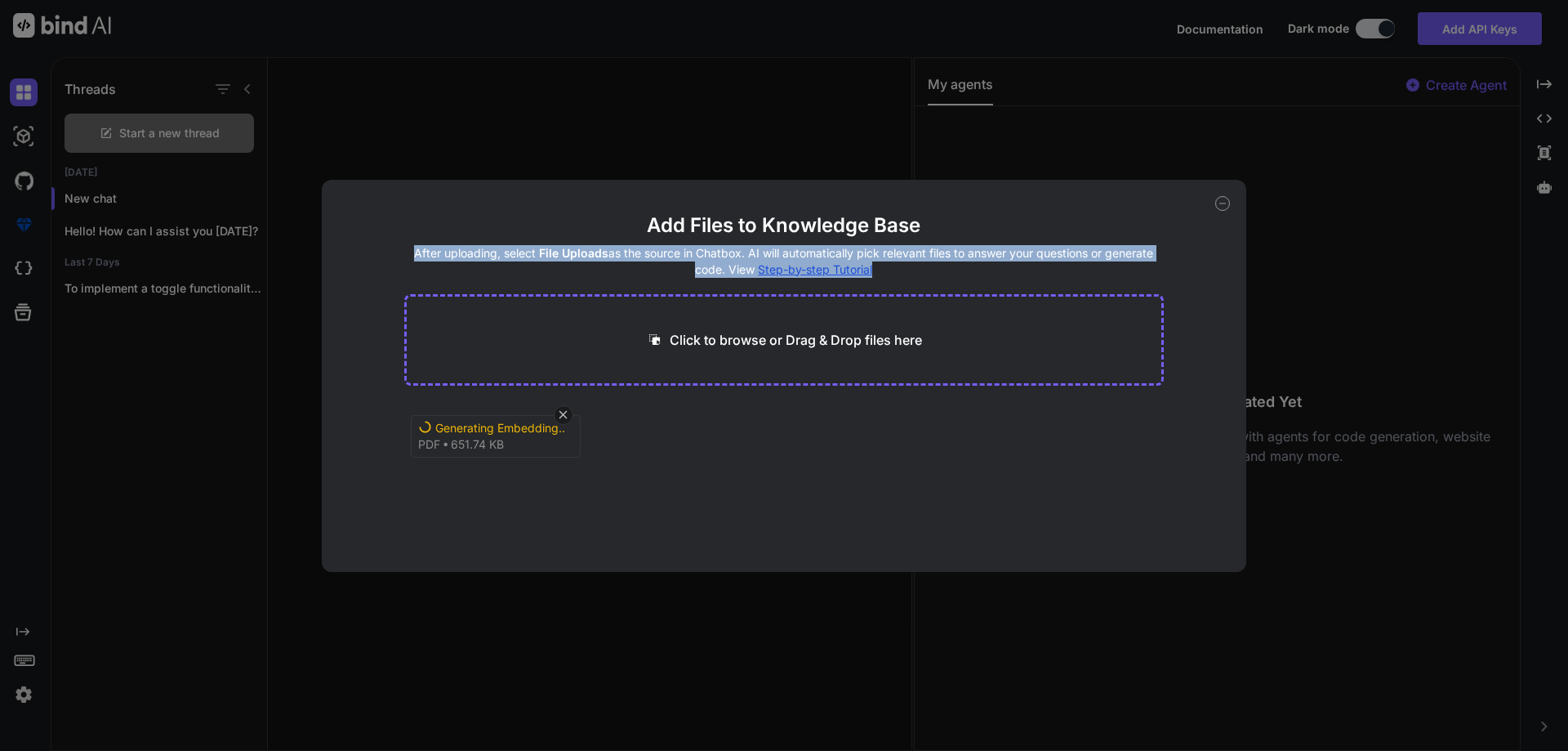
click at [925, 248] on h4 "After uploading, select File Uploads as the source in Chatbox. AI will automati…" at bounding box center [784, 261] width 760 height 33
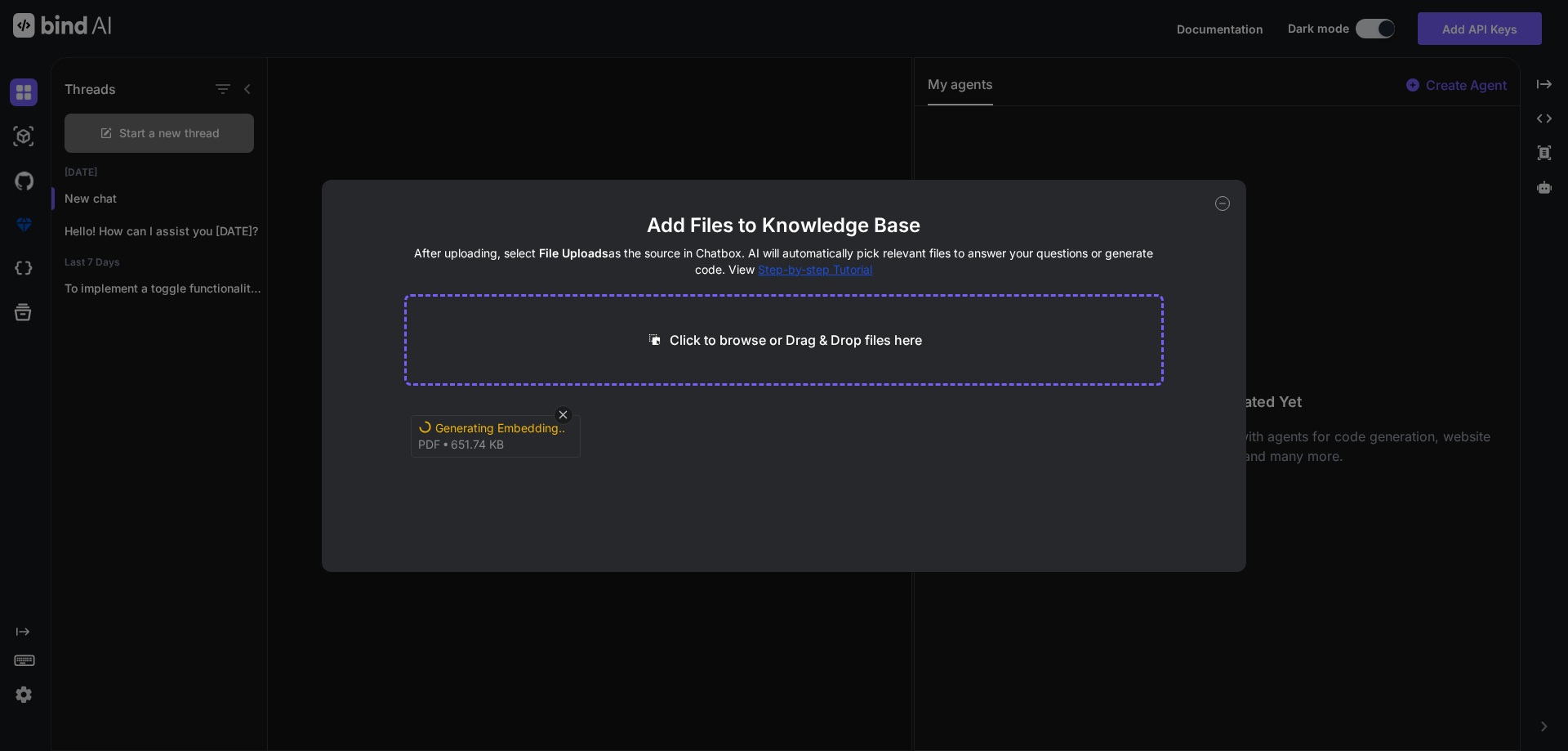
click at [925, 226] on h2 "Add Files to Knowledge Base" at bounding box center [784, 225] width 760 height 26
drag, startPoint x: 530, startPoint y: 466, endPoint x: 963, endPoint y: 546, distance: 440.3
click at [709, 557] on main "Add Files to Knowledge Base After uploading, select File Uploads as the source …" at bounding box center [784, 391] width 760 height 359
click at [746, 350] on div "Click to browse or Drag & Drop files here" at bounding box center [784, 339] width 760 height 91
click at [1226, 195] on div "Add Files to Knowledge Base After uploading, select File Uploads as the source …" at bounding box center [784, 376] width 925 height 392
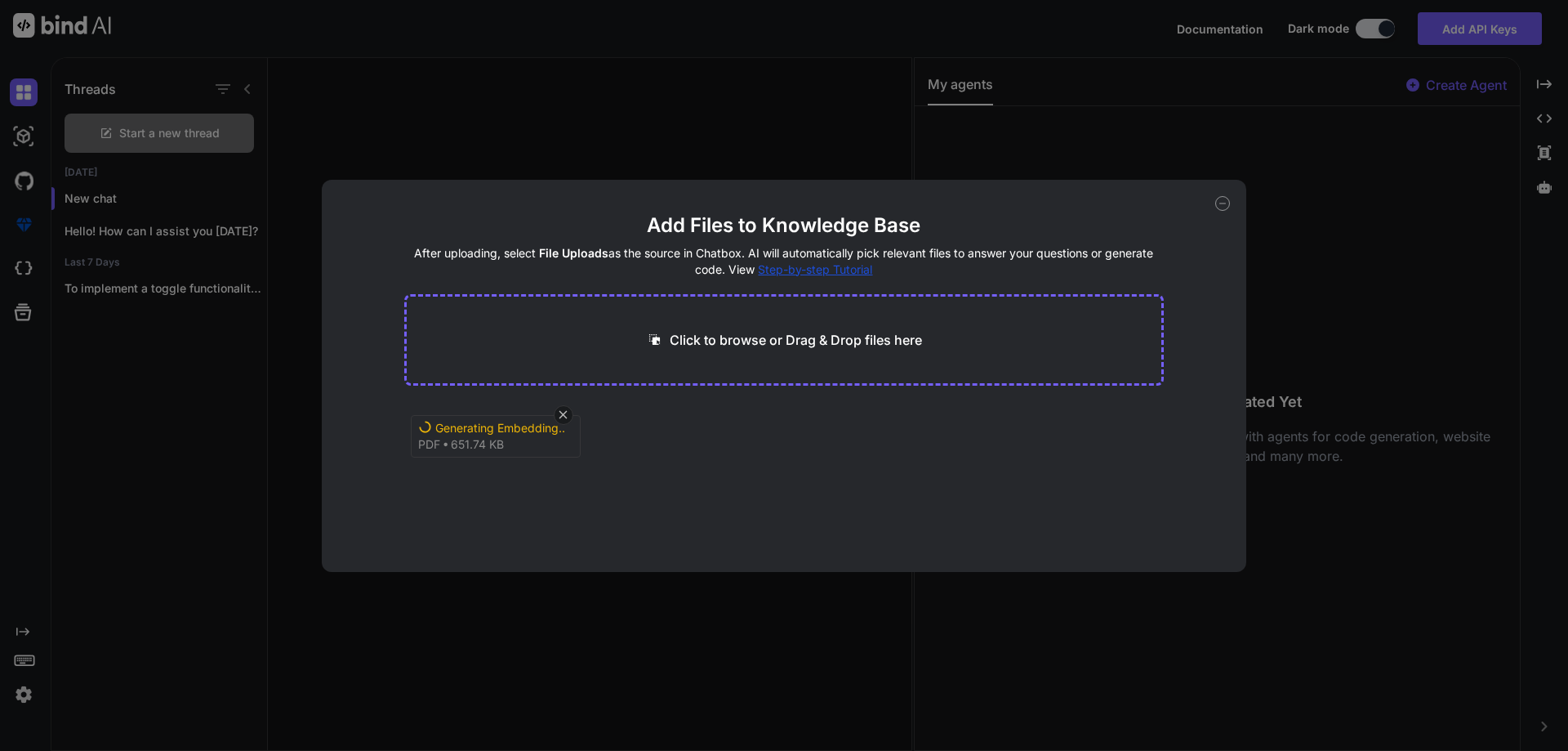
click at [1221, 202] on icon at bounding box center [1222, 204] width 15 height 15
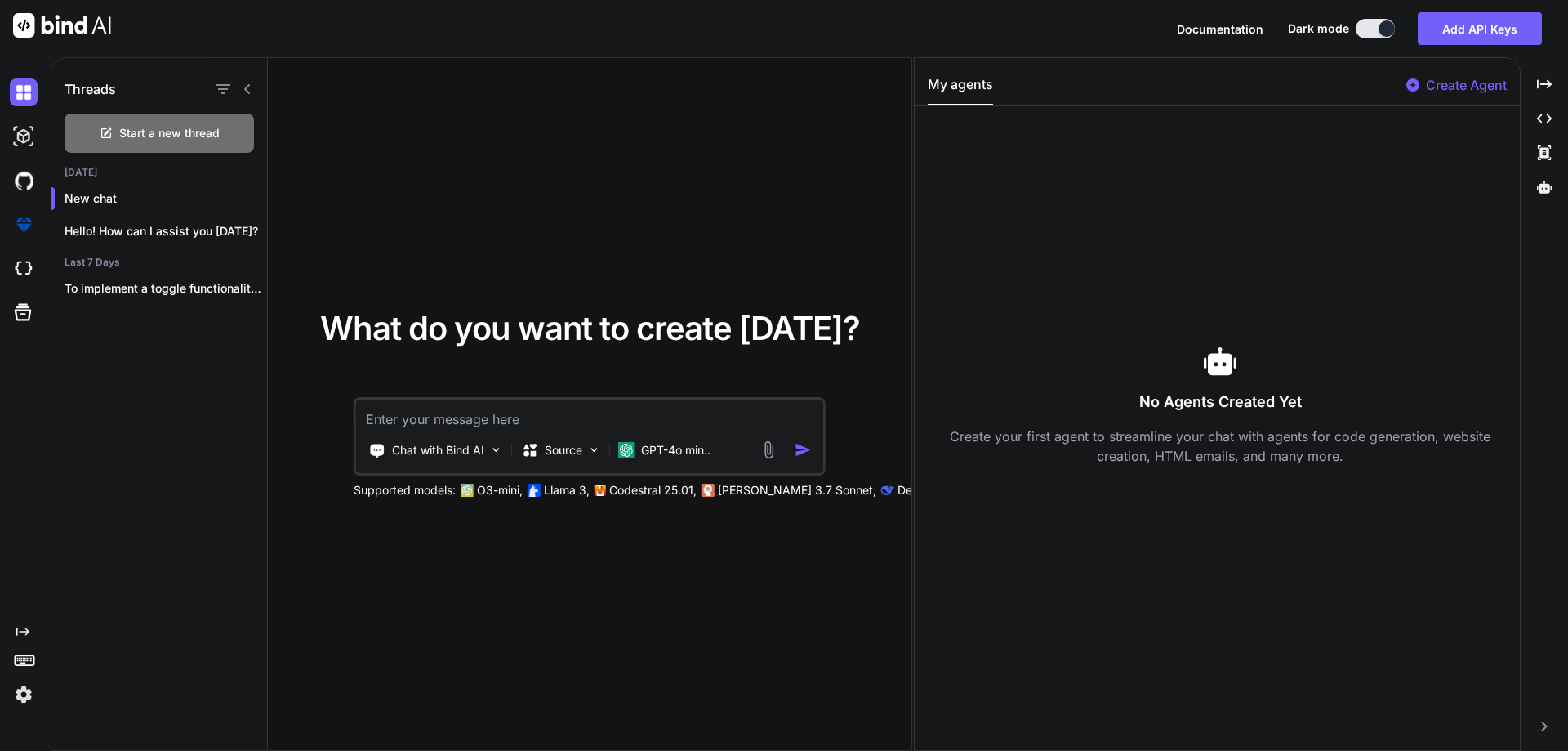
click at [771, 449] on img at bounding box center [768, 449] width 19 height 19
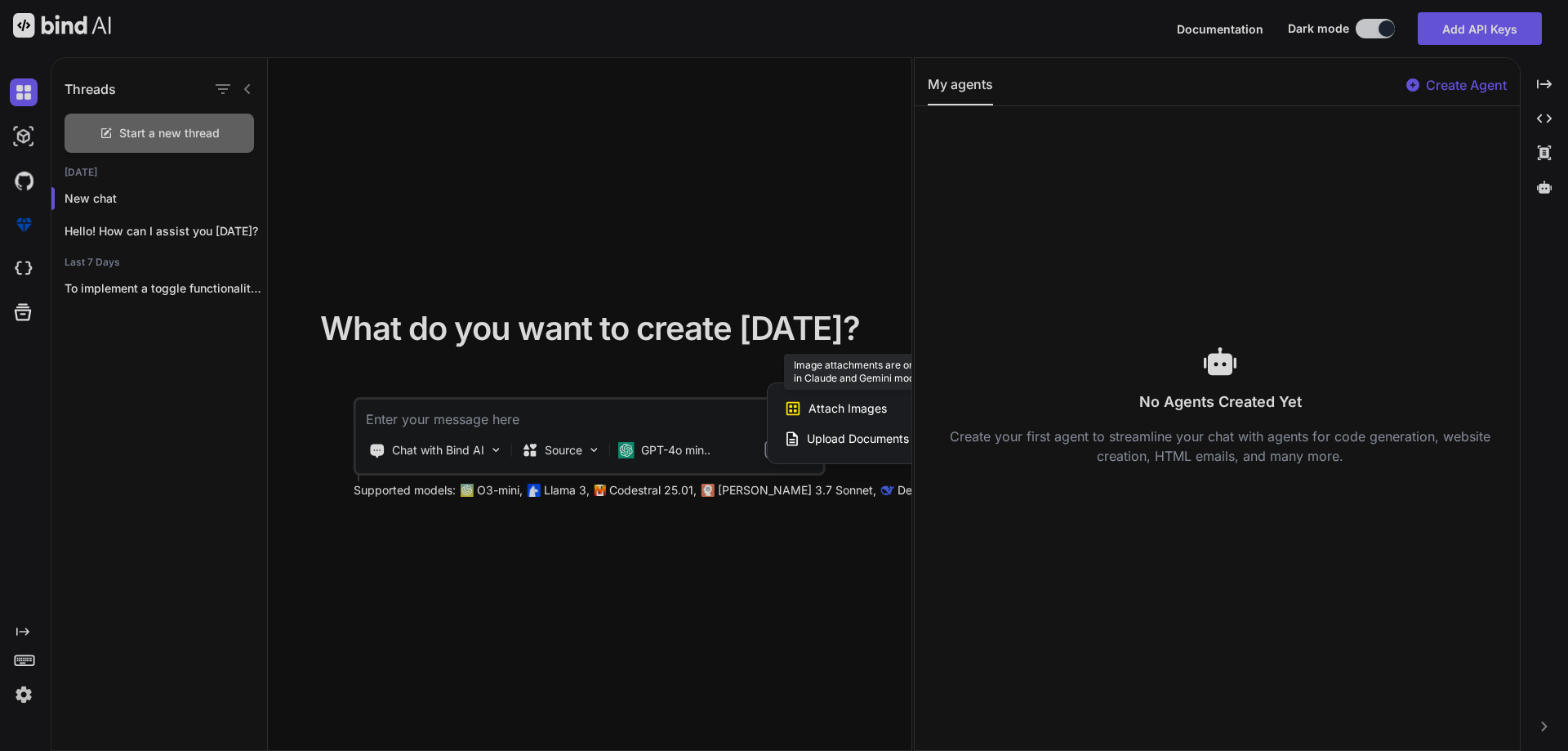
click at [843, 408] on span "Attach Images" at bounding box center [847, 408] width 78 height 16
click at [795, 403] on icon at bounding box center [792, 408] width 18 height 18
drag, startPoint x: 913, startPoint y: 369, endPoint x: 933, endPoint y: 268, distance: 103.0
click at [933, 363] on div at bounding box center [784, 375] width 1568 height 751
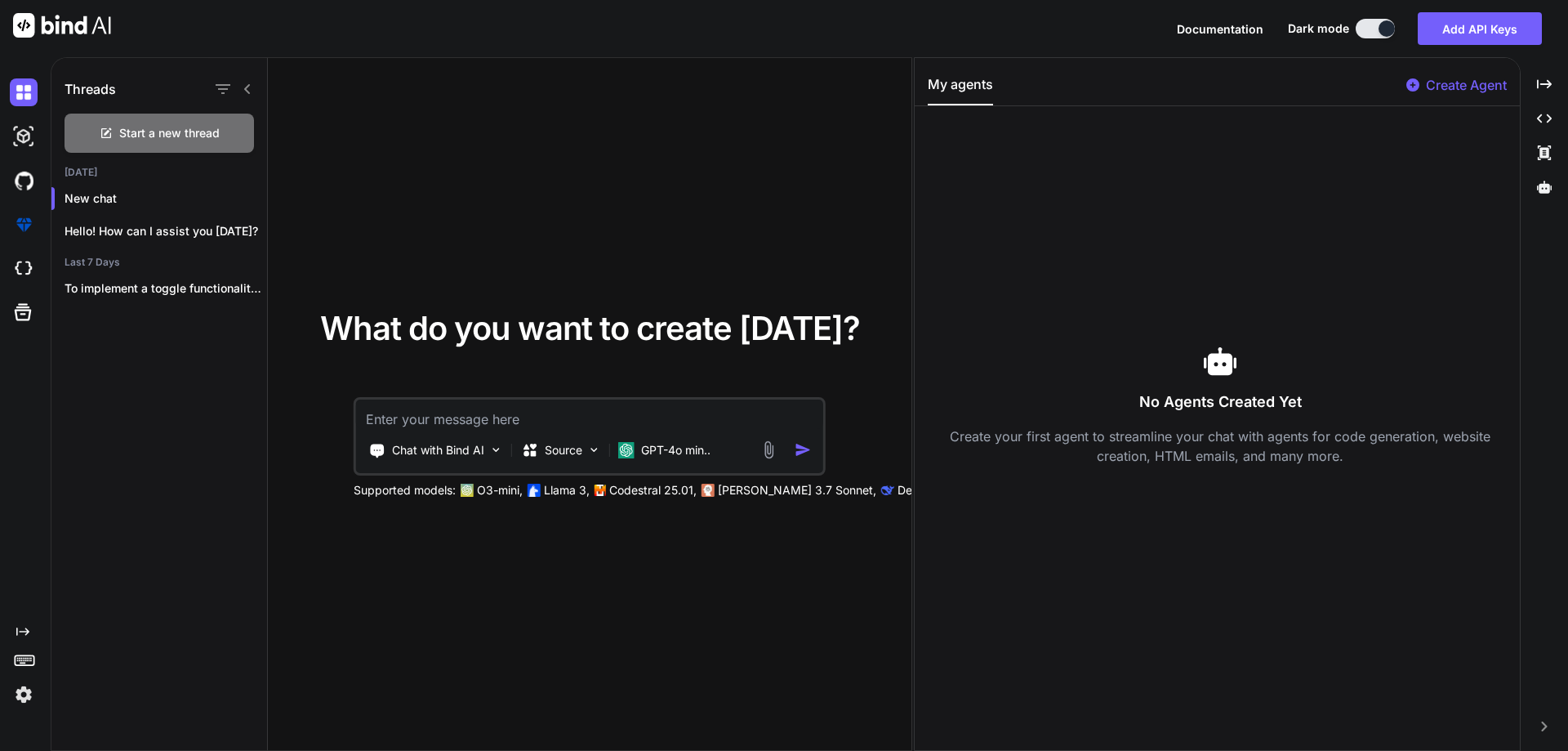
click at [776, 444] on img at bounding box center [768, 449] width 19 height 19
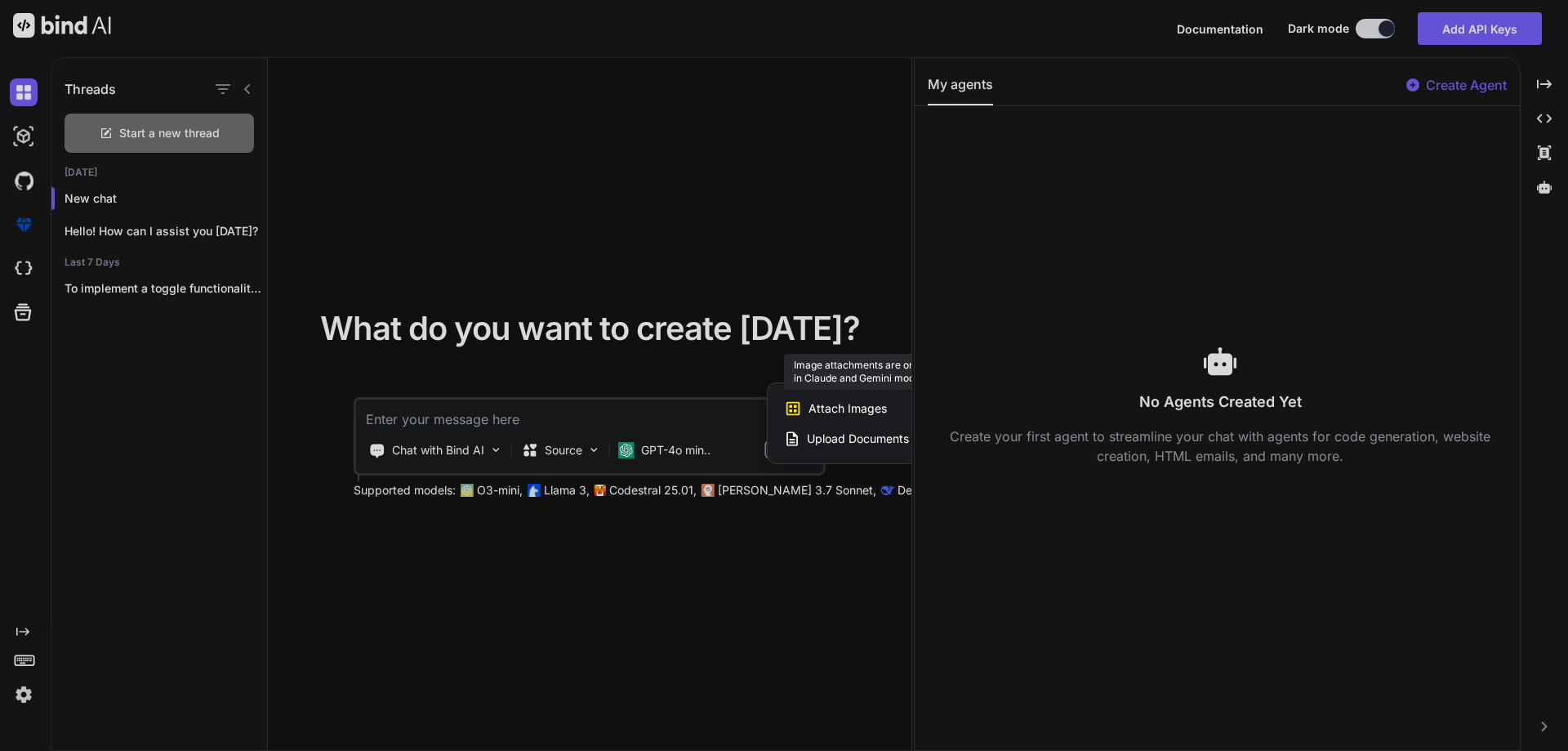
click at [832, 402] on span "Attach Images" at bounding box center [847, 408] width 78 height 16
click at [832, 406] on span "Attach Images" at bounding box center [847, 408] width 78 height 16
click at [832, 407] on span "Attach Images" at bounding box center [847, 408] width 78 height 16
click at [576, 449] on div at bounding box center [784, 375] width 1568 height 751
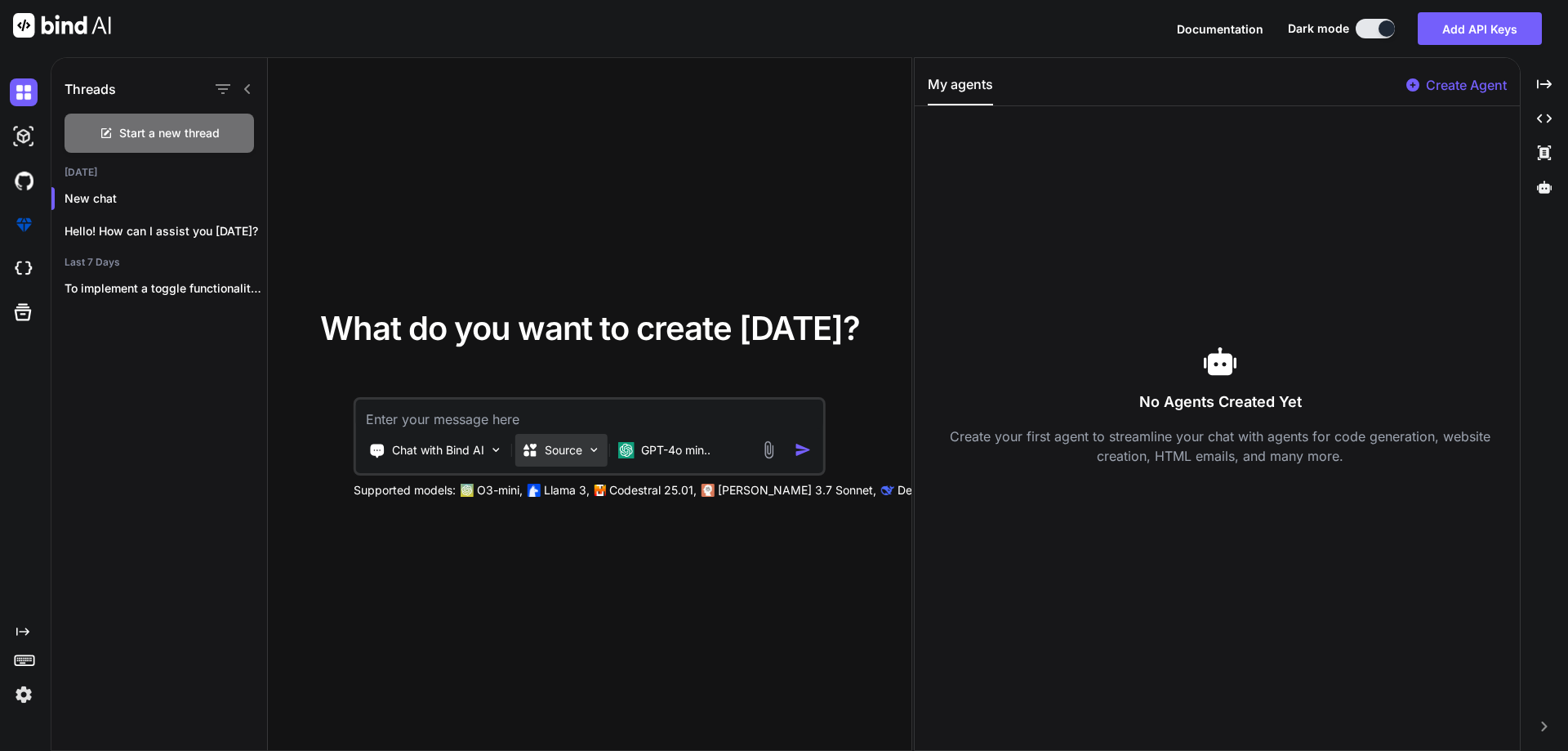
click at [578, 449] on div "Source" at bounding box center [561, 449] width 92 height 33
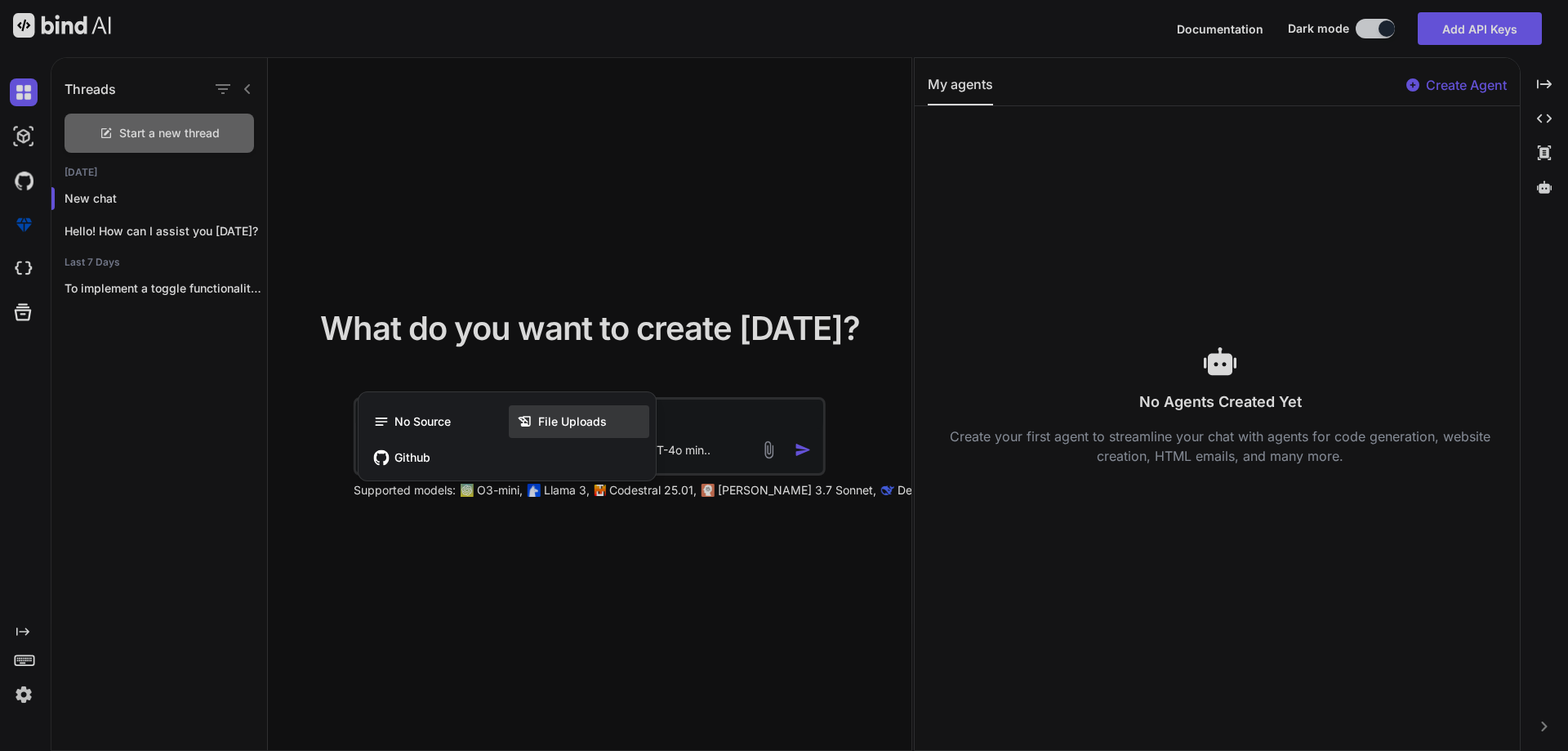
click at [595, 407] on div "File Uploads" at bounding box center [578, 421] width 140 height 33
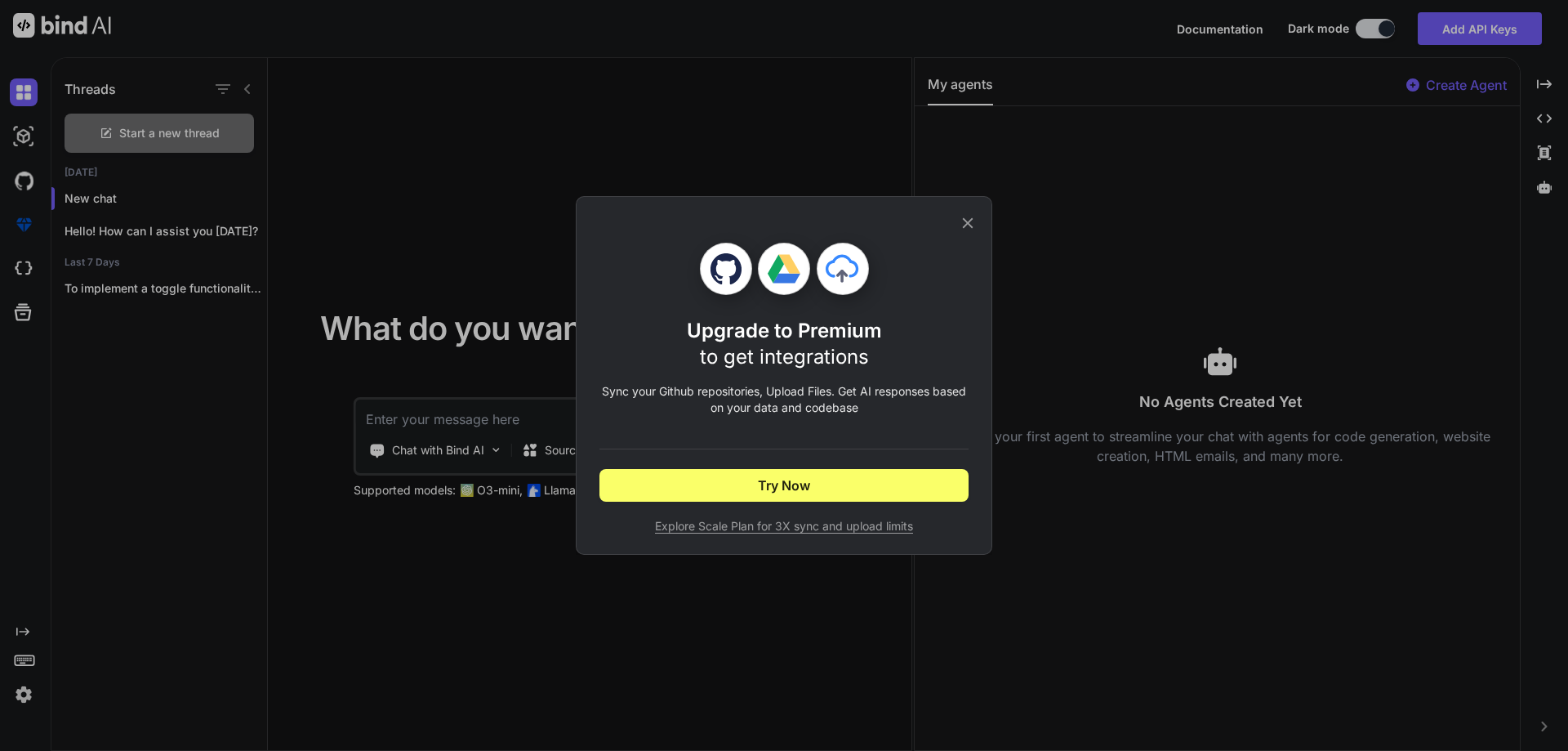
click at [965, 228] on icon at bounding box center [967, 222] width 18 height 18
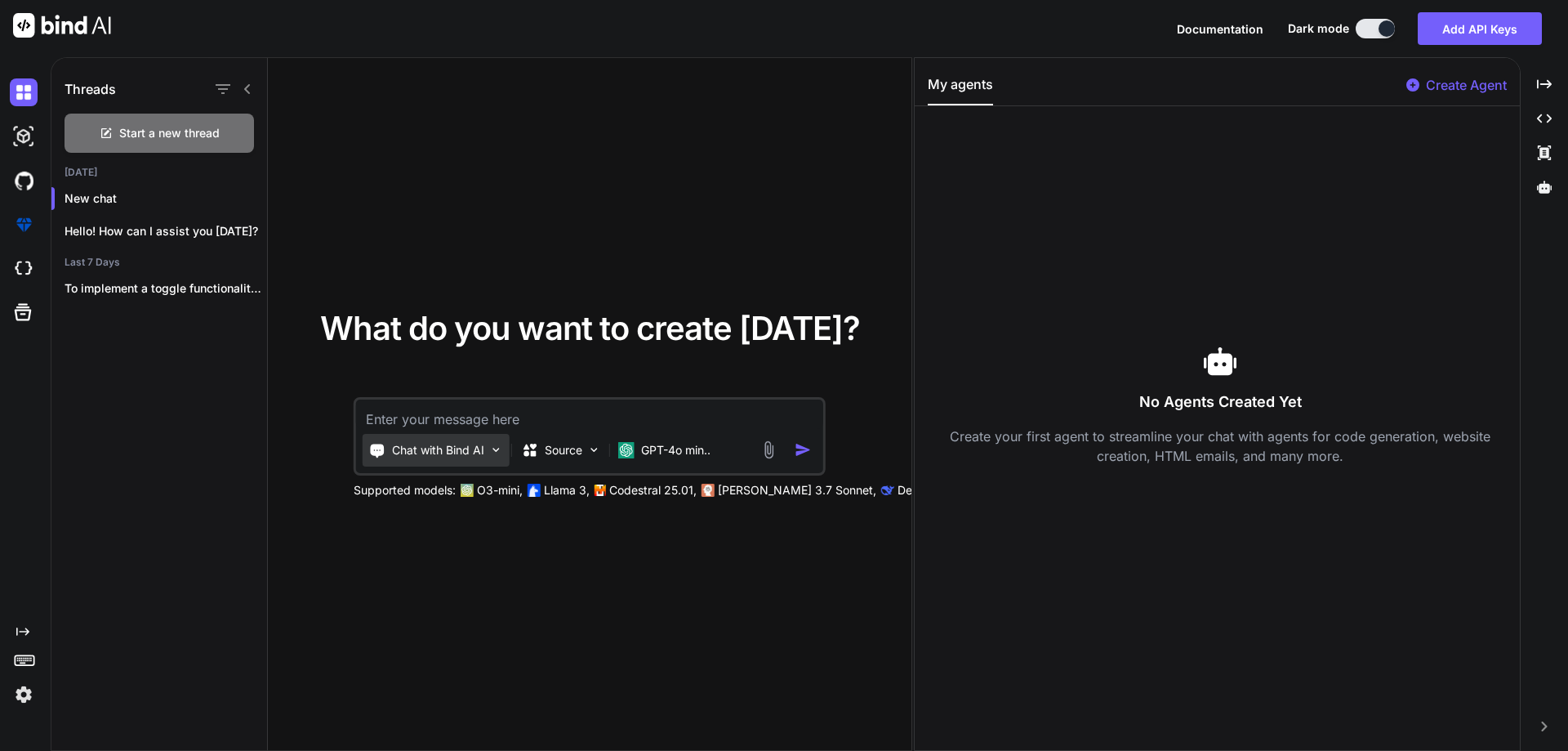
click at [428, 457] on p "Chat with Bind AI" at bounding box center [438, 449] width 92 height 16
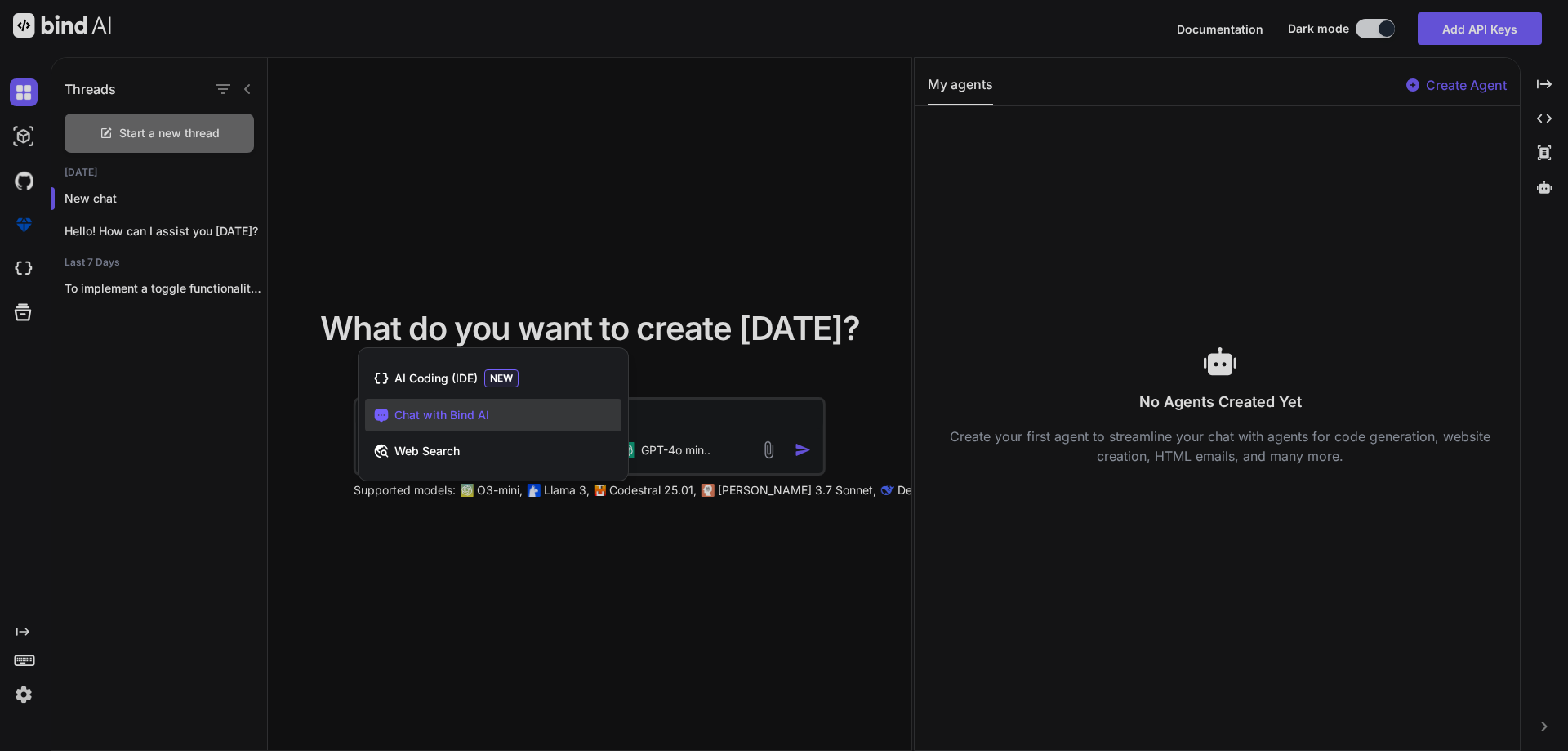
click at [691, 195] on div at bounding box center [784, 375] width 1568 height 751
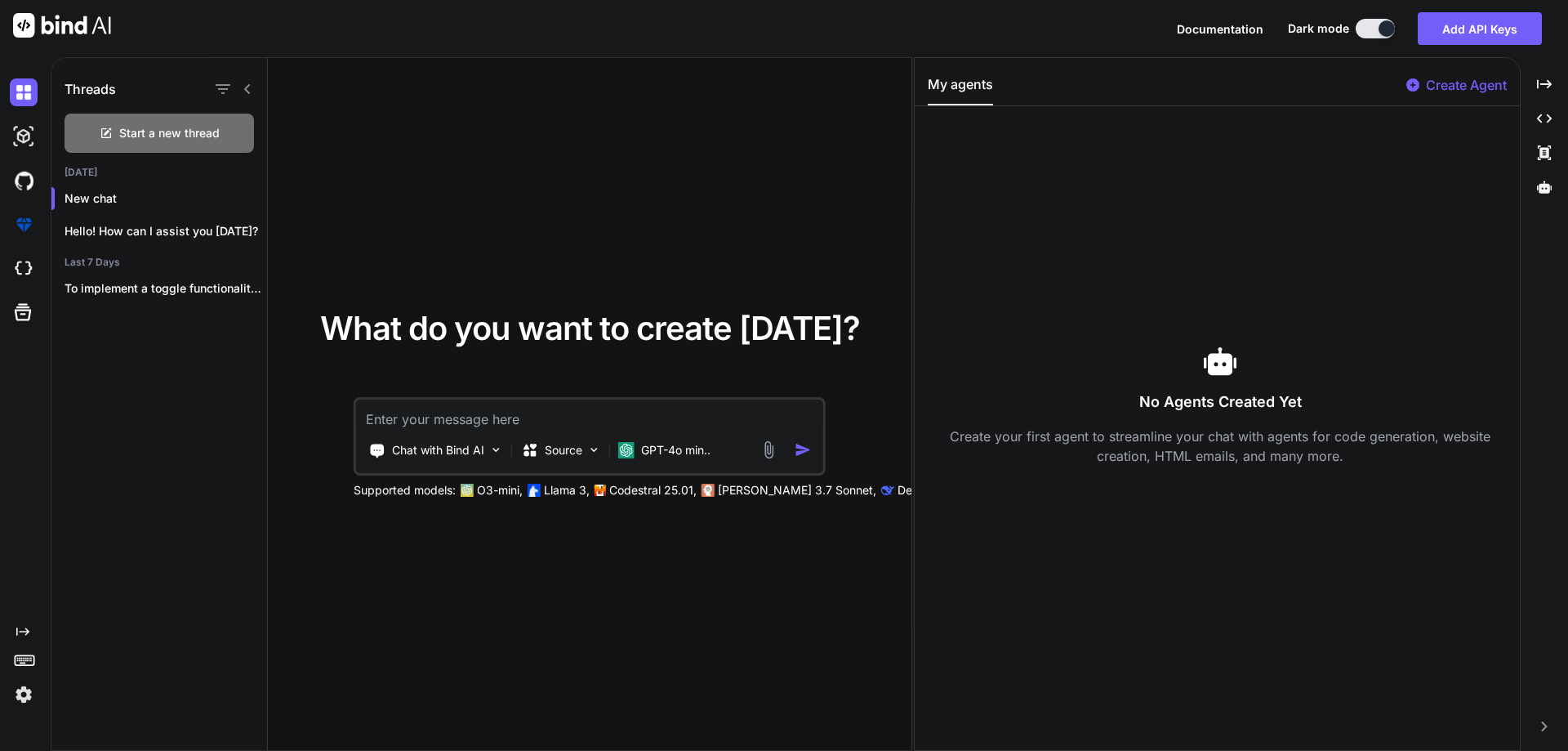
click at [767, 449] on img at bounding box center [768, 449] width 19 height 19
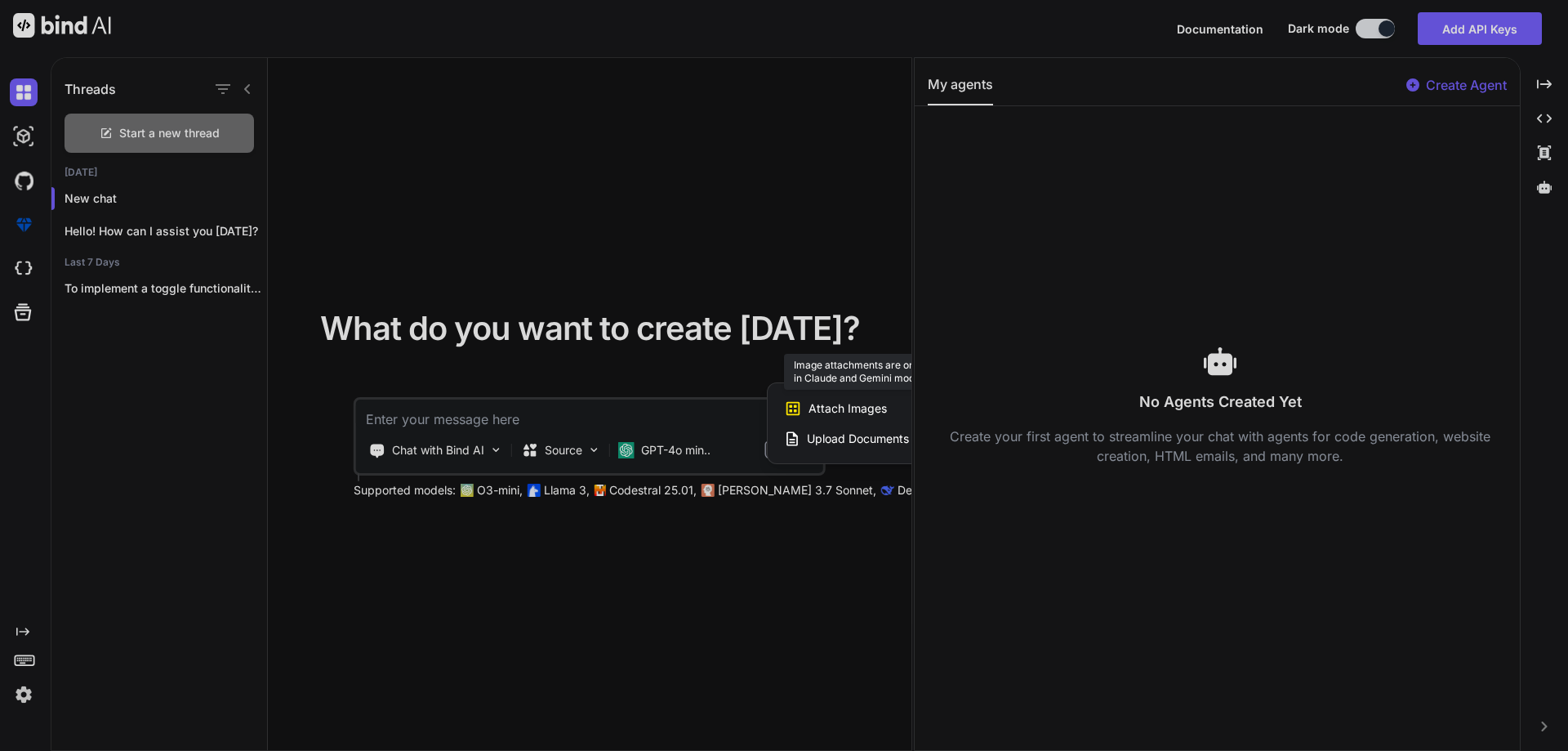
click at [834, 408] on span "Attach Images" at bounding box center [847, 408] width 78 height 16
click at [833, 439] on span "Upload Documents and Code Files" at bounding box center [899, 438] width 185 height 16
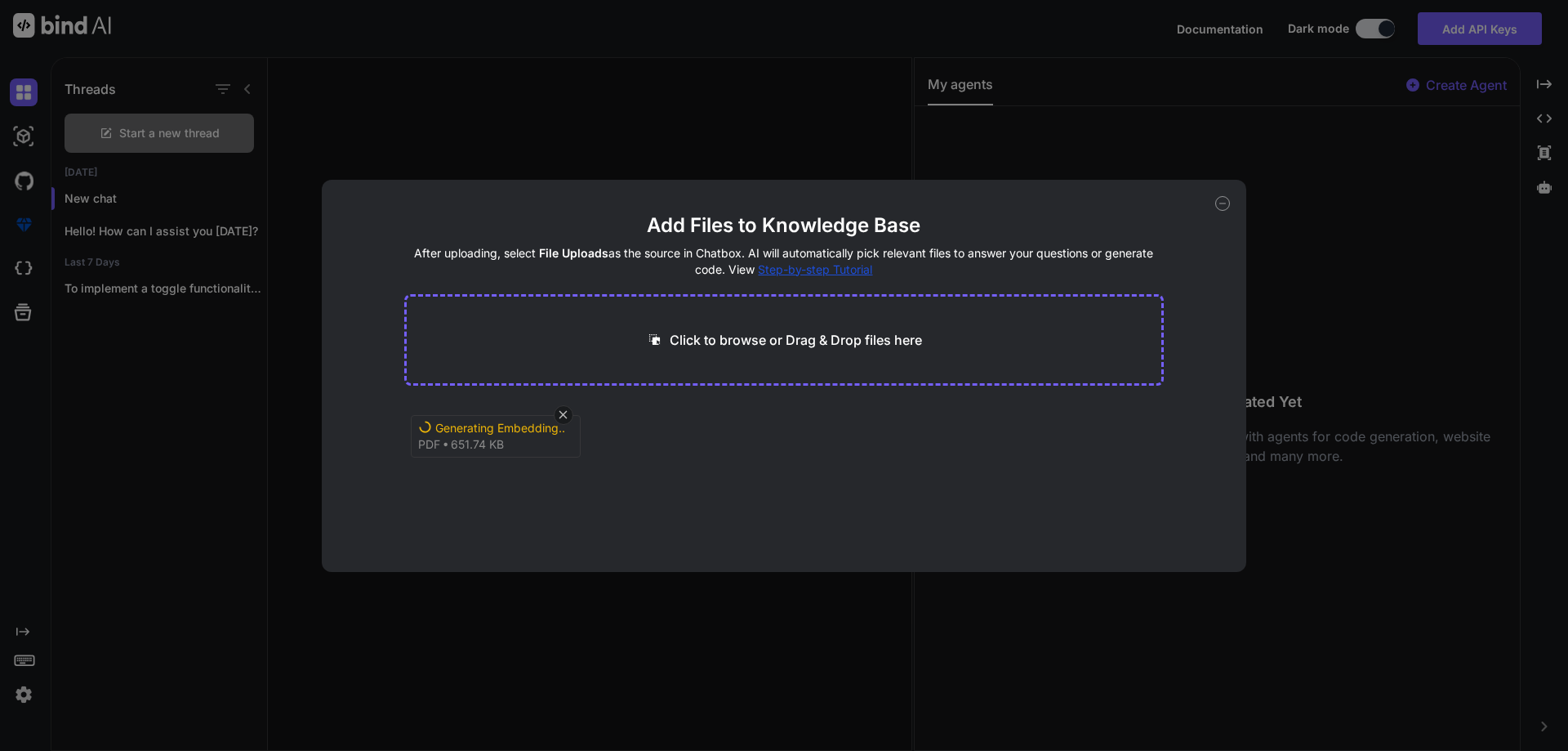
click at [730, 333] on p "Click to browse or Drag & Drop files here" at bounding box center [796, 339] width 252 height 20
click at [562, 411] on icon at bounding box center [562, 415] width 14 height 14
click at [758, 334] on p "Click to browse or Drag & Drop files here" at bounding box center [796, 339] width 252 height 20
click at [752, 334] on p "Click to browse or Drag & Drop files here" at bounding box center [796, 339] width 252 height 20
type input "C:\fakepath\color_coded_Master•Care_Score_v08_06_2025_to Chetu_page-0001.jpg"
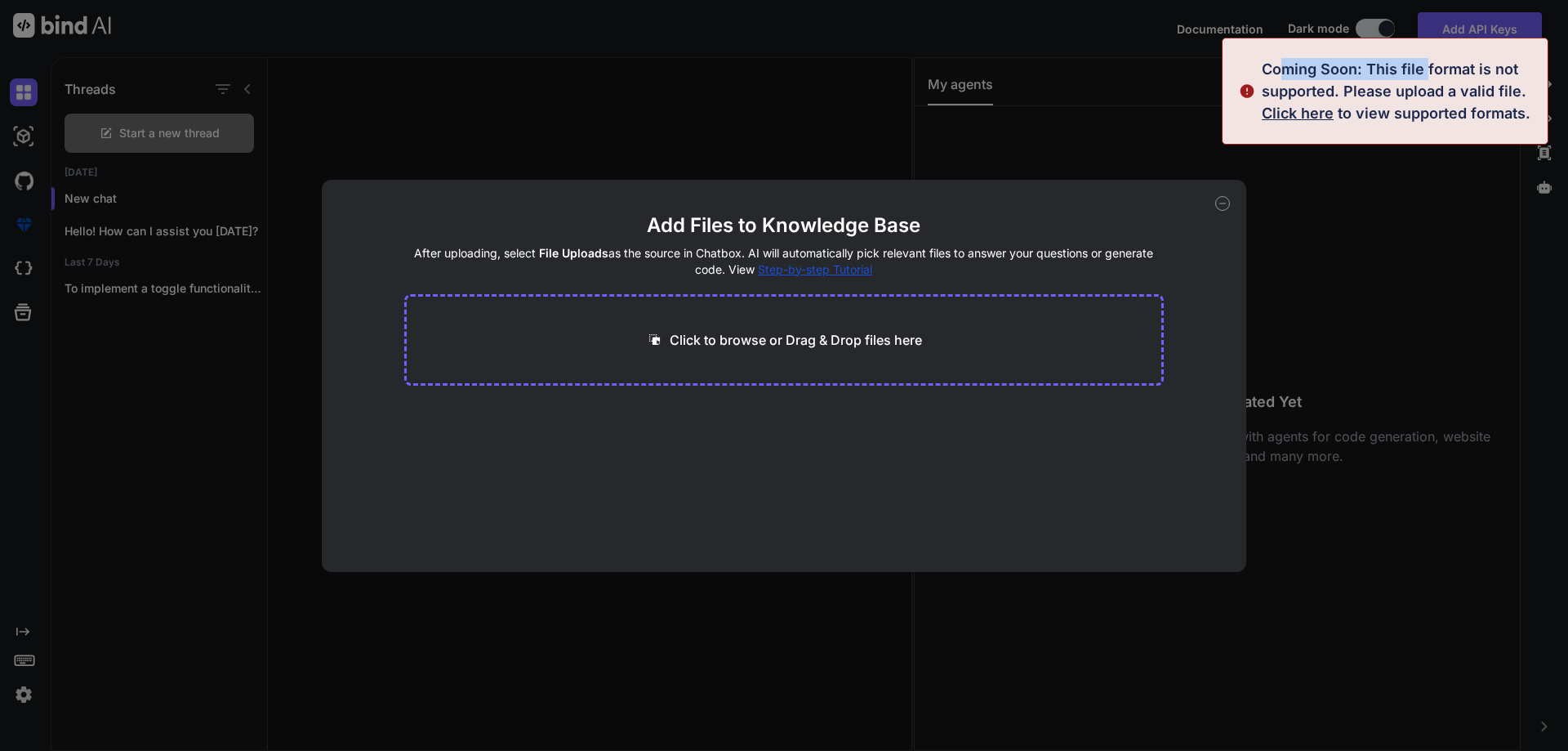
drag, startPoint x: 1280, startPoint y: 71, endPoint x: 1425, endPoint y: 66, distance: 145.1
click at [1425, 66] on div "Coming Soon: This file format is not supported. Please upload a valid file. Cli…" at bounding box center [1398, 91] width 276 height 66
drag, startPoint x: 1437, startPoint y: 94, endPoint x: 1209, endPoint y: 163, distance: 238.2
click at [1272, 137] on div "Coming Soon: This file format is not supported. Please upload a valid file. Cli…" at bounding box center [1384, 91] width 327 height 107
click at [1006, 348] on div "Click to browse or Drag & Drop files here" at bounding box center [784, 339] width 760 height 91
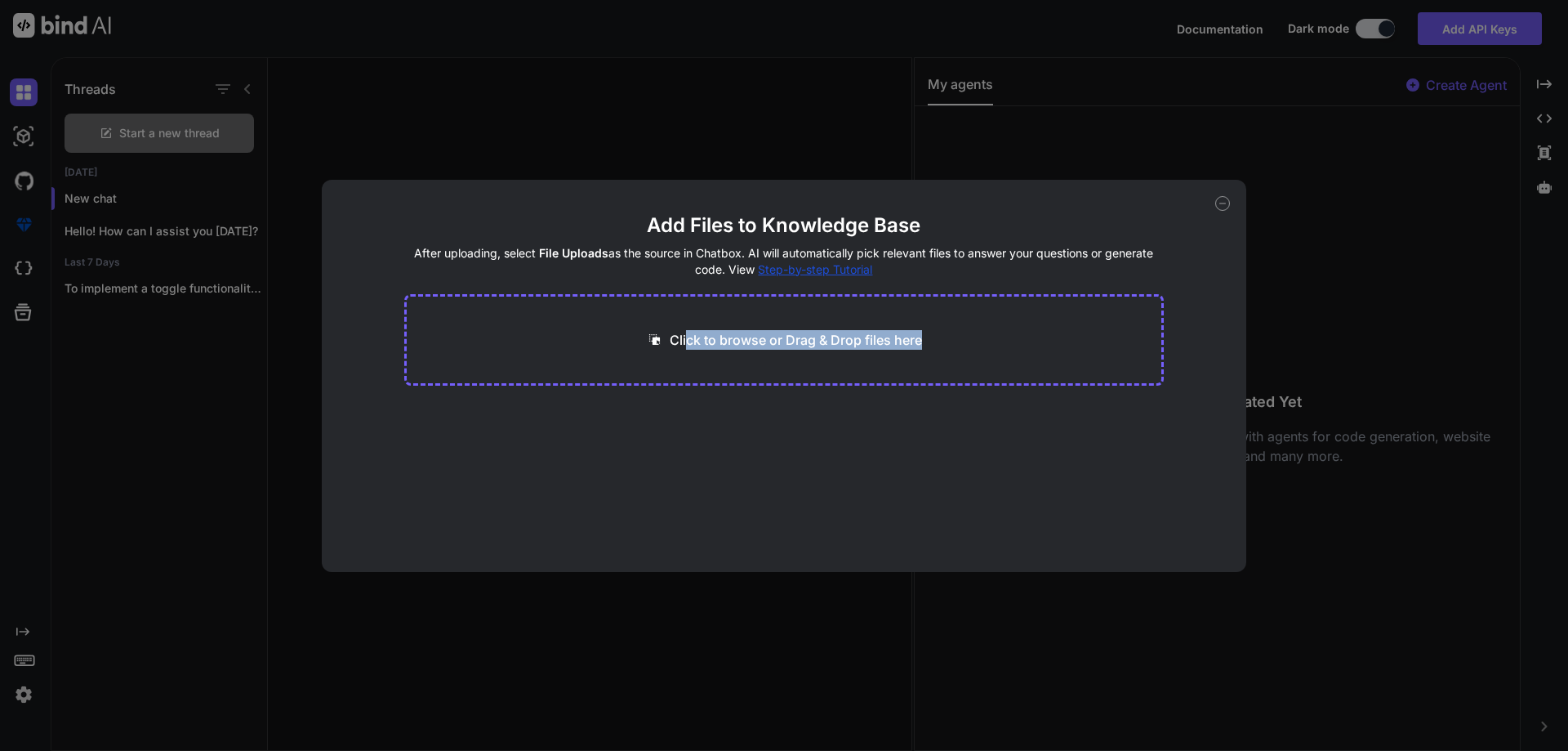
drag, startPoint x: 694, startPoint y: 336, endPoint x: 988, endPoint y: 335, distance: 294.0
click at [988, 335] on div "Click to browse or Drag & Drop files here" at bounding box center [784, 339] width 760 height 91
drag, startPoint x: 722, startPoint y: 516, endPoint x: 914, endPoint y: 457, distance: 200.9
click at [723, 516] on main "Add Files to Knowledge Base After uploading, select File Uploads as the source …" at bounding box center [784, 391] width 760 height 359
click at [1216, 208] on div "Add Files to Knowledge Base After uploading, select File Uploads as the source …" at bounding box center [784, 376] width 925 height 392
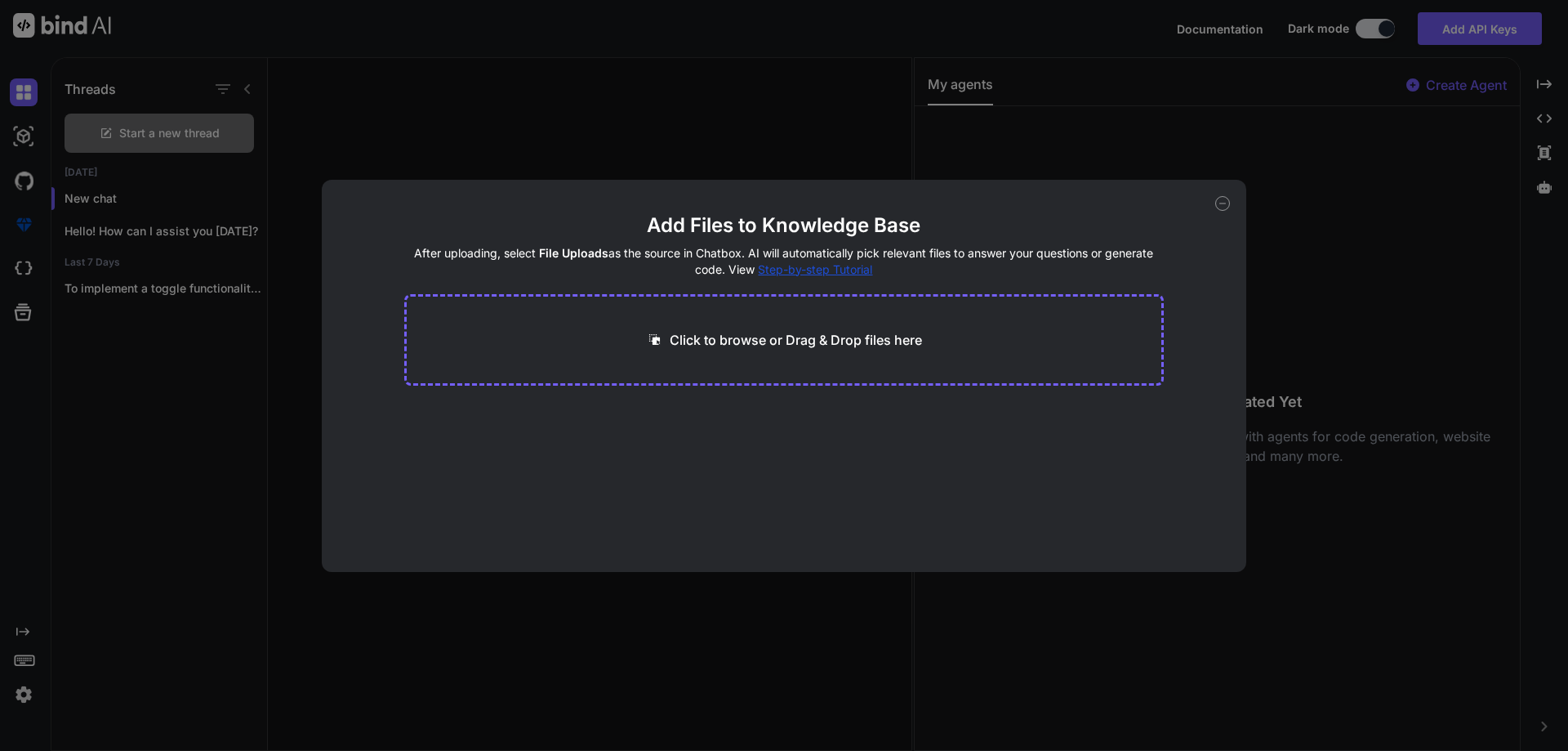
click at [1224, 206] on icon at bounding box center [1222, 204] width 15 height 15
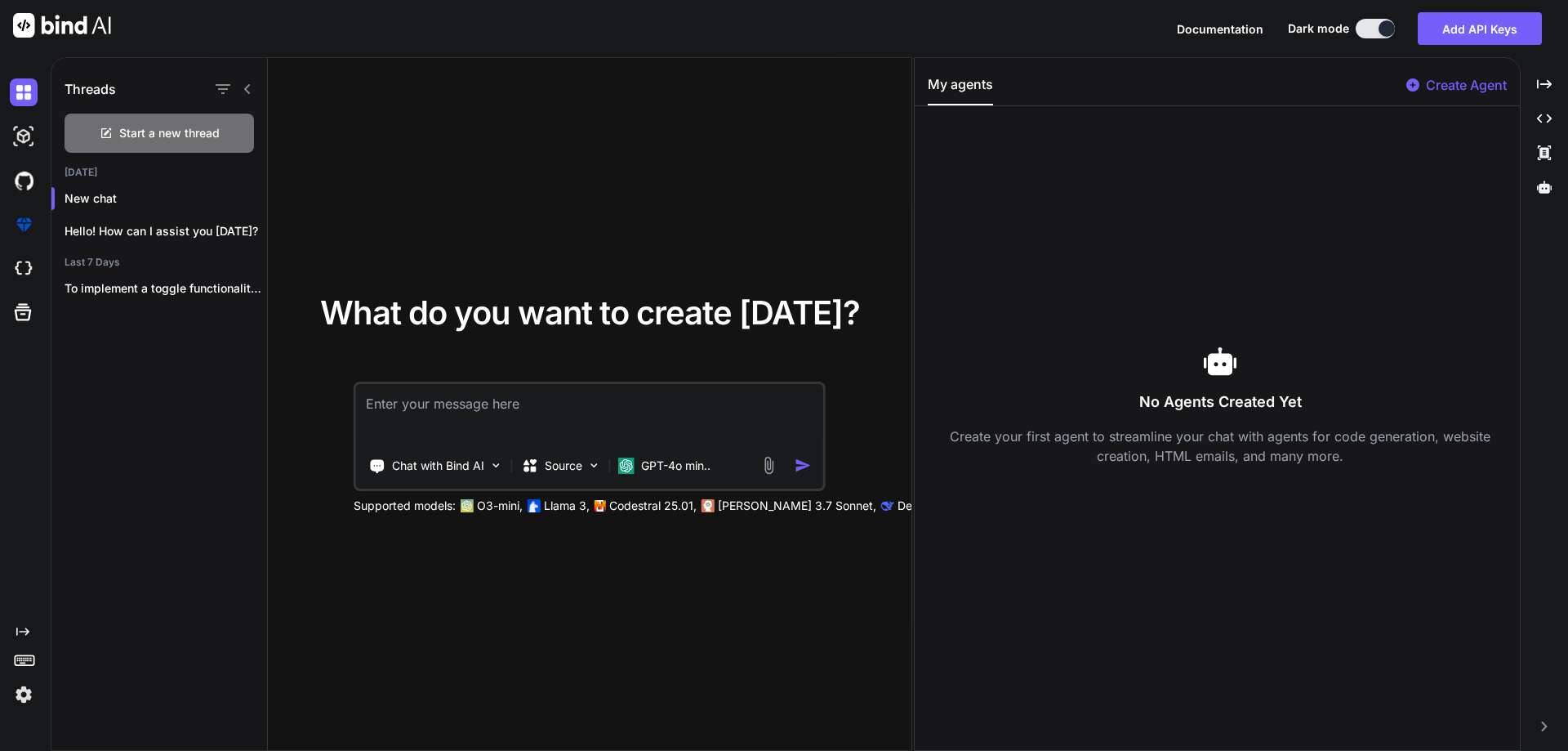
click at [777, 465] on img at bounding box center [768, 465] width 19 height 19
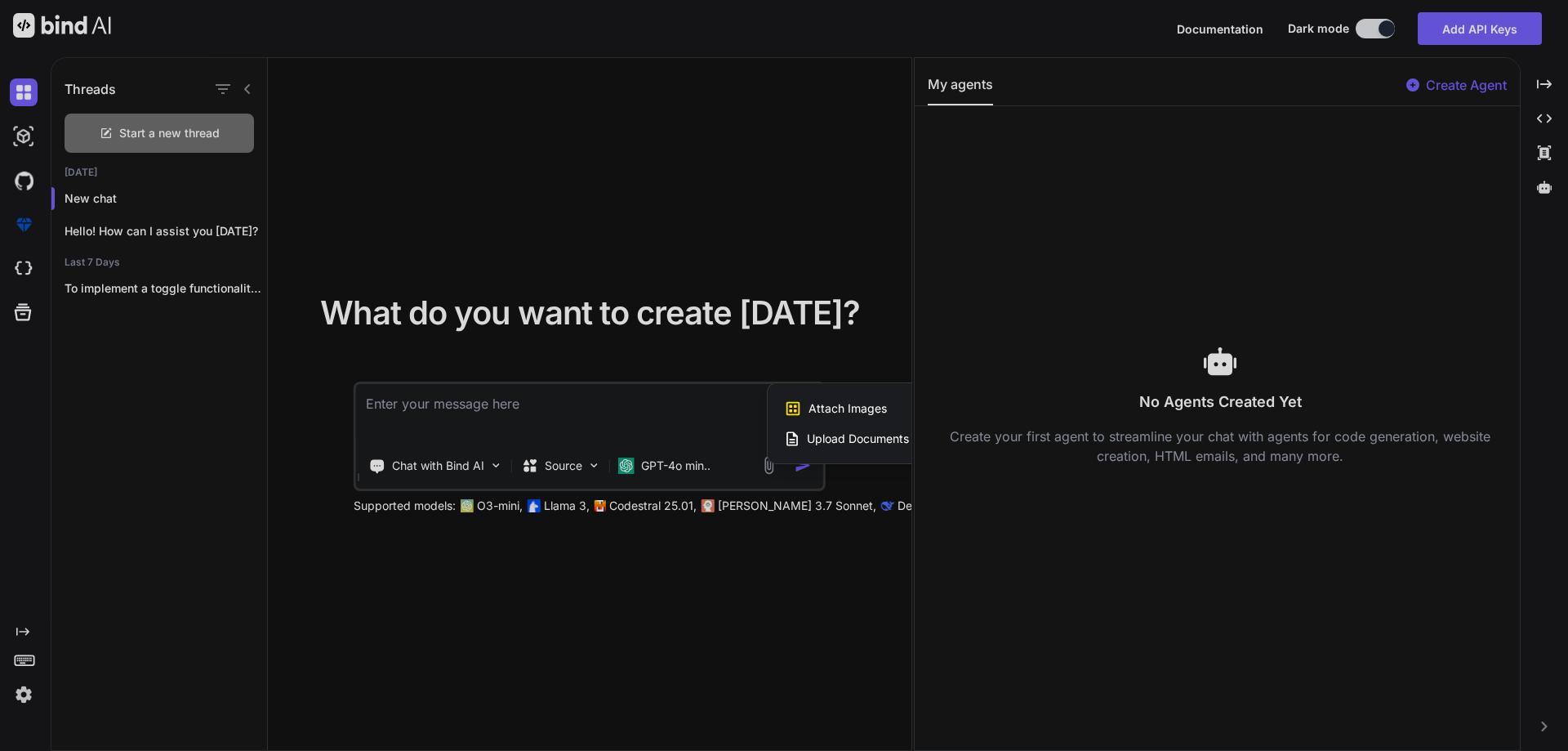
click at [850, 424] on div "Upload Documents and Code Files" at bounding box center [887, 438] width 207 height 29
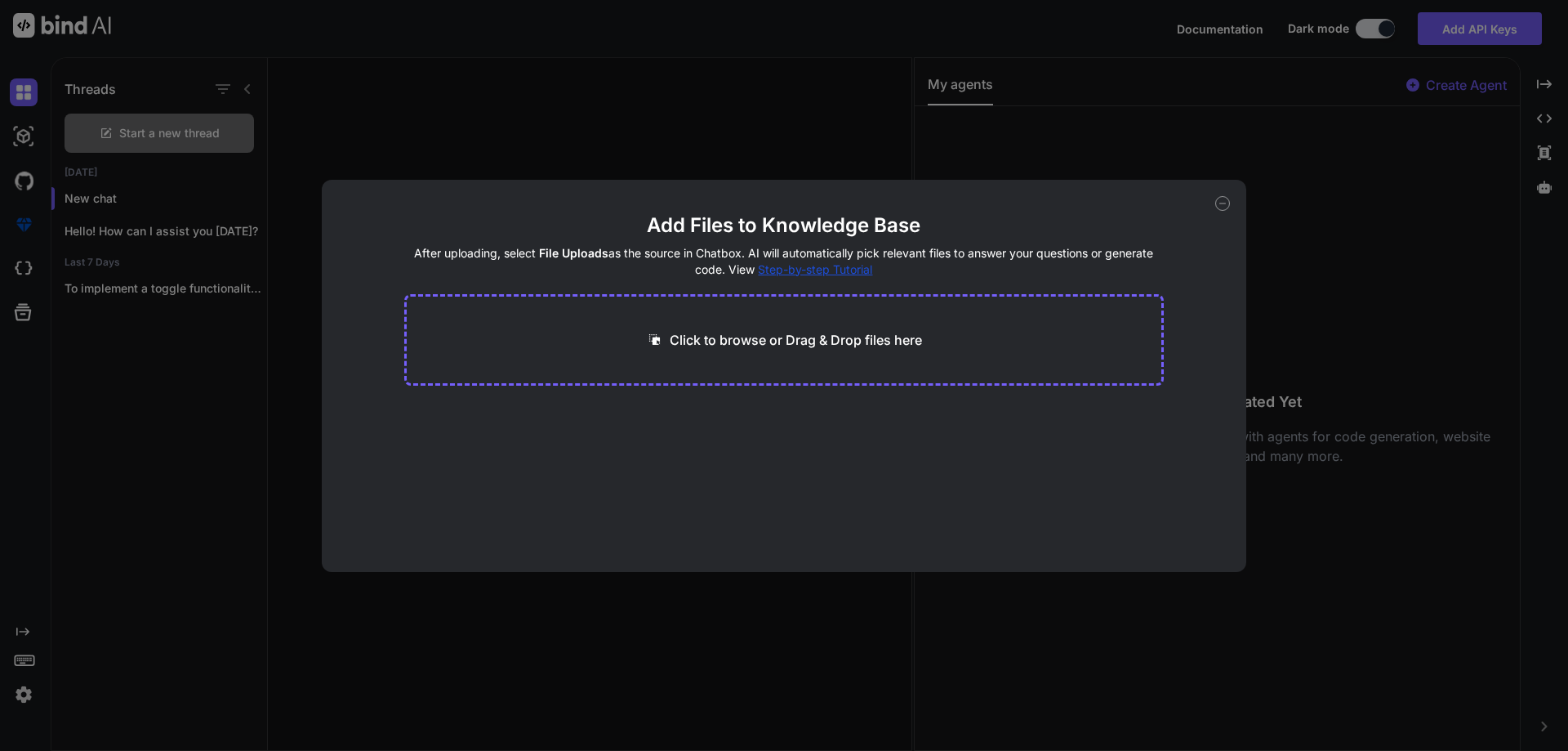
click at [852, 415] on main "Add Files to Knowledge Base After uploading, select File Uploads as the source …" at bounding box center [784, 391] width 760 height 359
click at [1224, 211] on div "Add Files to Knowledge Base After uploading, select File Uploads as the source …" at bounding box center [784, 376] width 925 height 392
click at [1224, 206] on icon at bounding box center [1222, 204] width 15 height 15
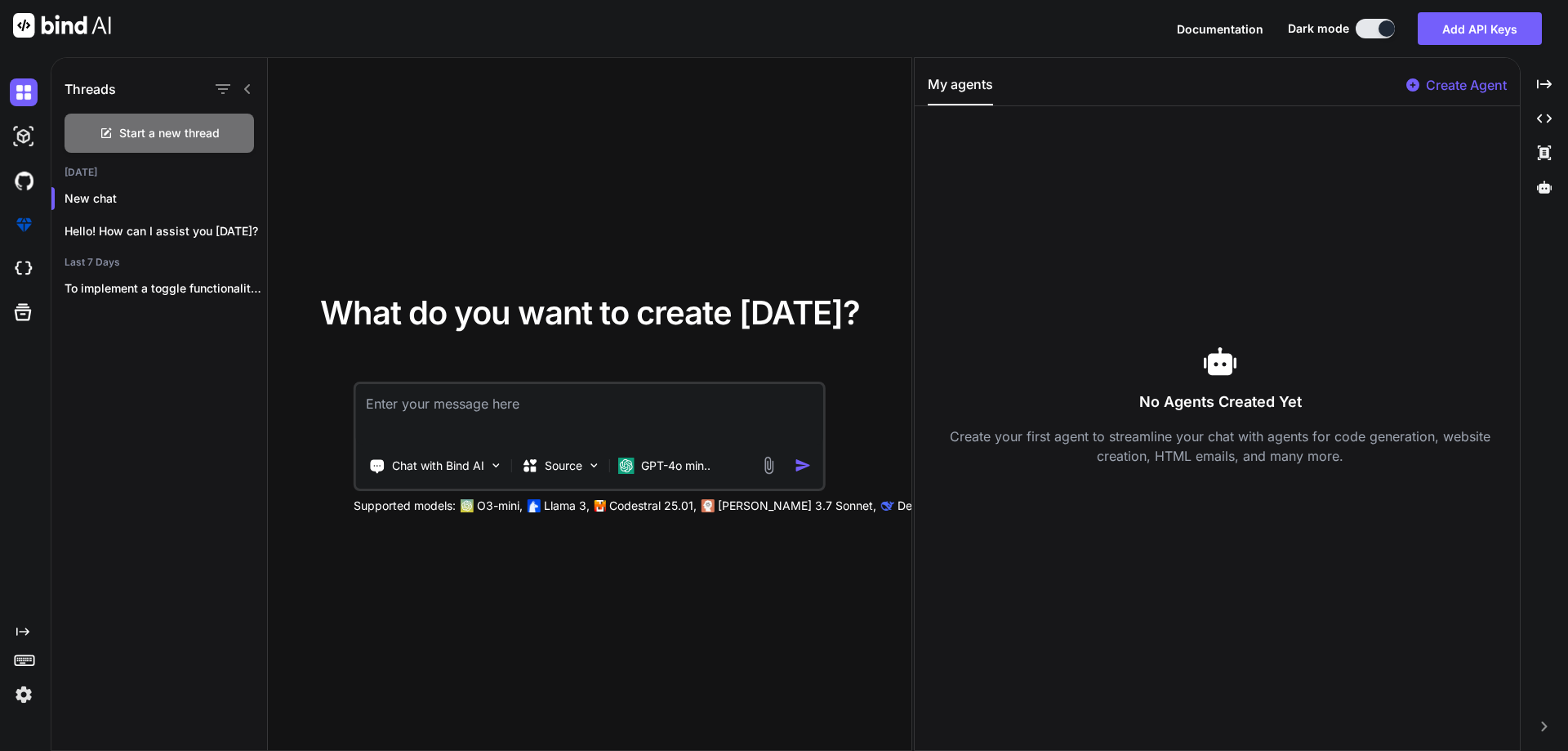
drag, startPoint x: 781, startPoint y: 464, endPoint x: 769, endPoint y: 468, distance: 12.6
click at [776, 465] on div at bounding box center [788, 465] width 58 height 19
click at [769, 468] on img at bounding box center [768, 465] width 19 height 19
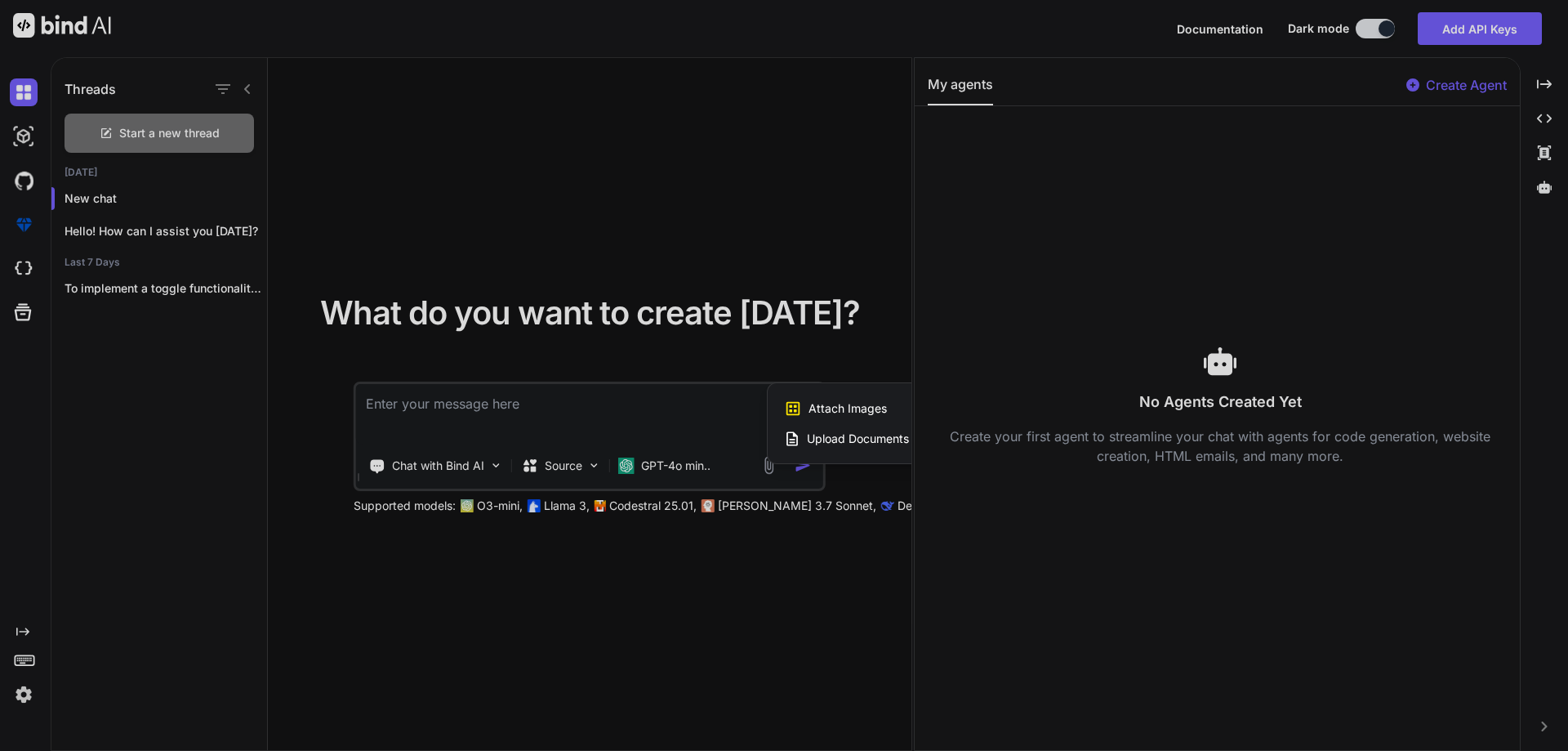
click at [808, 429] on div "Upload Documents and Code Files" at bounding box center [887, 438] width 207 height 29
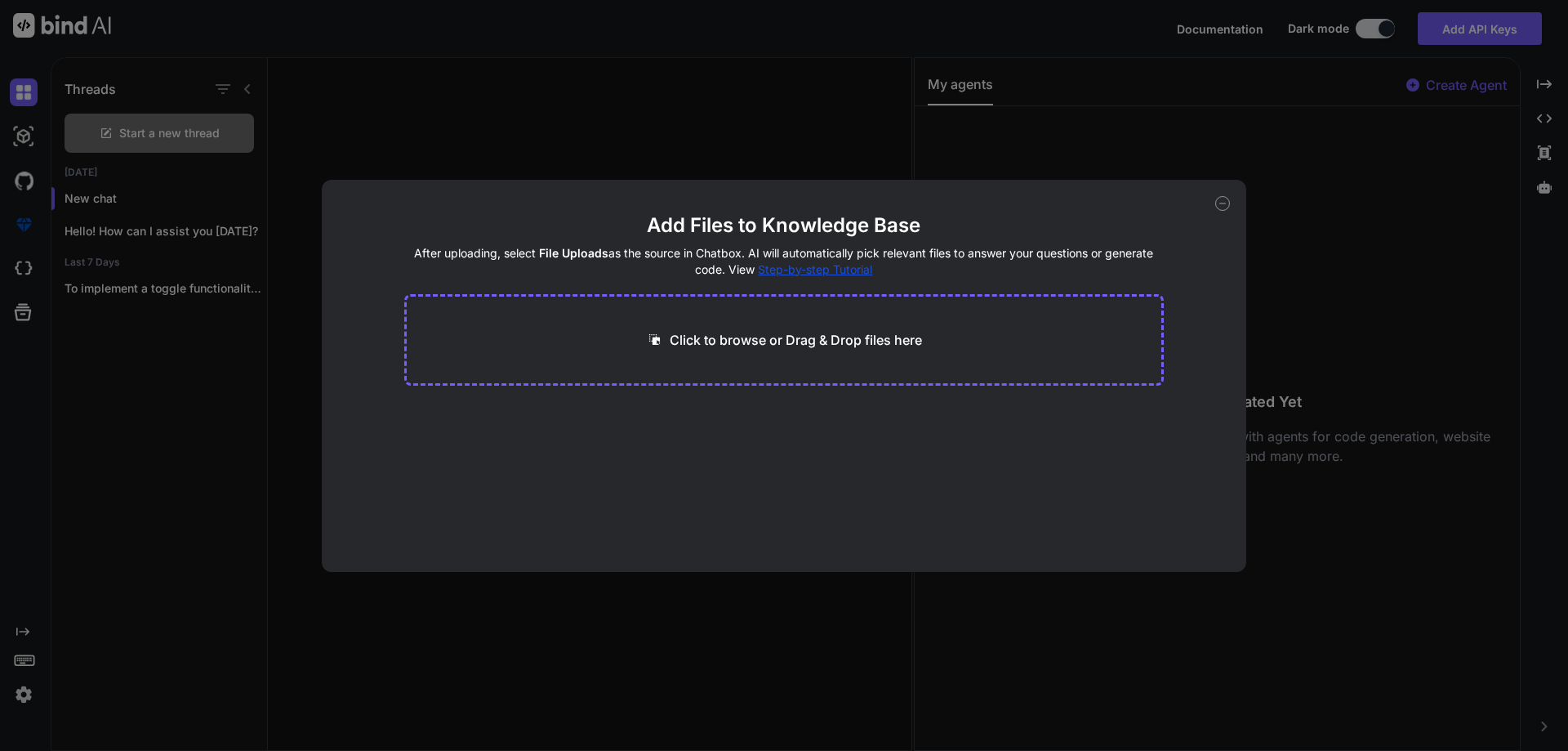
click at [800, 339] on p "Click to browse or Drag & Drop files here" at bounding box center [796, 339] width 252 height 20
type input "C:\fakepath\index.html"
click at [1218, 204] on icon at bounding box center [1222, 204] width 15 height 15
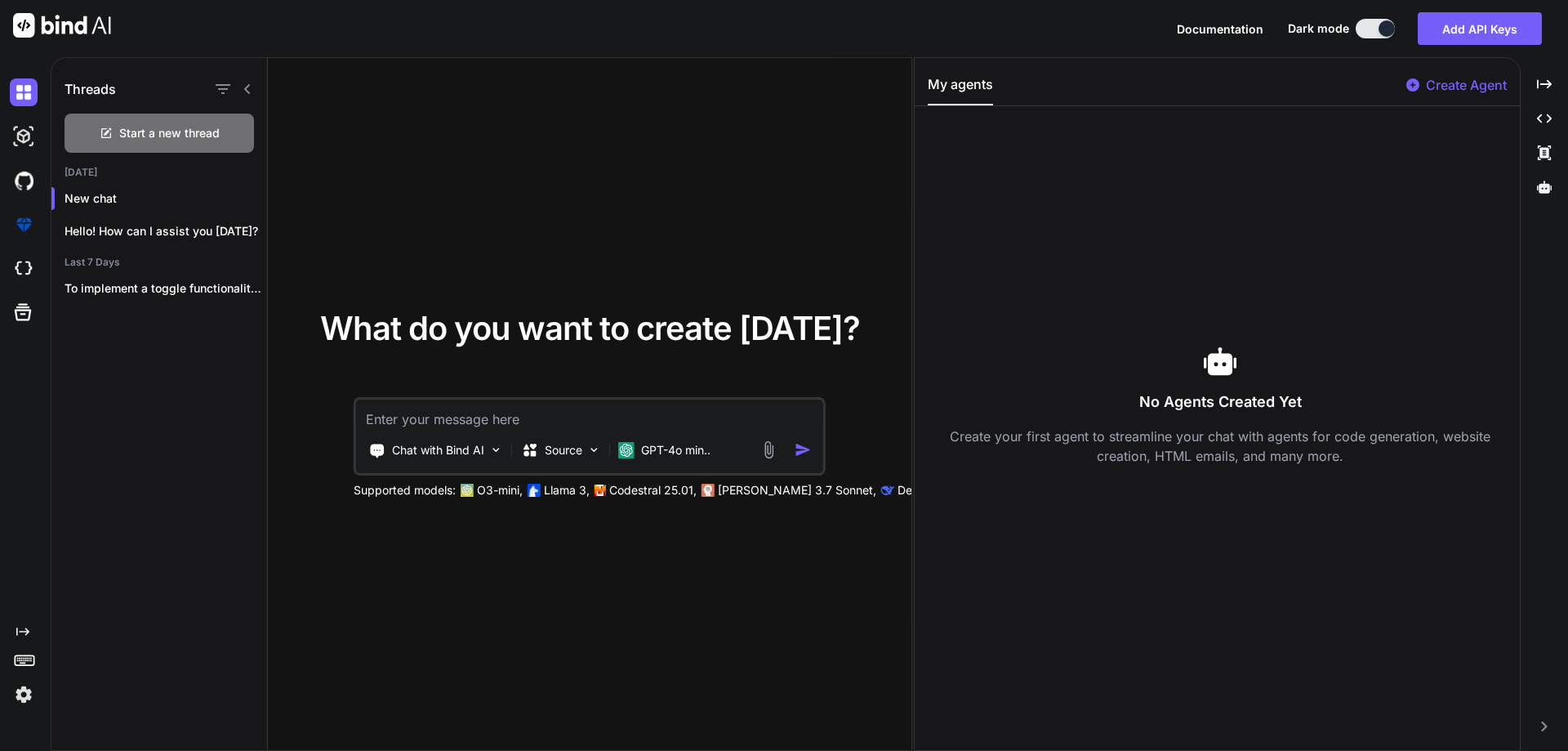
click at [761, 457] on img at bounding box center [768, 449] width 19 height 19
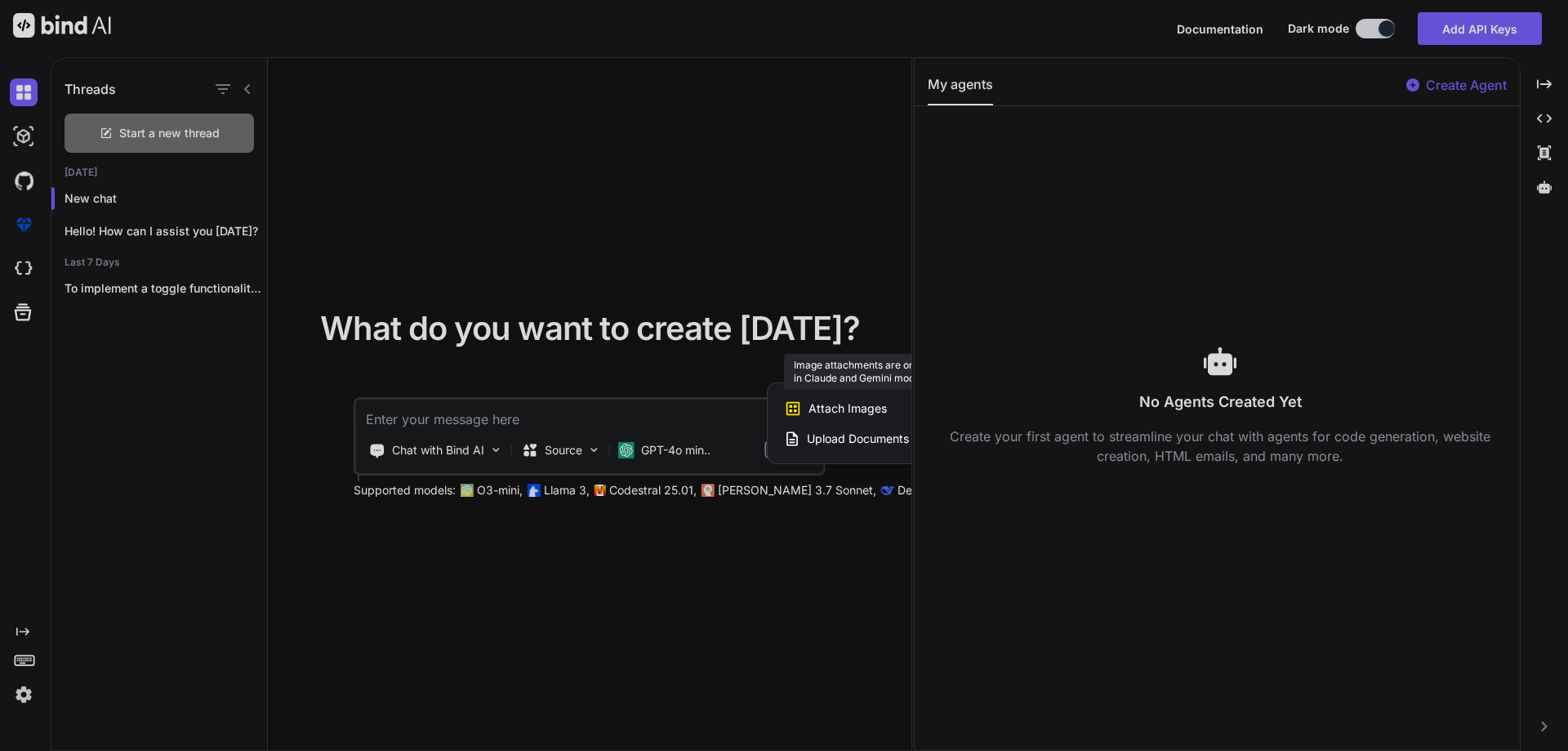
click at [822, 423] on div "Attach Images Image attachments are only supported in Claude and Gemini models." at bounding box center [887, 408] width 207 height 31
click at [825, 433] on span "Upload Documents and Code Files" at bounding box center [899, 438] width 185 height 16
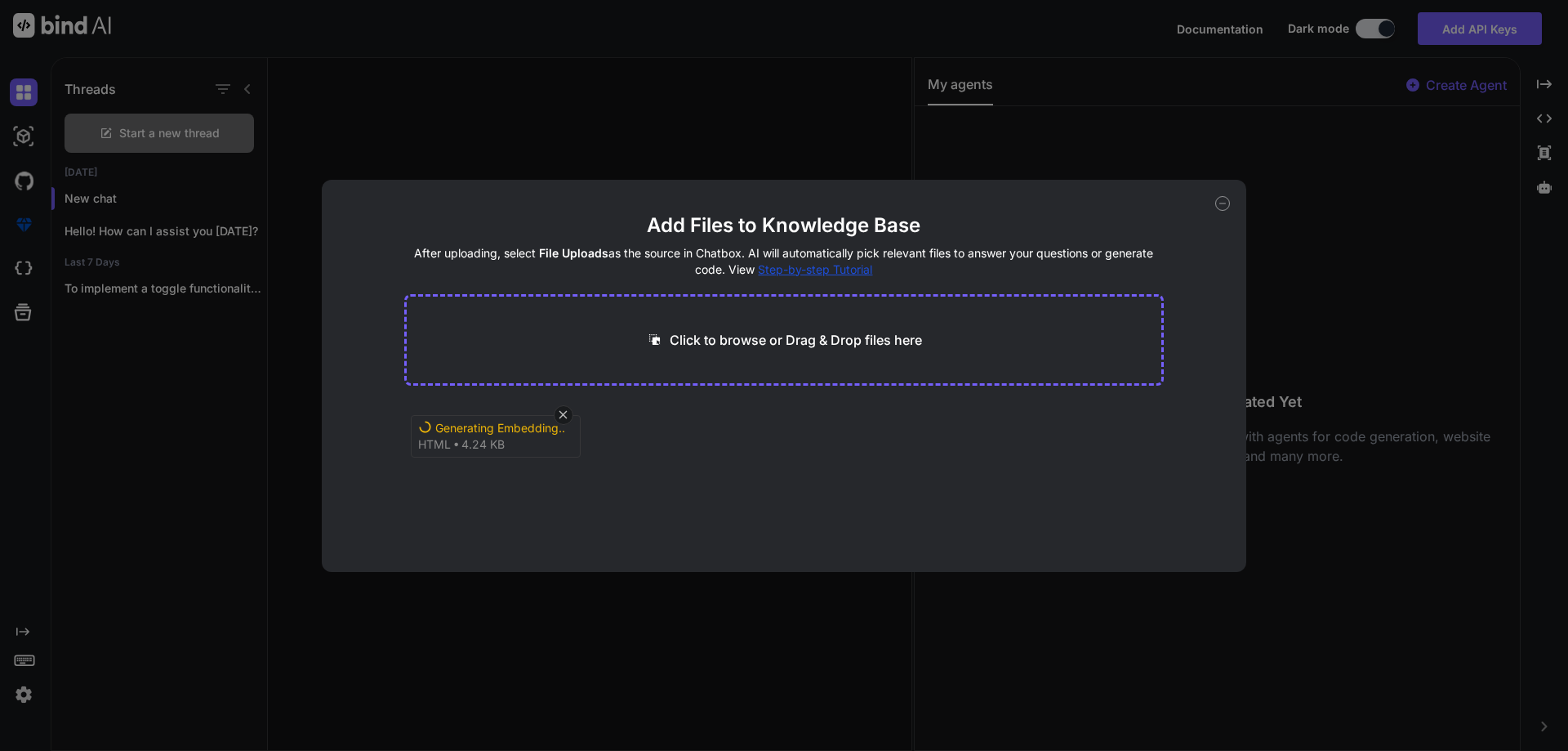
click at [760, 347] on p "Click to browse or Drag & Drop files here" at bounding box center [796, 339] width 252 height 20
type input "C:\fakepath\color_coded_Master•Care_Score_v08_06_2025_to Chetu.pdf"
click at [560, 417] on icon at bounding box center [563, 415] width 8 height 8
click at [560, 416] on icon at bounding box center [562, 415] width 14 height 14
drag, startPoint x: 529, startPoint y: 462, endPoint x: 448, endPoint y: 471, distance: 81.5
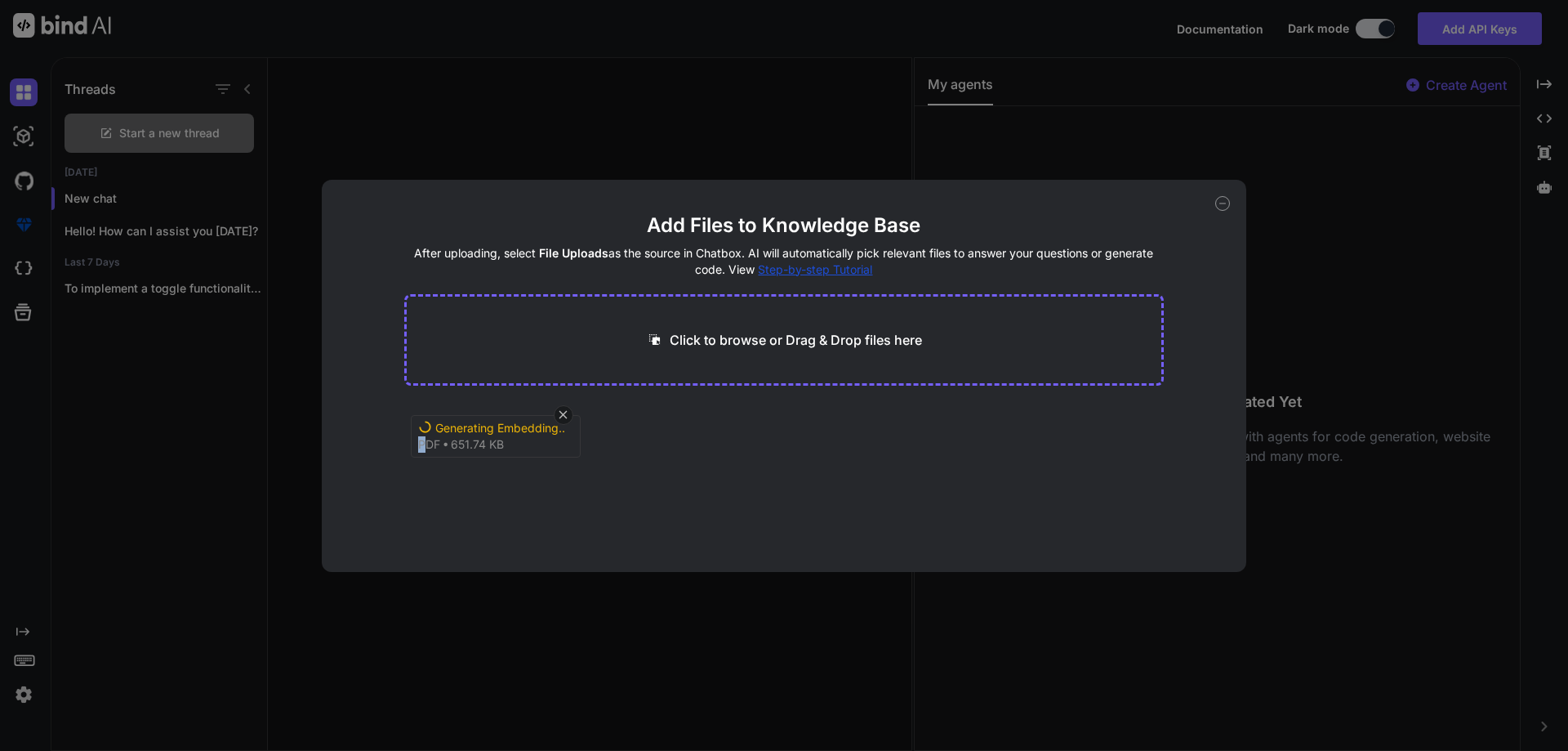
click at [440, 466] on div "Generating Embedding... pdf 651.74 KB" at bounding box center [784, 454] width 760 height 105
click at [489, 488] on div "Generating Embedding... pdf 651.74 KB" at bounding box center [784, 454] width 760 height 105
click at [625, 601] on div "Add Files to Knowledge Base After uploading, select File Uploads as the source …" at bounding box center [784, 375] width 1568 height 751
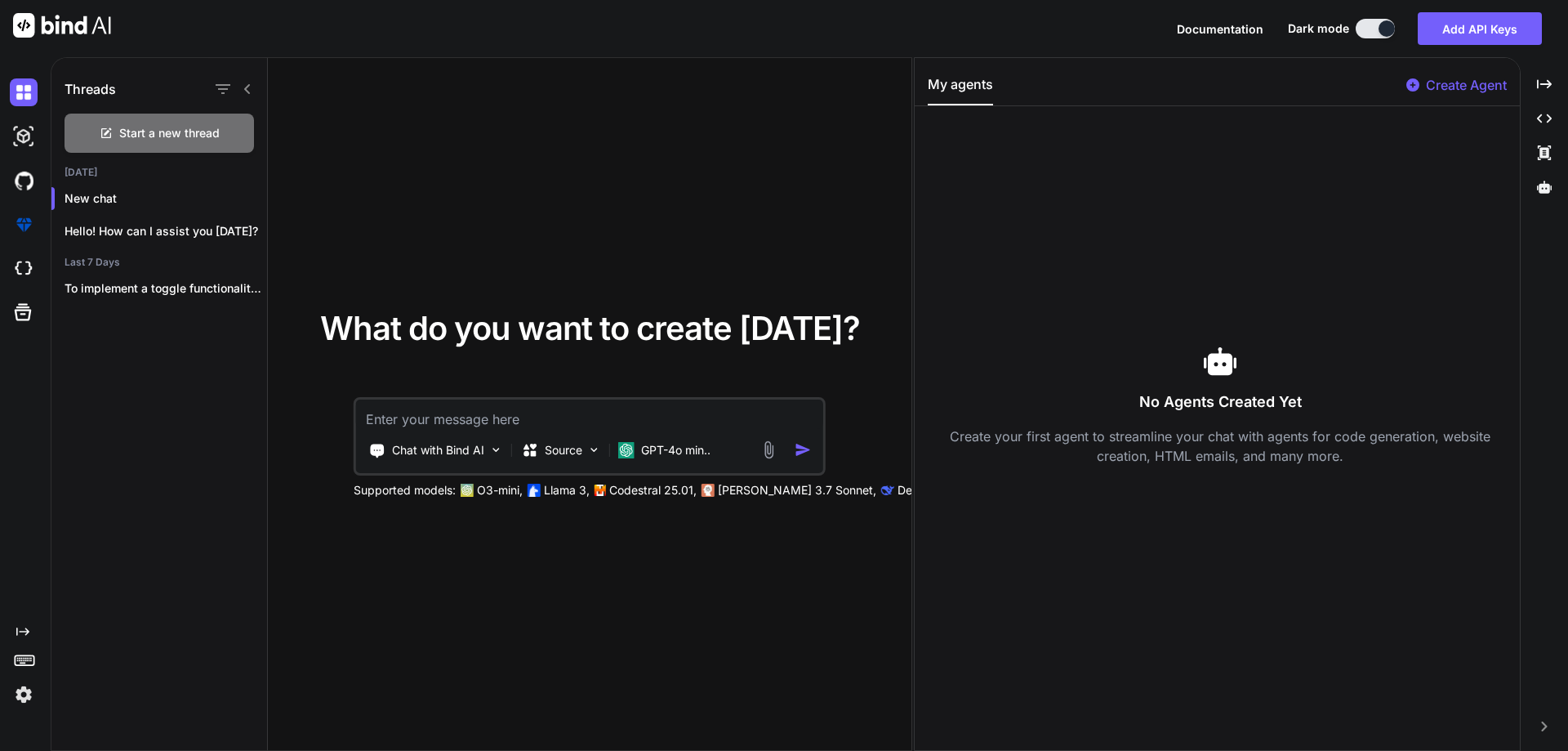
click at [647, 477] on div "Chat with Bind AI Source GPT-4o min.. Supported models: O3-mini, Llama 3, Codes…" at bounding box center [589, 448] width 472 height 102
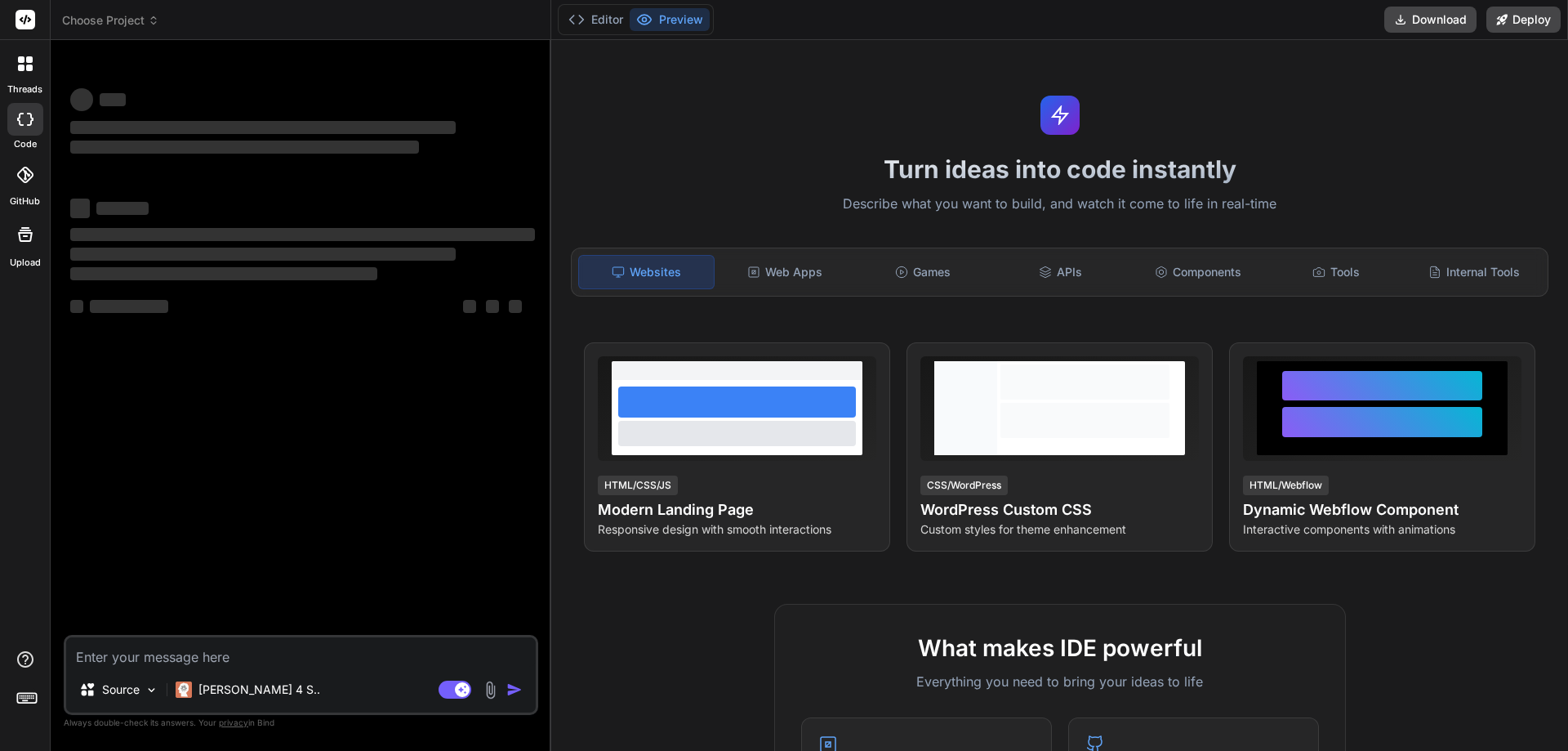
type textarea "x"
